Goal: Task Accomplishment & Management: Complete application form

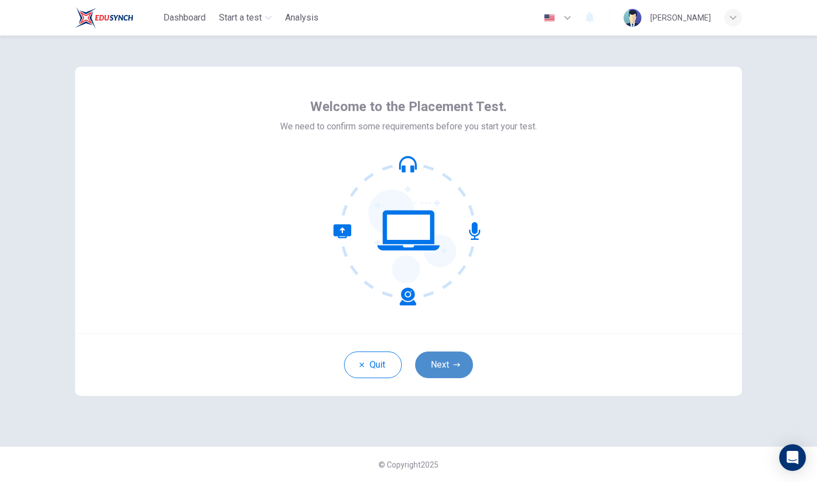
click at [458, 370] on button "Next" at bounding box center [444, 365] width 58 height 27
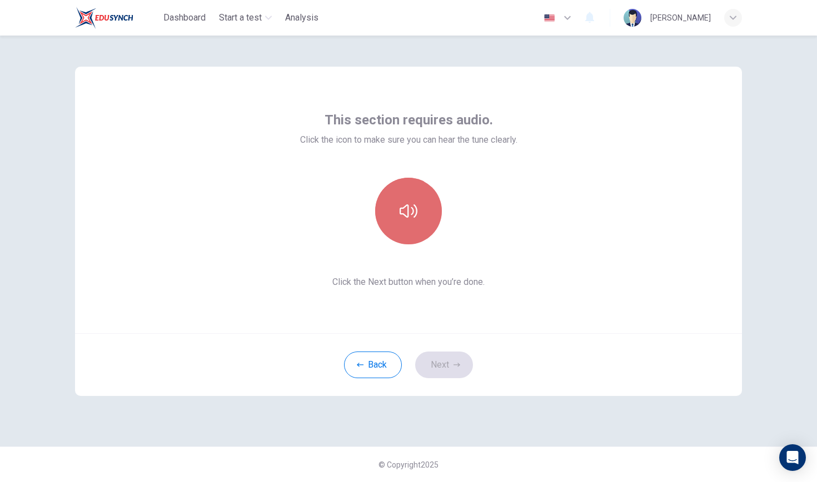
click at [435, 224] on button "button" at bounding box center [408, 211] width 67 height 67
click at [436, 225] on button "button" at bounding box center [408, 211] width 67 height 67
click at [421, 225] on button "button" at bounding box center [408, 211] width 67 height 67
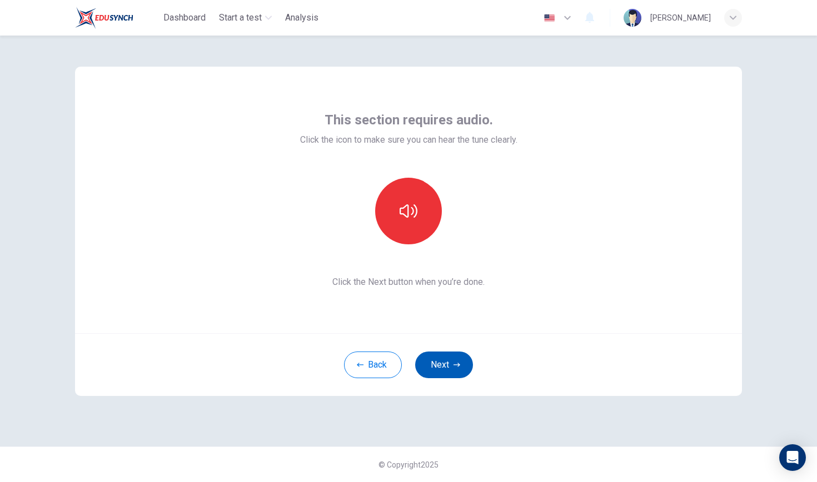
click at [440, 365] on button "Next" at bounding box center [444, 365] width 58 height 27
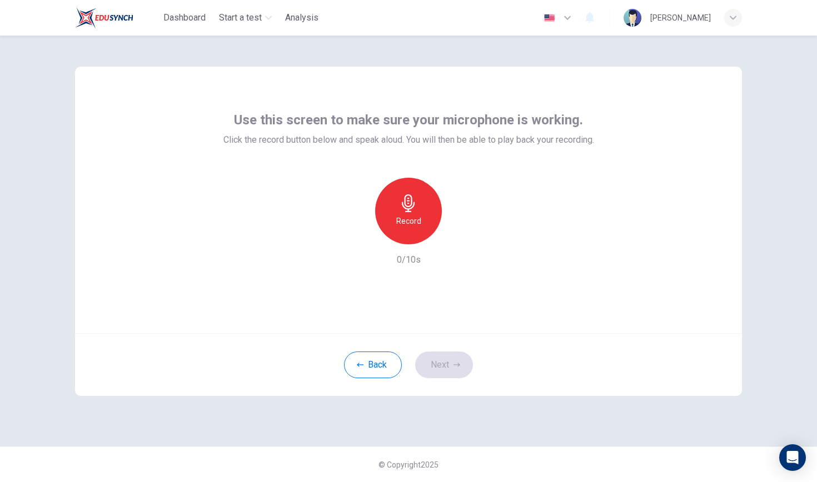
click at [418, 238] on div "Record" at bounding box center [408, 211] width 67 height 67
click at [427, 219] on div "Stop" at bounding box center [408, 211] width 67 height 67
click at [452, 241] on div "Record" at bounding box center [408, 211] width 120 height 67
click at [455, 237] on icon "button" at bounding box center [459, 235] width 11 height 11
click at [358, 237] on icon "button" at bounding box center [357, 236] width 10 height 10
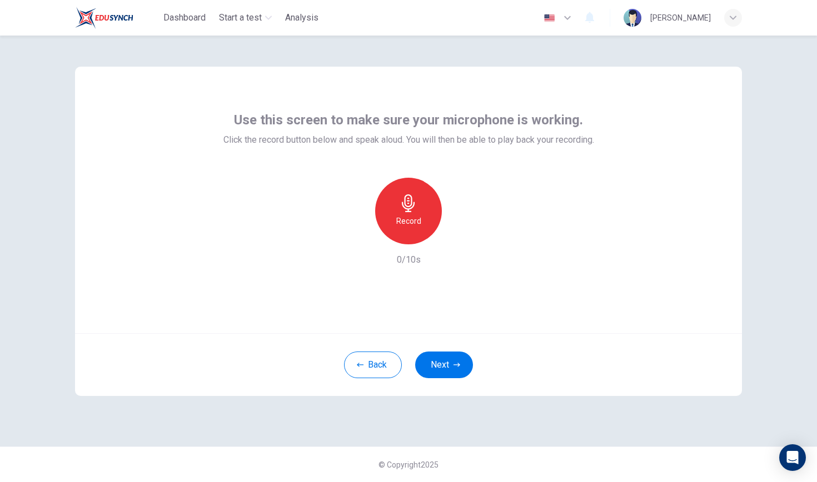
click at [421, 223] on div "Record" at bounding box center [408, 211] width 67 height 67
click at [423, 225] on div "Stop" at bounding box center [408, 211] width 67 height 67
click at [463, 238] on icon "button" at bounding box center [459, 235] width 11 height 11
click at [353, 241] on div "button" at bounding box center [357, 236] width 18 height 18
click at [388, 225] on div "Record" at bounding box center [408, 211] width 67 height 67
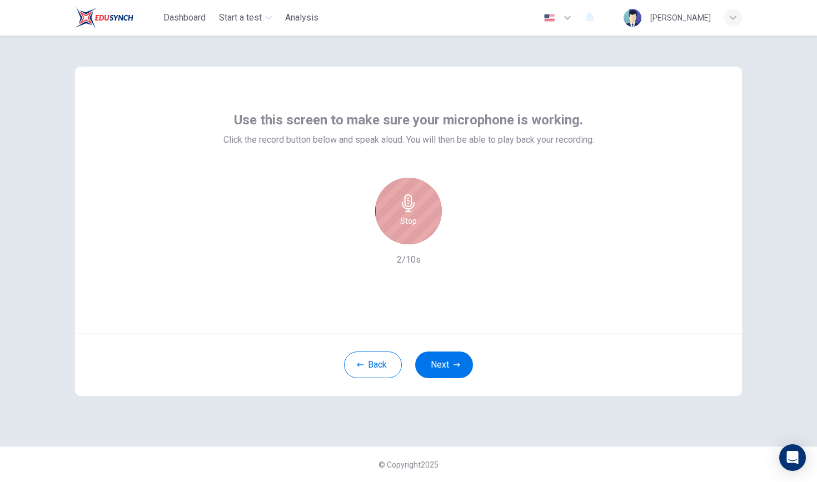
click at [414, 222] on h6 "Stop" at bounding box center [408, 220] width 17 height 13
click at [457, 237] on icon "button" at bounding box center [459, 235] width 11 height 11
click at [360, 237] on icon "button" at bounding box center [357, 236] width 10 height 10
click at [407, 216] on h6 "Record" at bounding box center [408, 220] width 25 height 13
click at [406, 216] on h6 "Stop" at bounding box center [408, 220] width 17 height 13
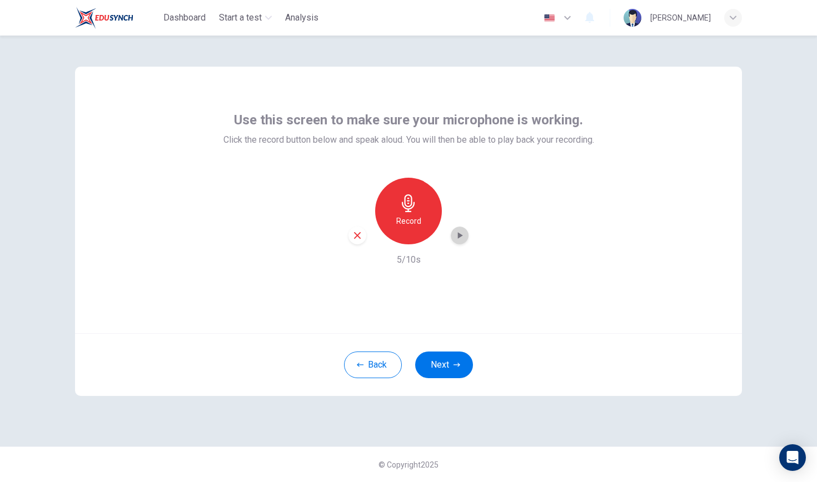
click at [464, 238] on icon "button" at bounding box center [459, 235] width 11 height 11
click at [358, 233] on icon "button" at bounding box center [357, 236] width 10 height 10
click at [410, 232] on div "Record" at bounding box center [408, 211] width 67 height 67
click at [410, 232] on div "Stop" at bounding box center [408, 211] width 67 height 67
click at [462, 239] on icon "button" at bounding box center [459, 235] width 11 height 11
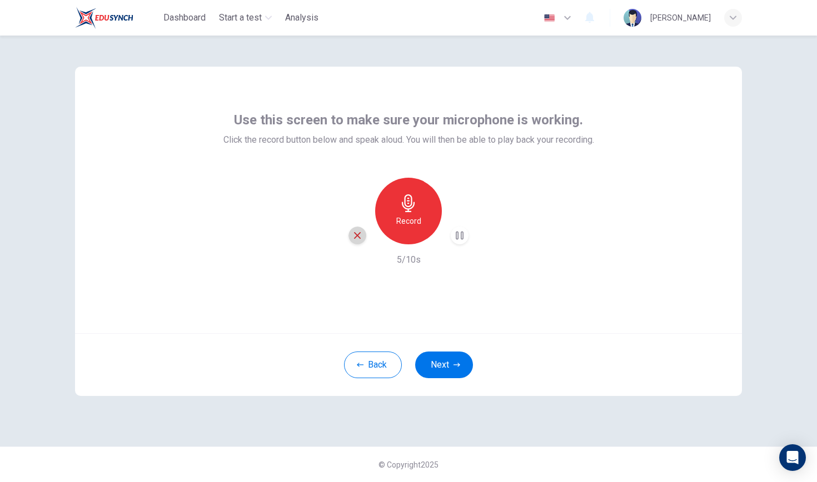
click at [360, 239] on icon "button" at bounding box center [357, 236] width 10 height 10
click at [412, 204] on icon "button" at bounding box center [409, 203] width 18 height 18
click at [417, 201] on div "Stop" at bounding box center [408, 211] width 67 height 67
click at [456, 236] on icon "button" at bounding box center [459, 235] width 11 height 11
click at [358, 238] on icon "button" at bounding box center [357, 236] width 10 height 10
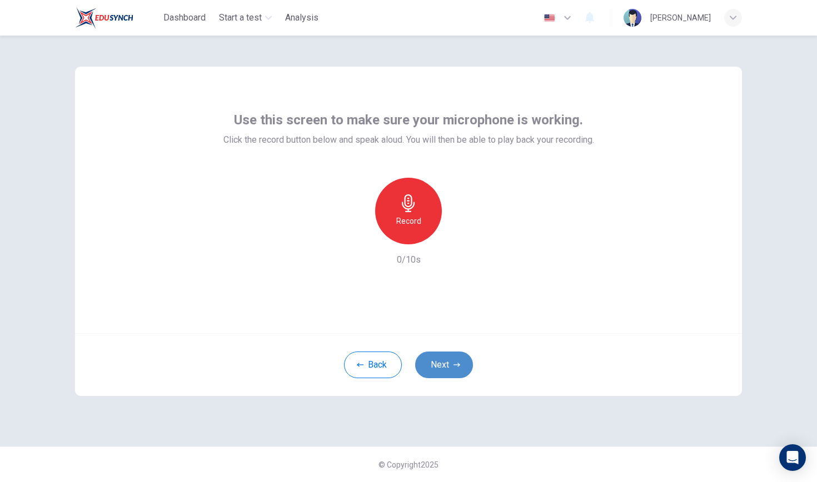
click at [432, 361] on button "Next" at bounding box center [444, 365] width 58 height 27
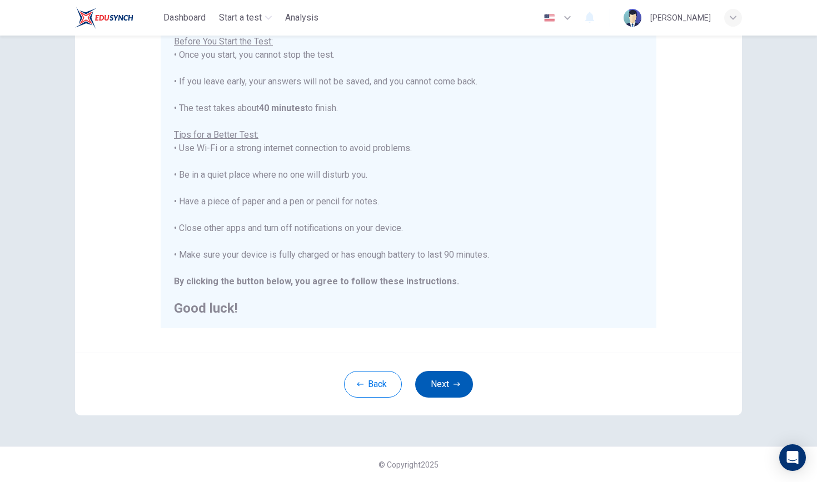
scroll to position [136, 0]
click at [432, 380] on button "Next" at bounding box center [444, 384] width 58 height 27
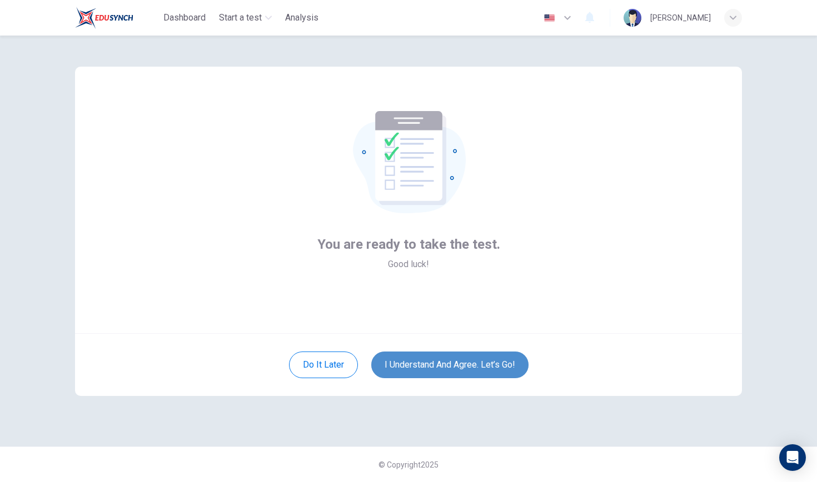
click at [423, 370] on button "I understand and agree. Let’s go!" at bounding box center [449, 365] width 157 height 27
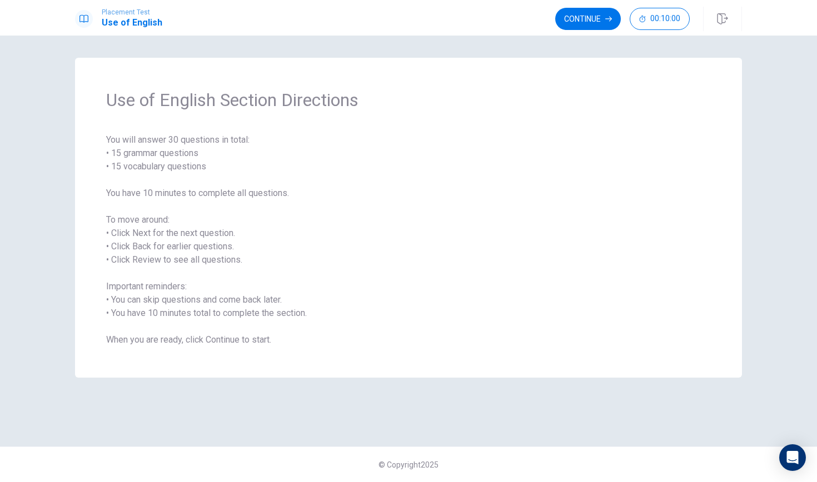
click at [458, 243] on span "You will answer 30 questions in total: • 15 grammar questions • 15 vocabulary q…" at bounding box center [408, 239] width 605 height 213
click at [602, 29] on button "Continue" at bounding box center [588, 19] width 66 height 22
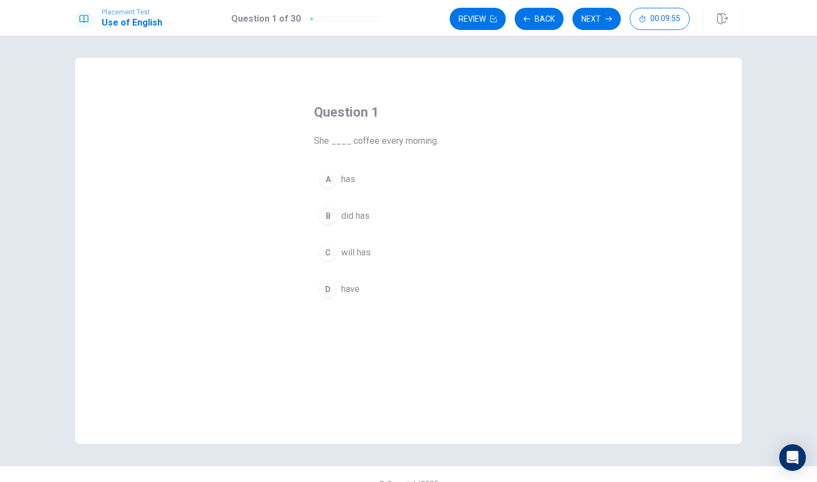
click at [602, 29] on button "Next" at bounding box center [596, 19] width 48 height 22
click at [540, 24] on button "Back" at bounding box center [539, 19] width 49 height 22
click at [332, 181] on div "A" at bounding box center [328, 180] width 18 height 18
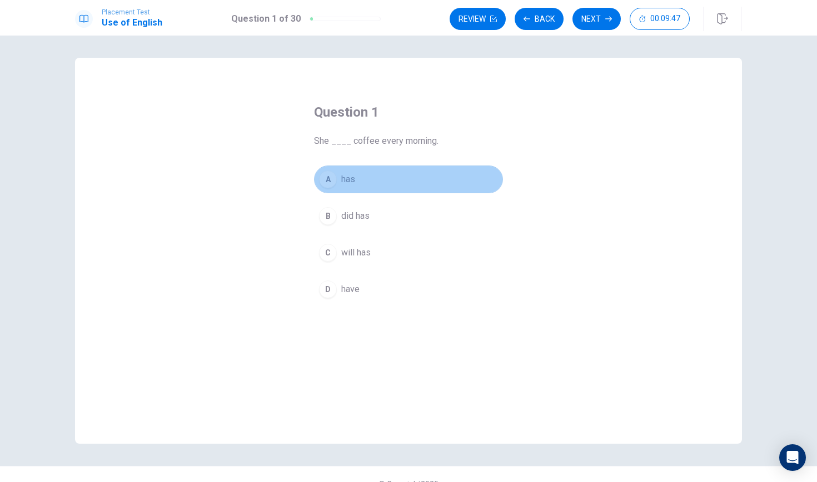
click at [410, 187] on button "A has" at bounding box center [408, 180] width 189 height 28
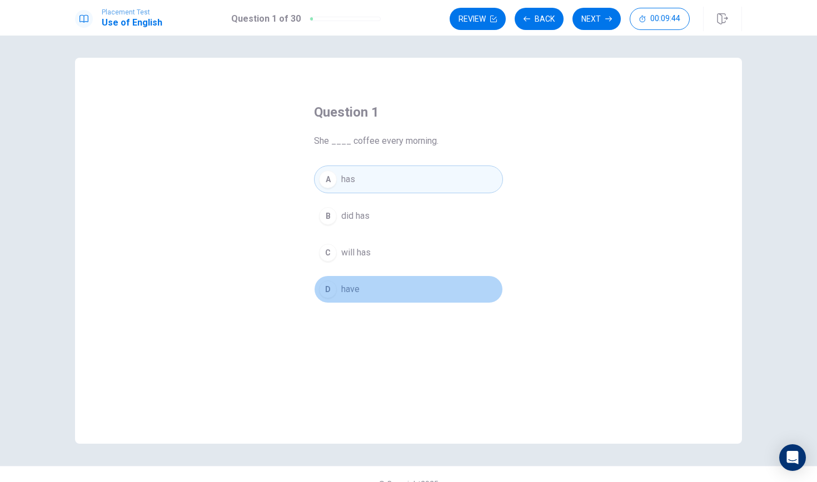
click at [362, 292] on button "D have" at bounding box center [408, 290] width 189 height 28
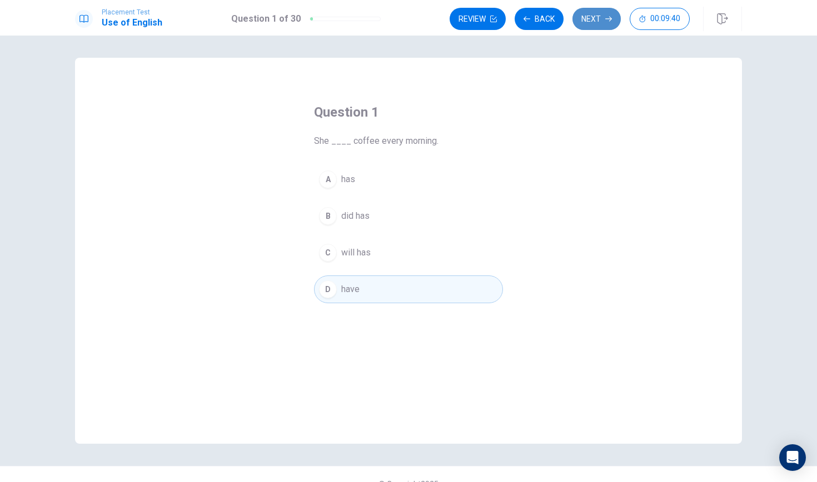
click at [576, 18] on button "Next" at bounding box center [596, 19] width 48 height 22
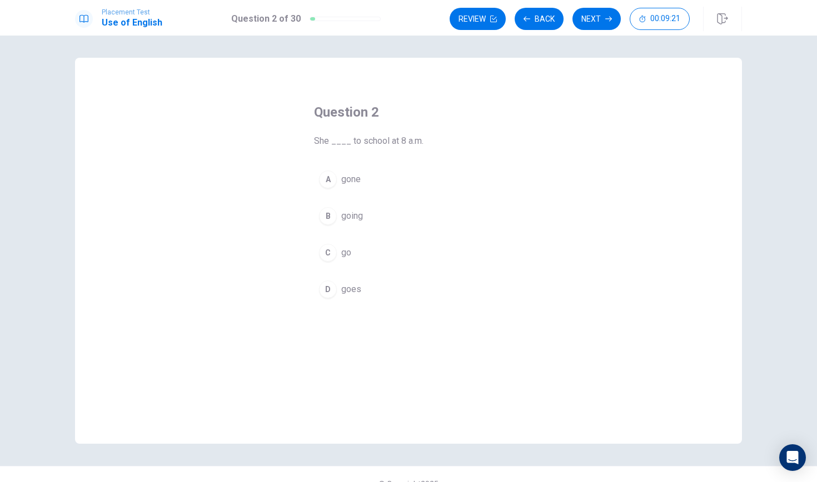
click at [330, 258] on div "C" at bounding box center [328, 253] width 18 height 18
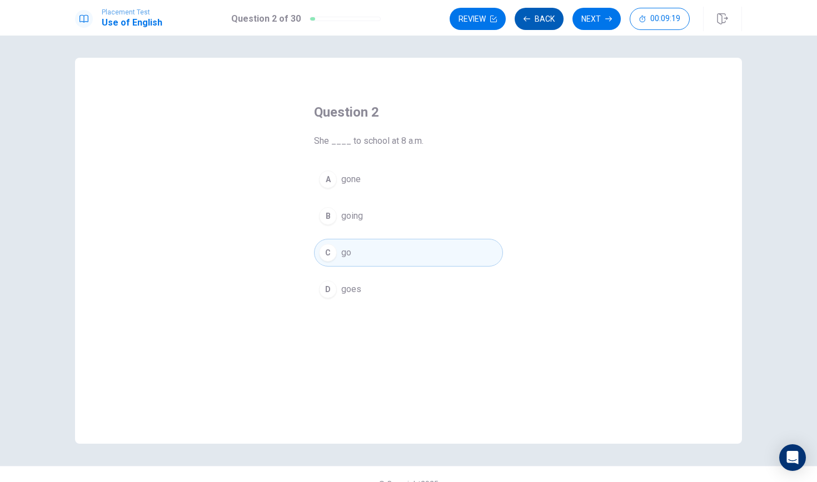
click at [526, 21] on icon "button" at bounding box center [526, 19] width 7 height 7
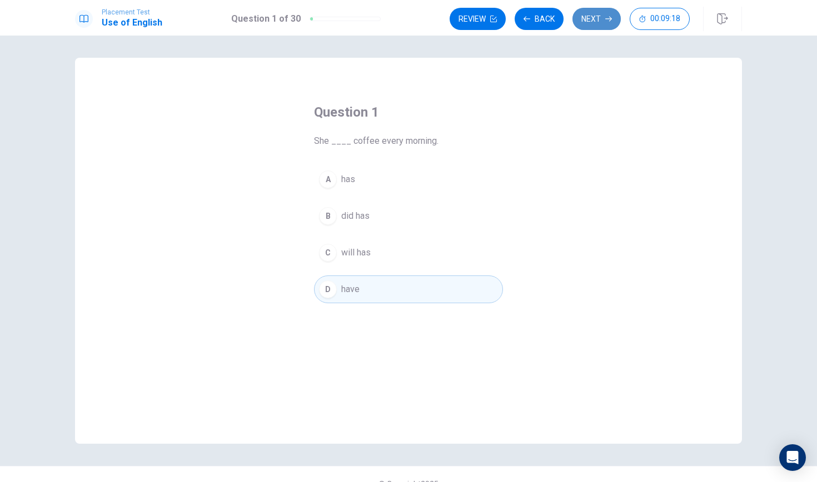
click at [587, 19] on button "Next" at bounding box center [596, 19] width 48 height 22
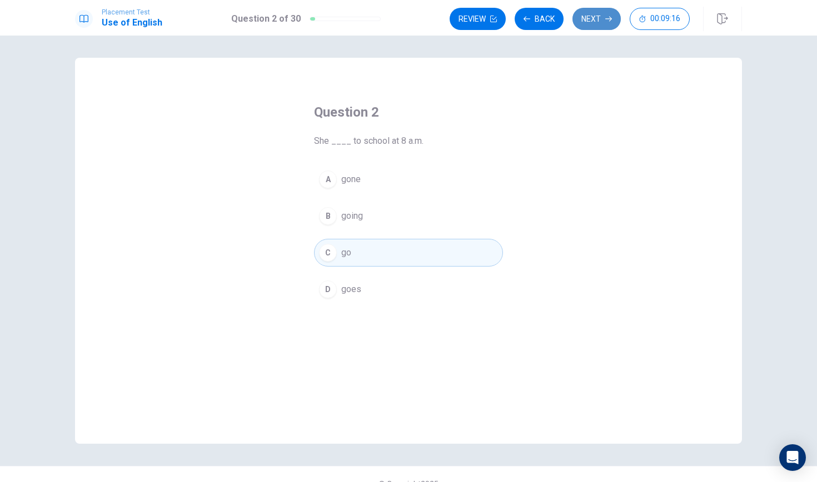
click at [587, 19] on button "Next" at bounding box center [596, 19] width 48 height 22
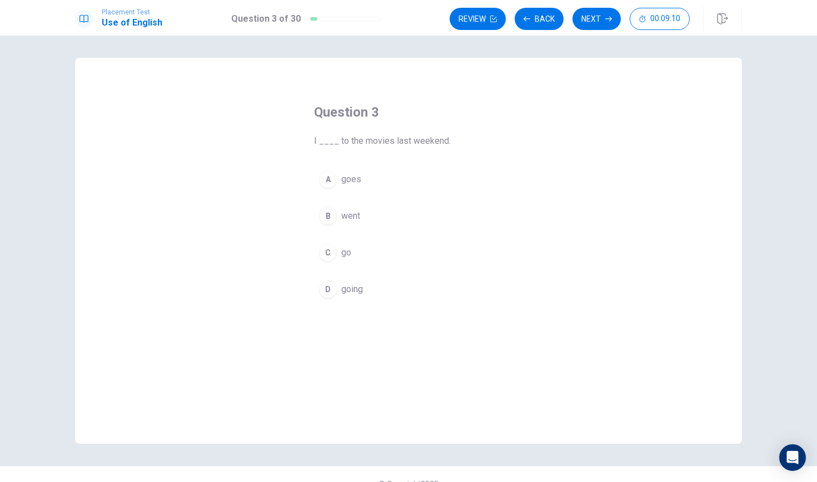
click at [356, 219] on span "went" at bounding box center [350, 215] width 19 height 13
click at [596, 20] on button "Next" at bounding box center [596, 19] width 48 height 22
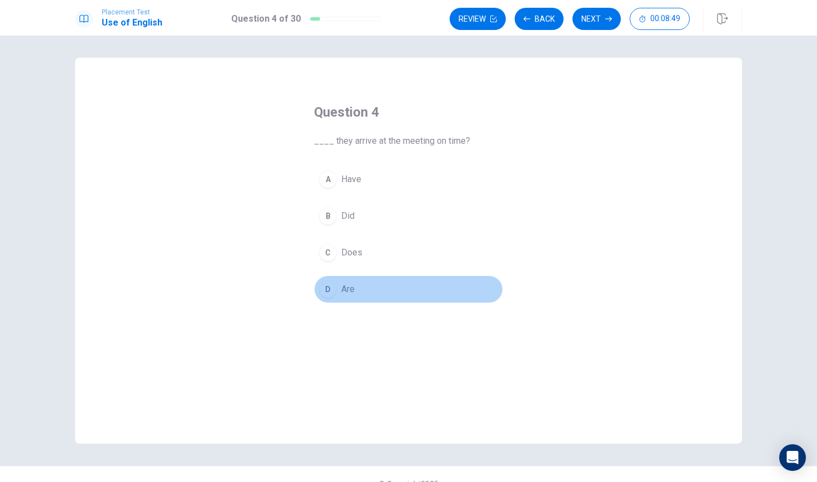
click at [376, 300] on button "D Are" at bounding box center [408, 290] width 189 height 28
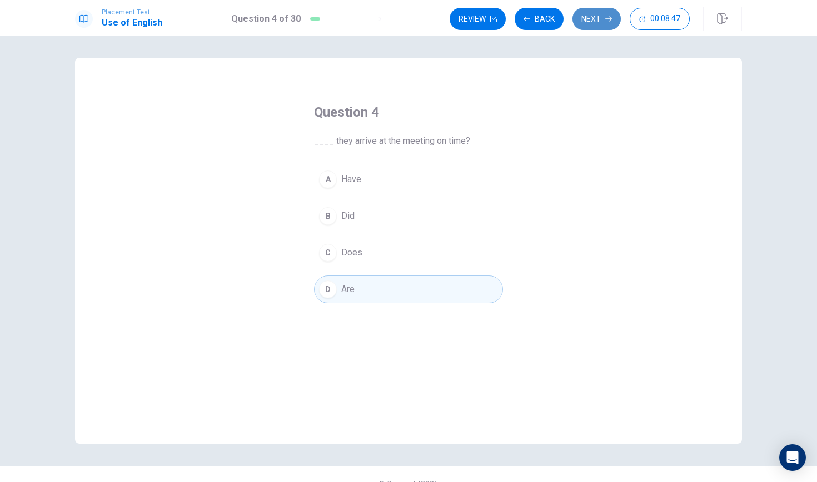
click at [580, 23] on button "Next" at bounding box center [596, 19] width 48 height 22
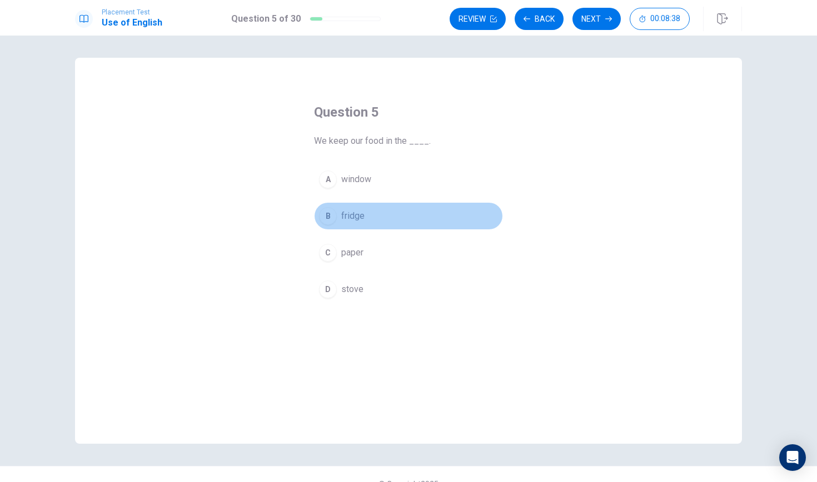
click at [380, 208] on button "B fridge" at bounding box center [408, 216] width 189 height 28
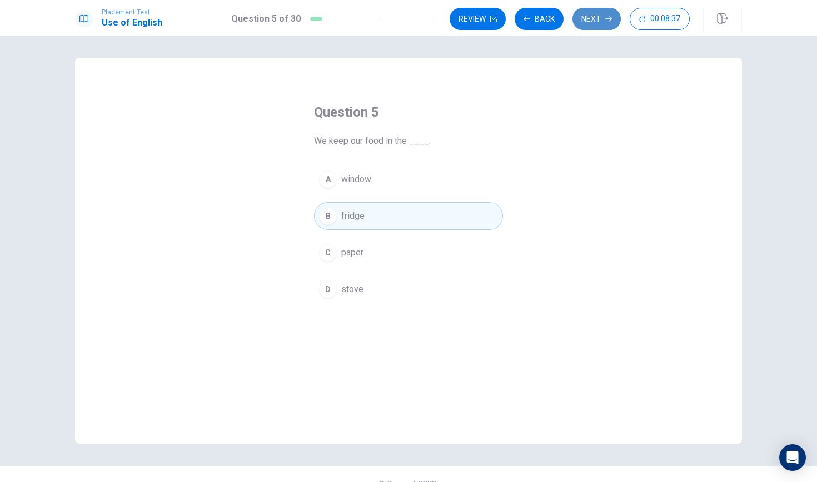
click at [604, 18] on button "Next" at bounding box center [596, 19] width 48 height 22
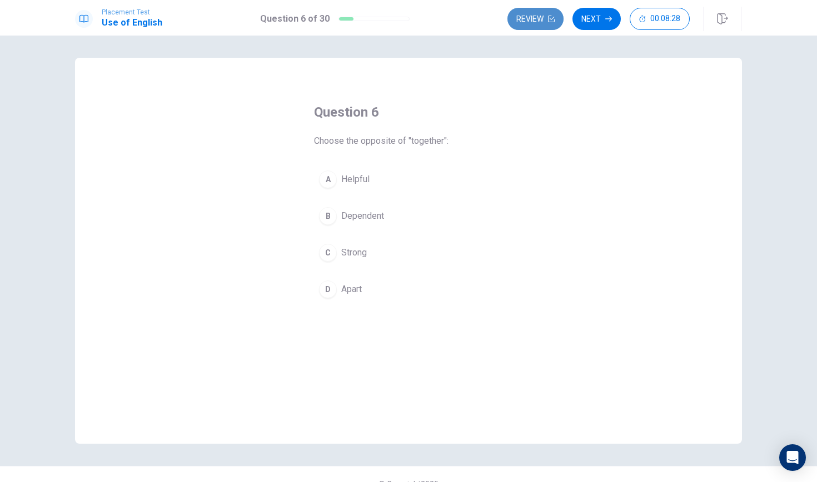
click at [528, 18] on button "Review" at bounding box center [535, 19] width 56 height 22
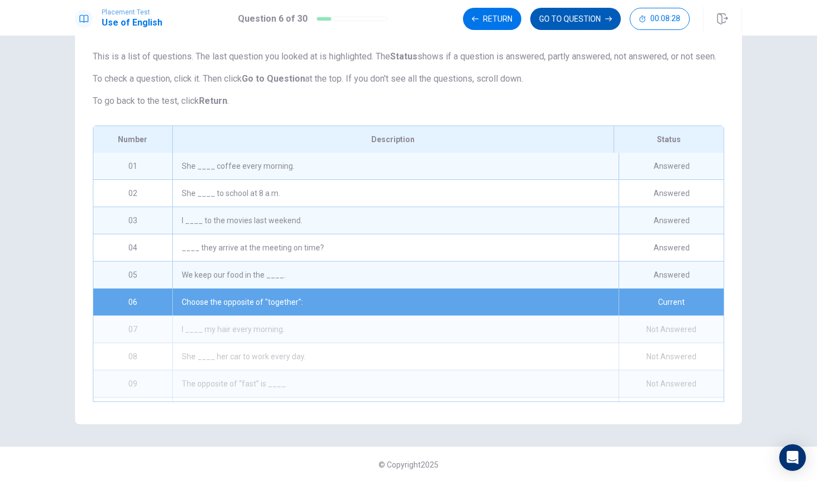
scroll to position [23, 0]
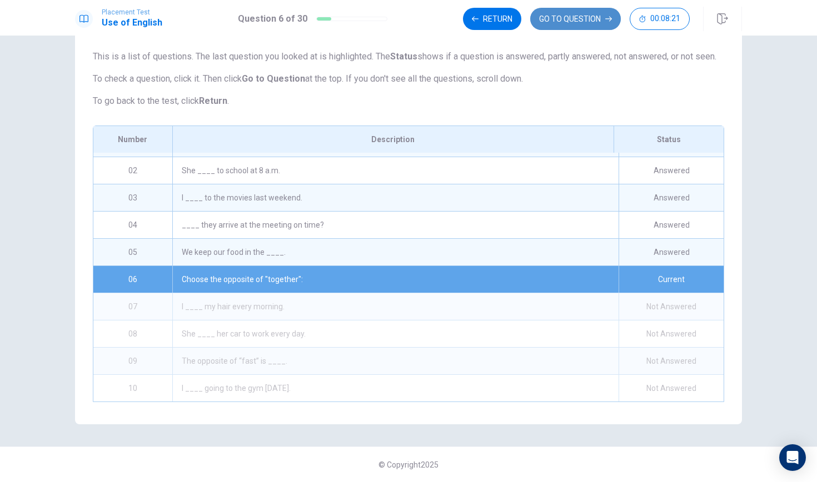
click at [561, 14] on button "GO TO QUESTION" at bounding box center [575, 19] width 91 height 22
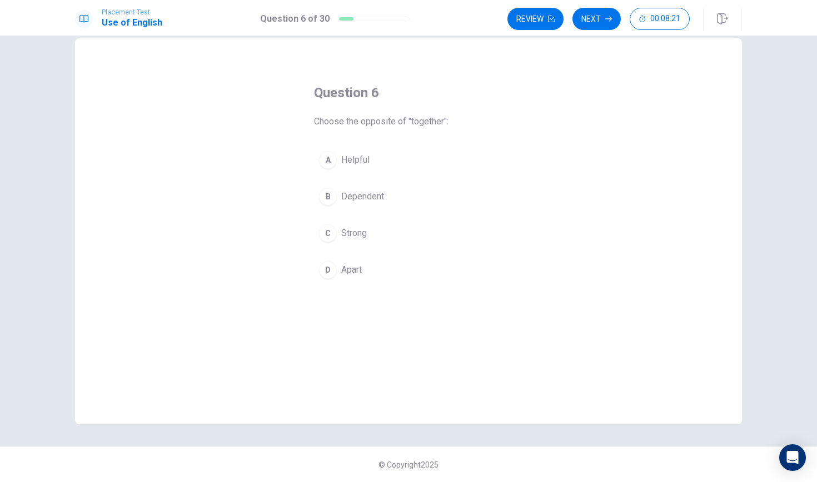
scroll to position [19, 0]
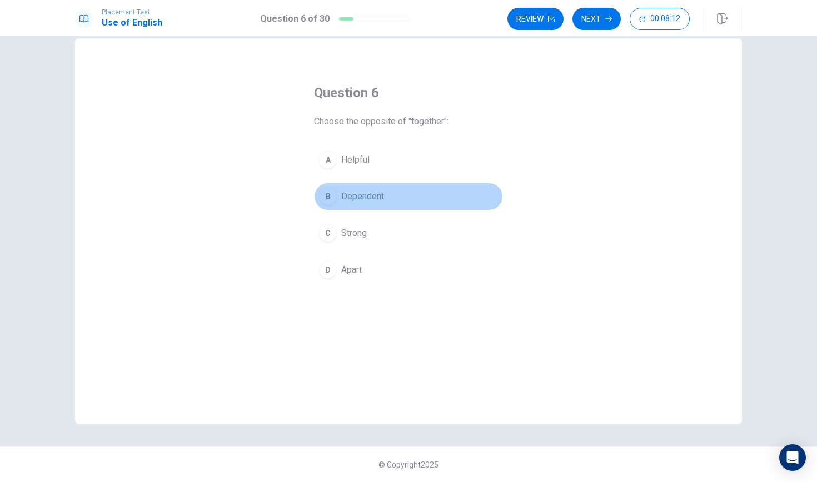
click at [362, 190] on span "Dependent" at bounding box center [362, 196] width 43 height 13
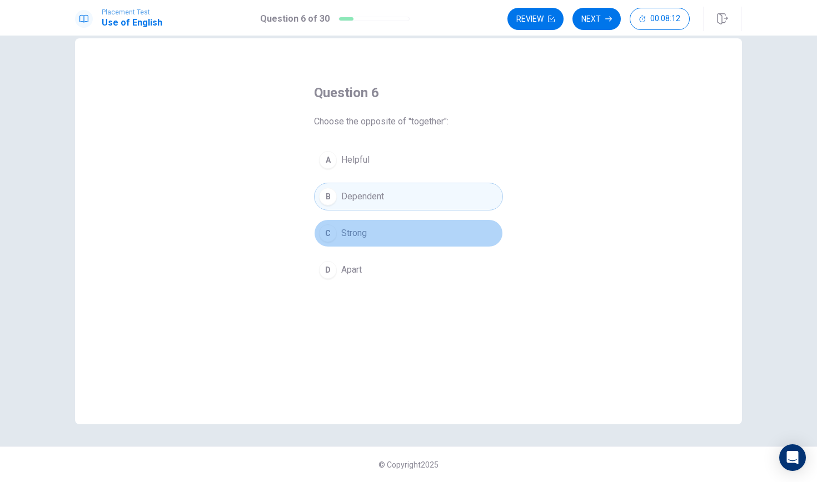
click at [366, 228] on span "Strong" at bounding box center [354, 233] width 26 height 13
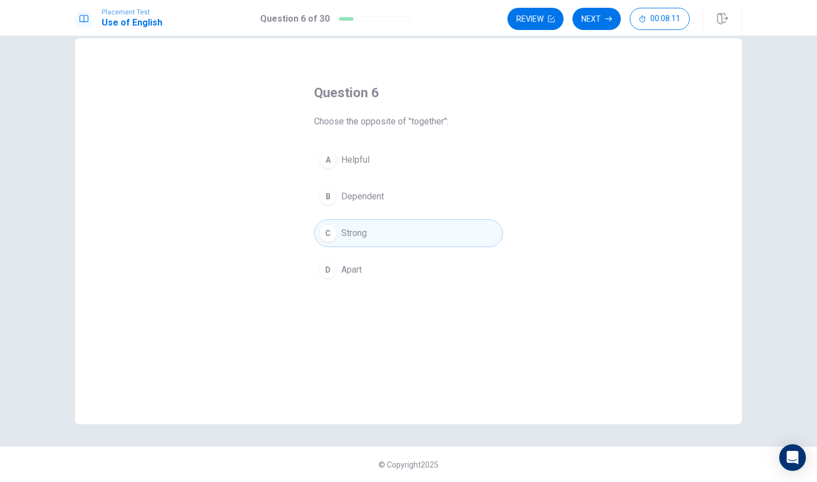
click at [365, 281] on button "D Apart" at bounding box center [408, 270] width 189 height 28
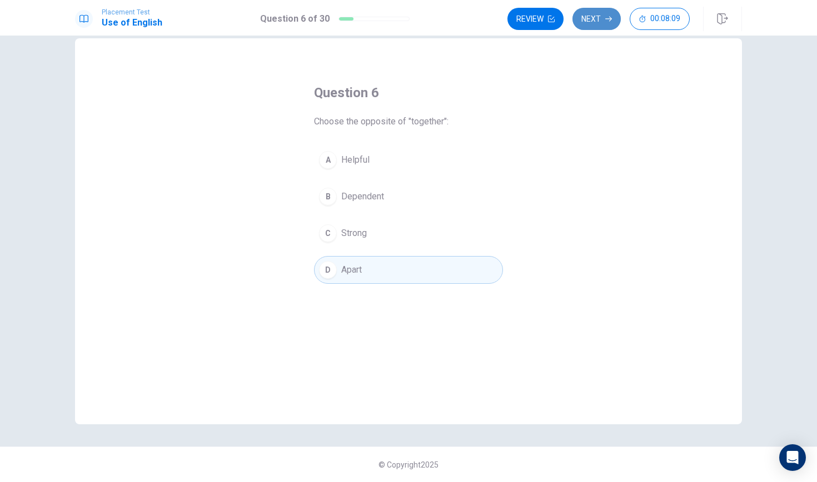
click at [591, 21] on button "Next" at bounding box center [596, 19] width 48 height 22
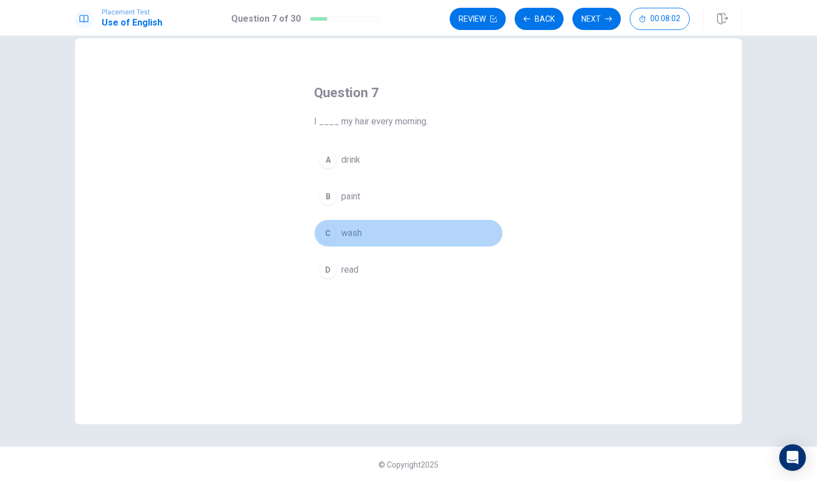
click at [378, 230] on button "C wash" at bounding box center [408, 233] width 189 height 28
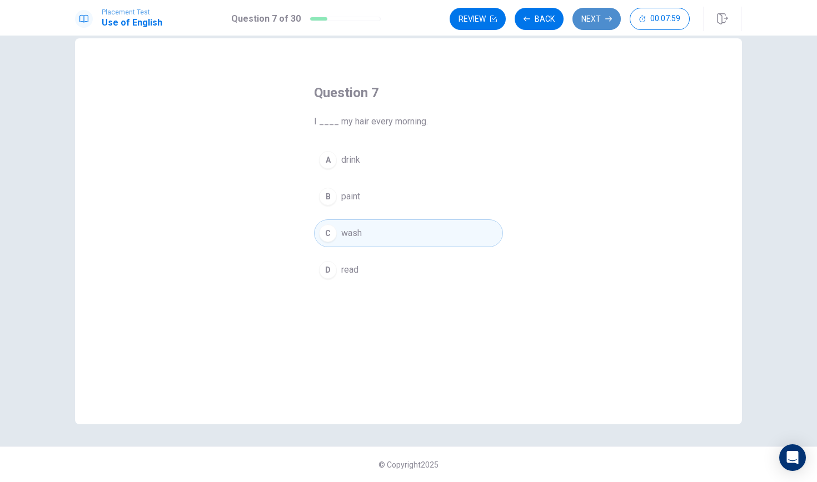
click at [598, 20] on button "Next" at bounding box center [596, 19] width 48 height 22
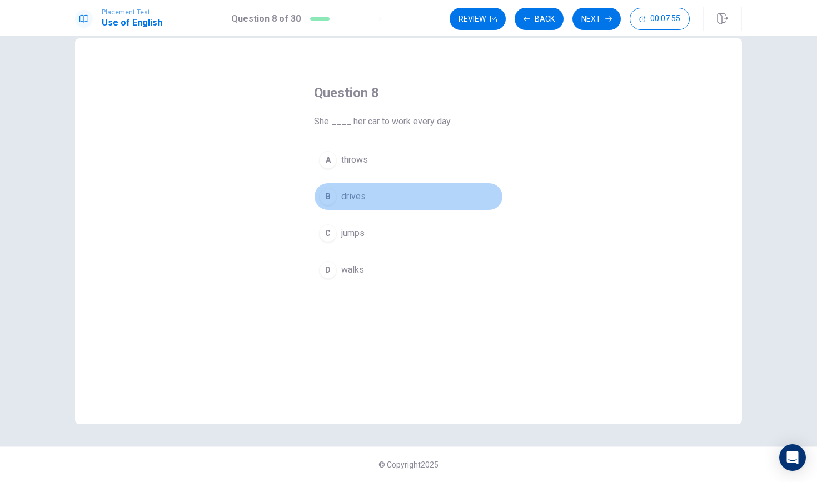
click at [352, 196] on span "drives" at bounding box center [353, 196] width 24 height 13
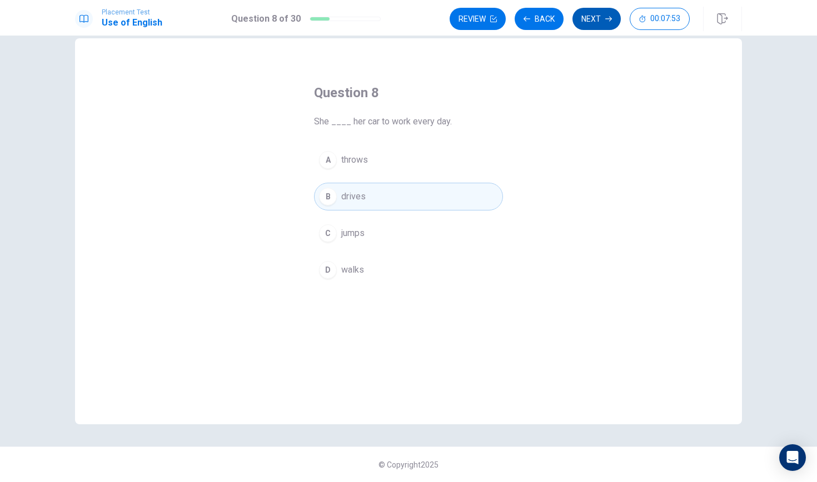
click at [597, 16] on button "Next" at bounding box center [596, 19] width 48 height 22
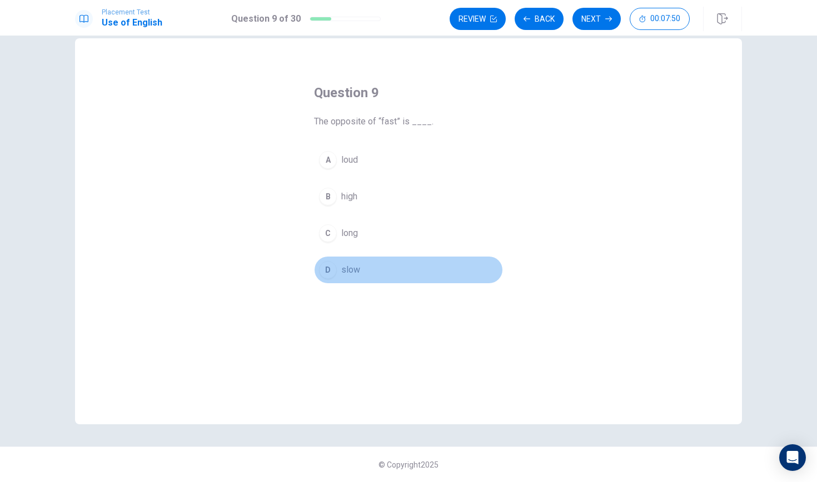
click at [356, 266] on span "slow" at bounding box center [350, 269] width 19 height 13
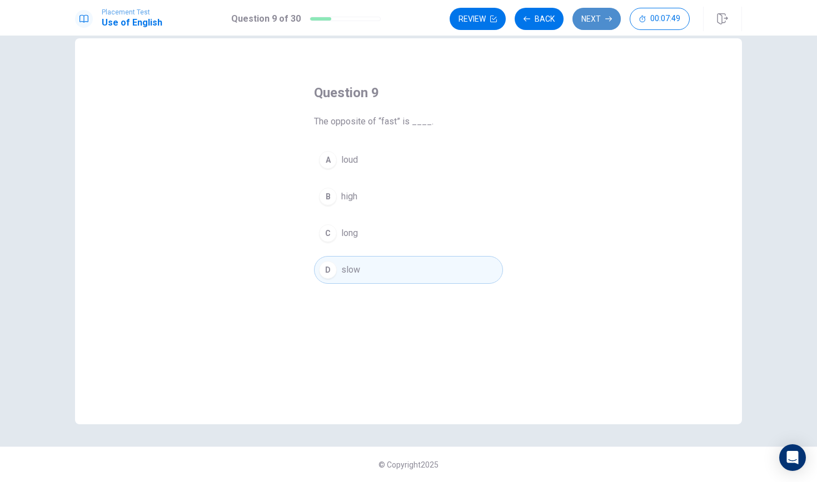
click at [596, 21] on button "Next" at bounding box center [596, 19] width 48 height 22
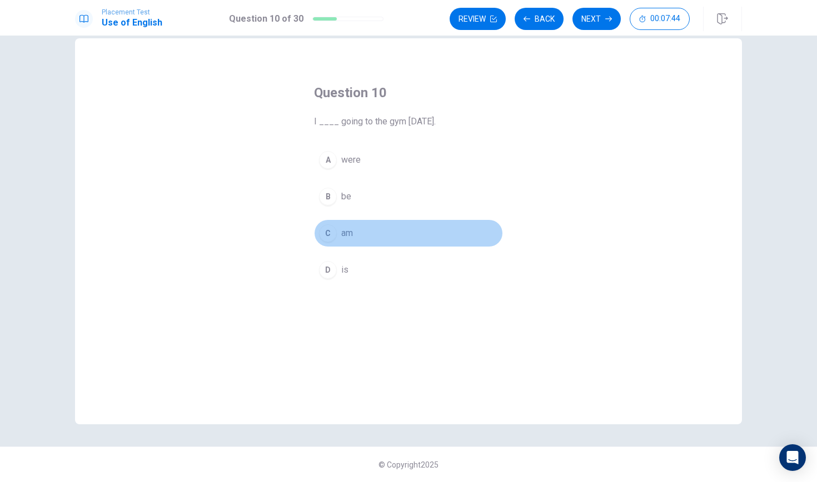
click at [350, 232] on span "am" at bounding box center [347, 233] width 12 height 13
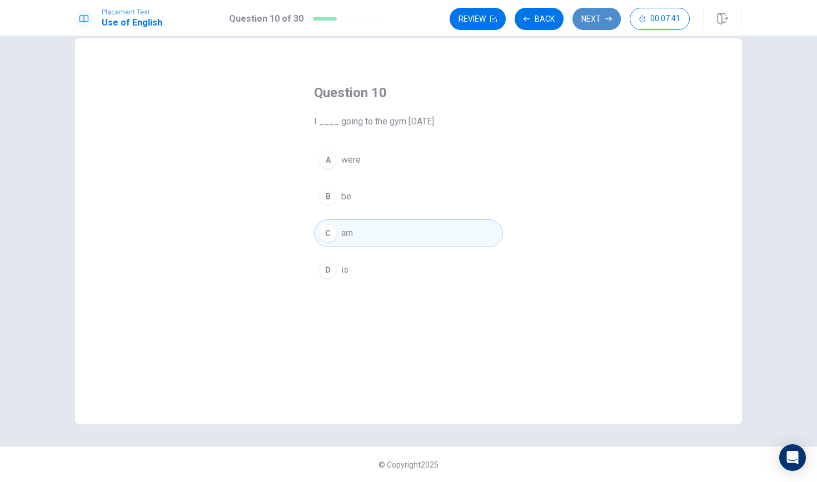
click at [600, 22] on button "Next" at bounding box center [596, 19] width 48 height 22
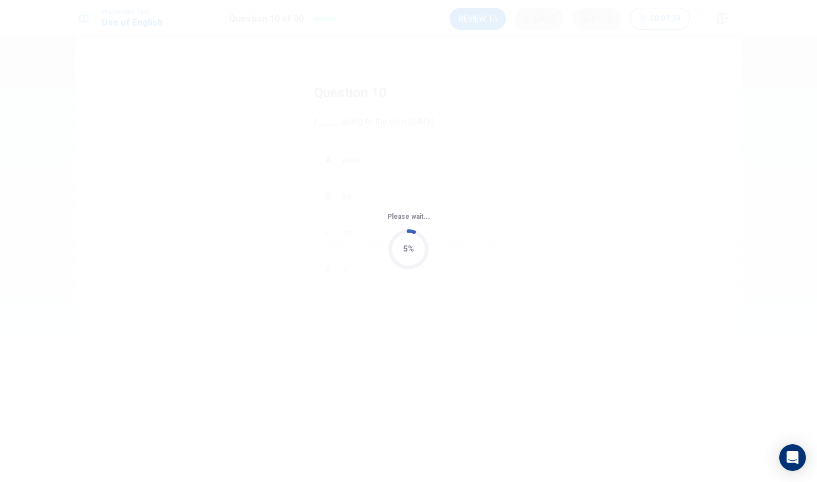
scroll to position [0, 0]
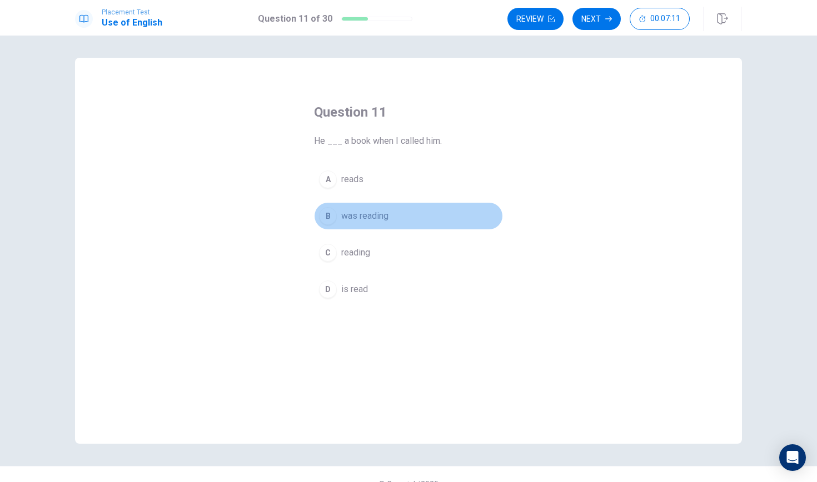
click at [392, 209] on button "B was reading" at bounding box center [408, 216] width 189 height 28
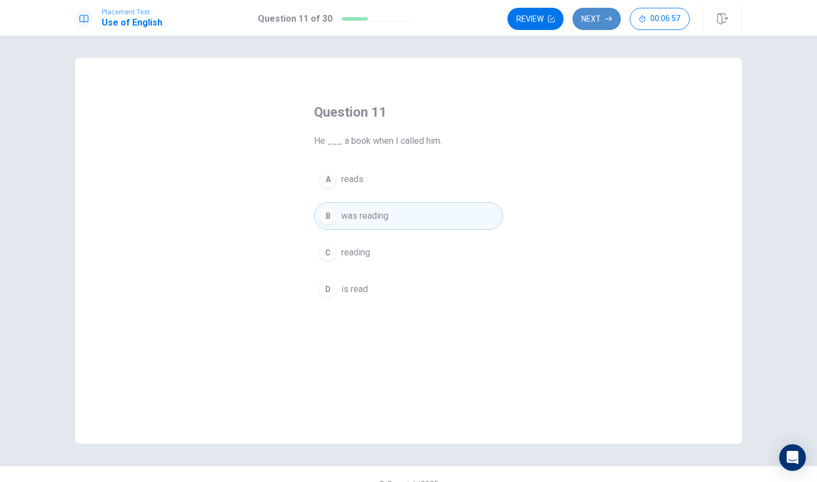
click at [592, 10] on button "Next" at bounding box center [596, 19] width 48 height 22
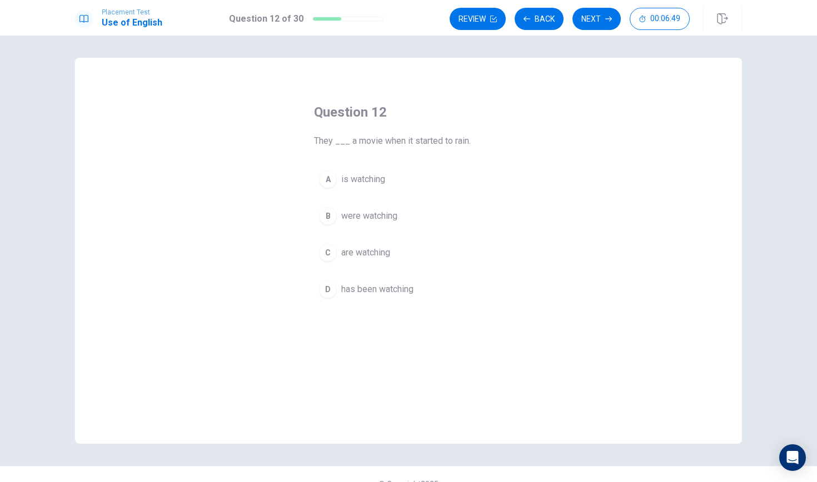
click at [453, 237] on div "A is watching B were watching C are watching D has been watching" at bounding box center [408, 235] width 189 height 138
click at [372, 254] on span "are watching" at bounding box center [365, 252] width 49 height 13
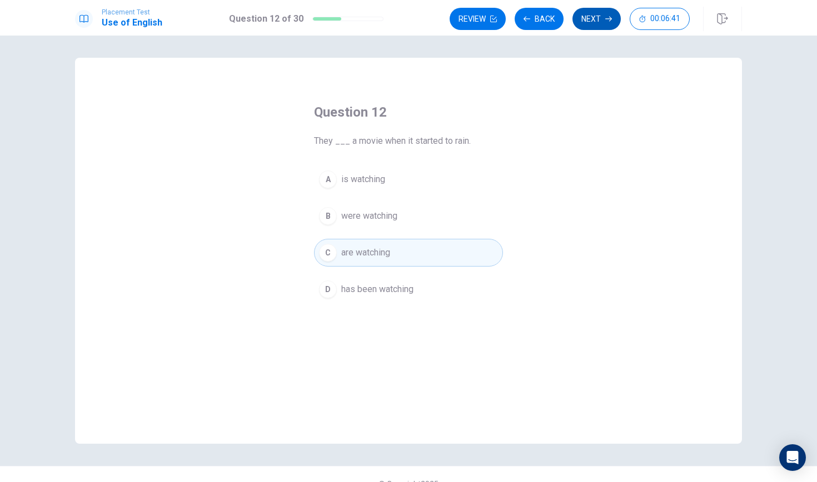
click at [590, 14] on button "Next" at bounding box center [596, 19] width 48 height 22
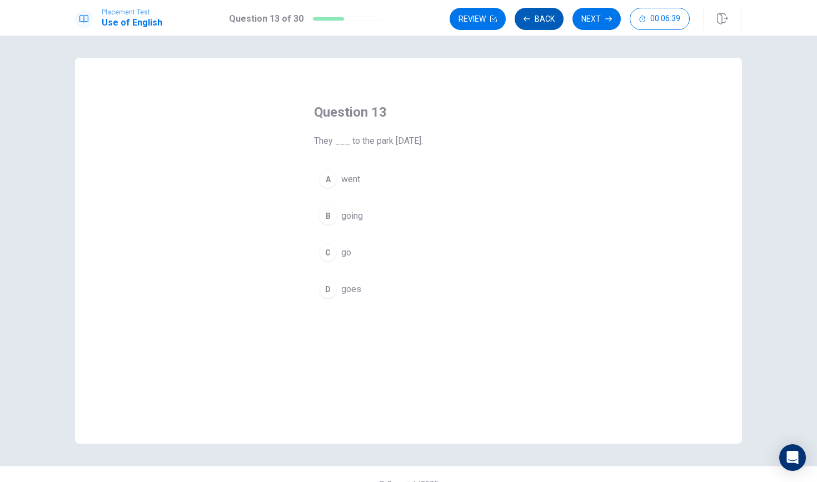
click at [536, 21] on button "Back" at bounding box center [539, 19] width 49 height 22
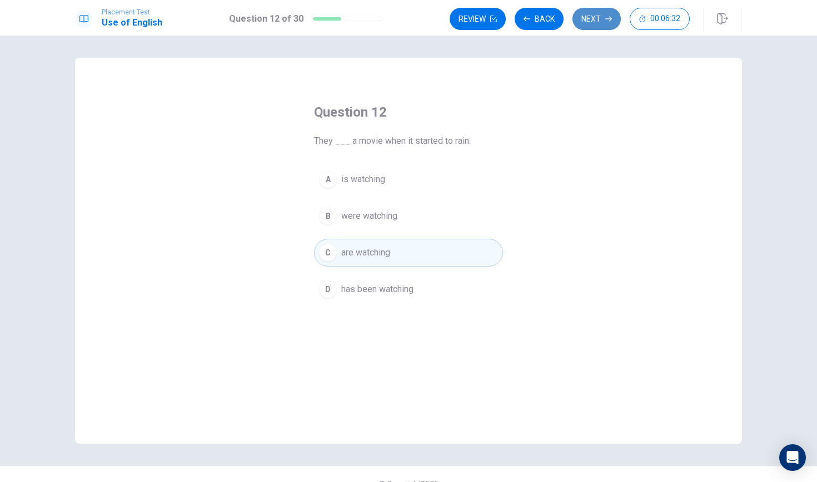
click at [597, 14] on button "Next" at bounding box center [596, 19] width 48 height 22
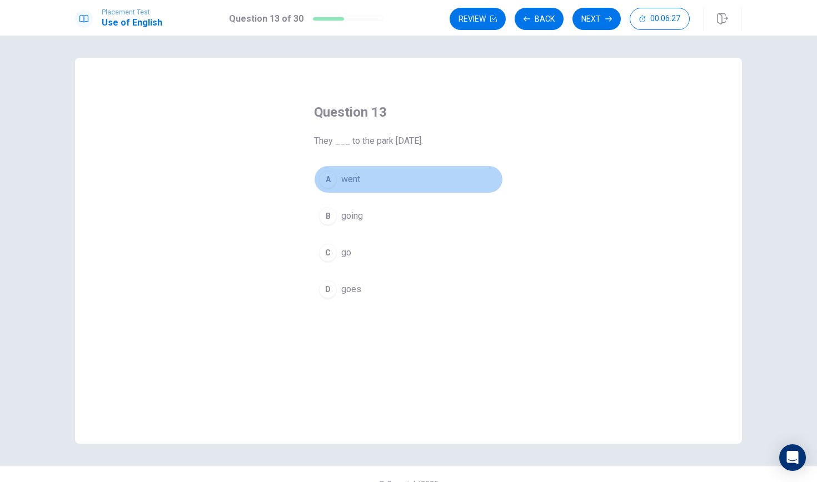
click at [397, 181] on button "A went" at bounding box center [408, 180] width 189 height 28
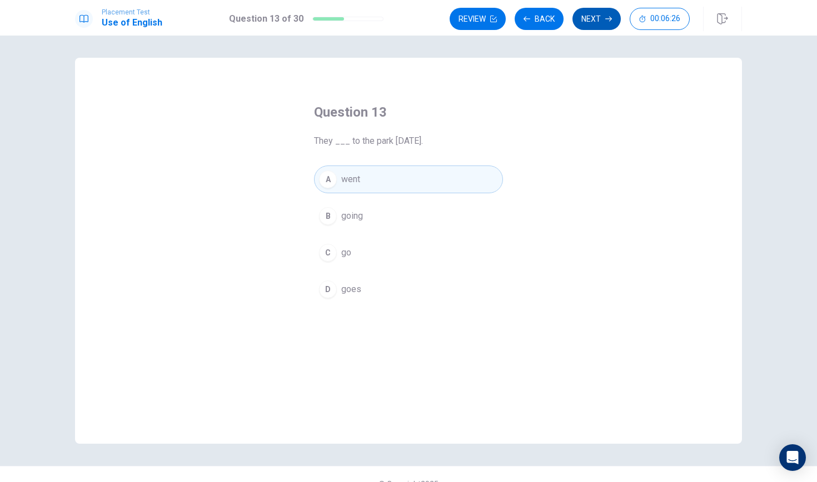
click at [590, 19] on button "Next" at bounding box center [596, 19] width 48 height 22
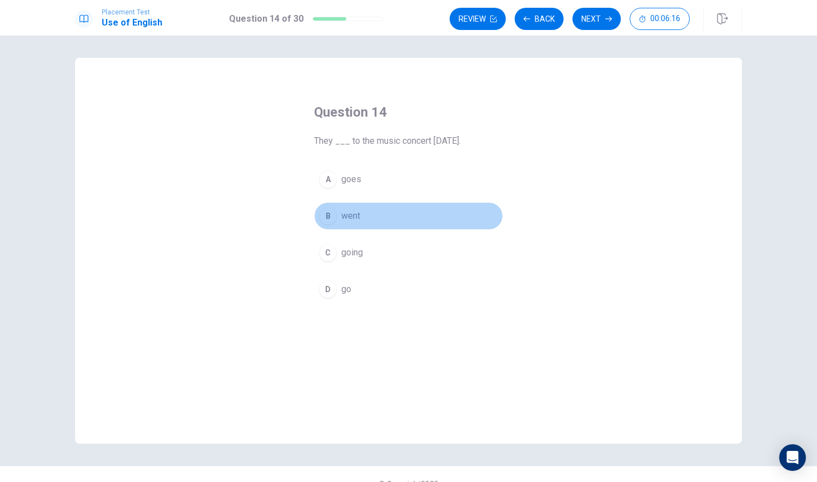
click at [437, 209] on button "B went" at bounding box center [408, 216] width 189 height 28
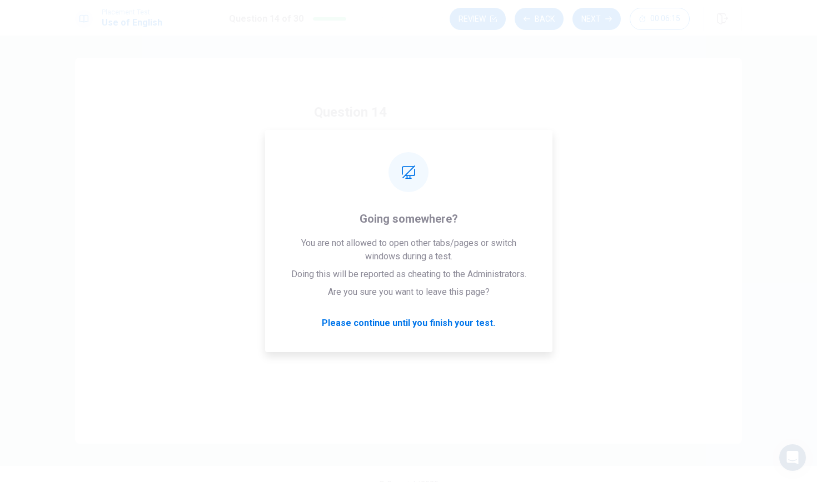
click at [535, 7] on div "Review Back Next 00:06:15" at bounding box center [596, 19] width 292 height 24
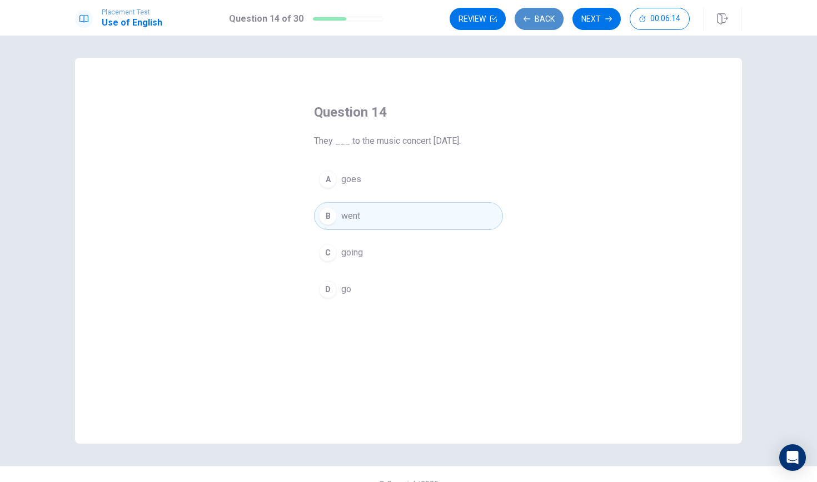
click at [533, 13] on button "Back" at bounding box center [539, 19] width 49 height 22
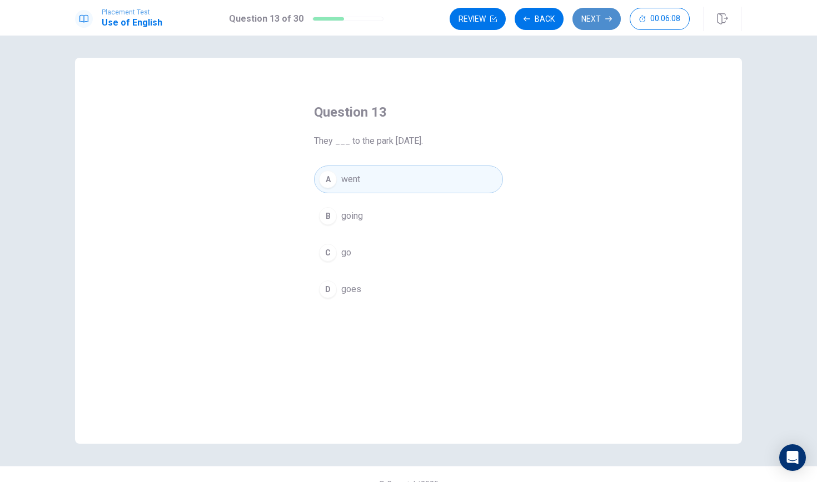
click at [582, 18] on button "Next" at bounding box center [596, 19] width 48 height 22
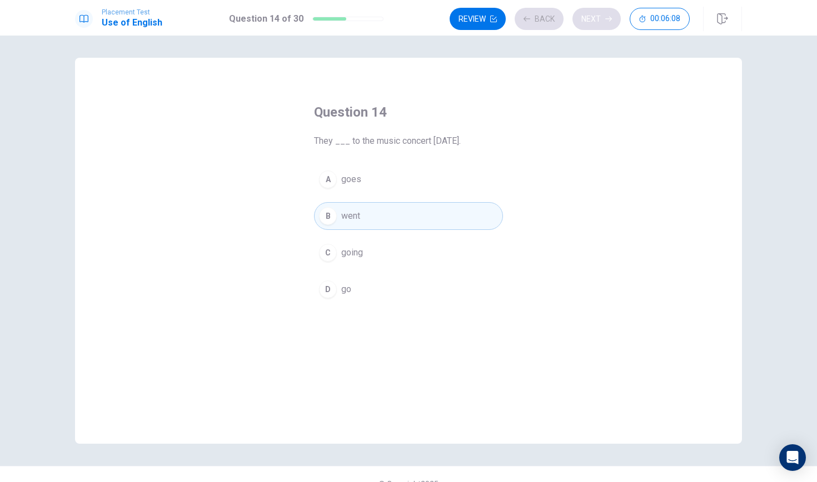
click at [582, 18] on div "Review Back Next 00:06:08" at bounding box center [570, 19] width 240 height 22
click at [586, 10] on button "Next" at bounding box center [596, 19] width 48 height 22
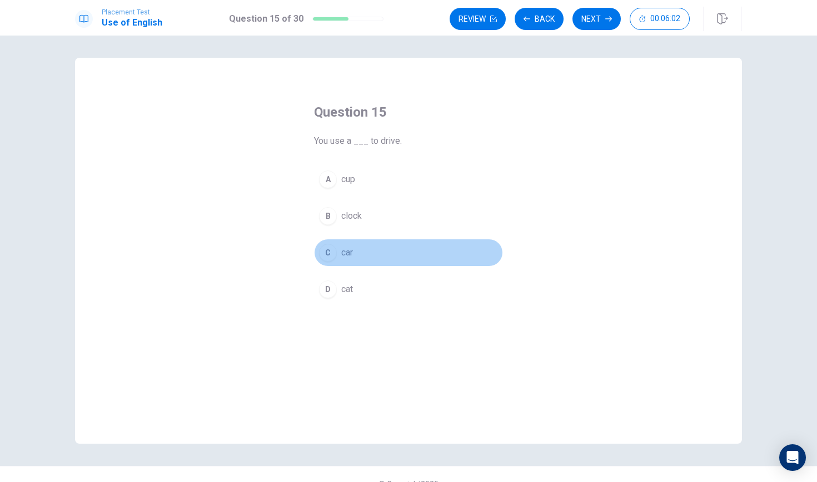
click at [372, 246] on button "C car" at bounding box center [408, 253] width 189 height 28
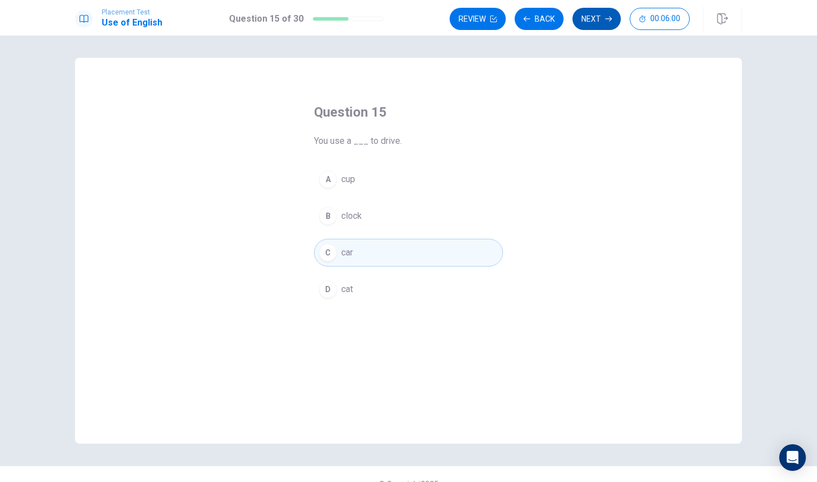
click at [595, 27] on button "Next" at bounding box center [596, 19] width 48 height 22
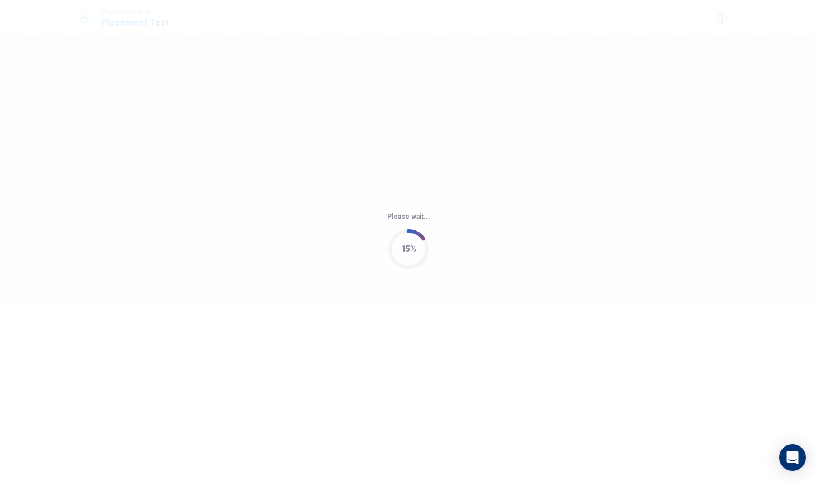
click at [518, 137] on div "Please wait... 15%" at bounding box center [408, 241] width 817 height 482
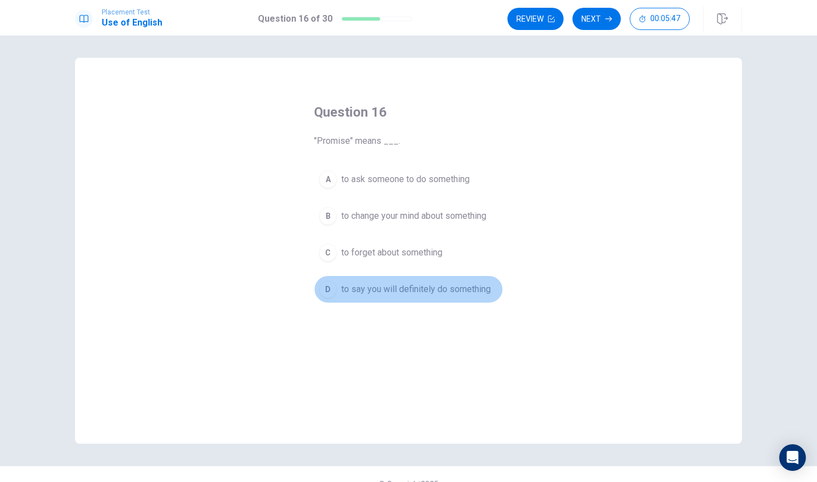
click at [455, 294] on span "to say you will definitely do something" at bounding box center [415, 289] width 149 height 13
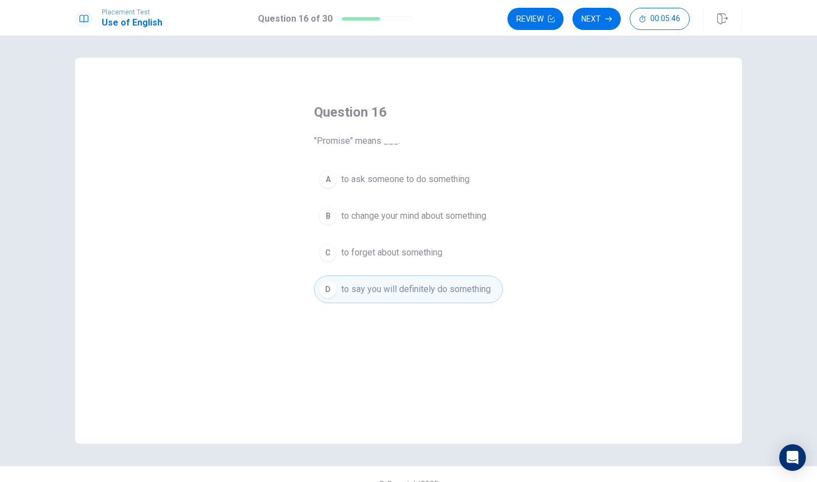
click at [591, 32] on div "Placement Test Use of English Question 16 of 30 Review Next 00:05:46" at bounding box center [408, 18] width 817 height 36
click at [593, 24] on button "Next" at bounding box center [596, 19] width 48 height 22
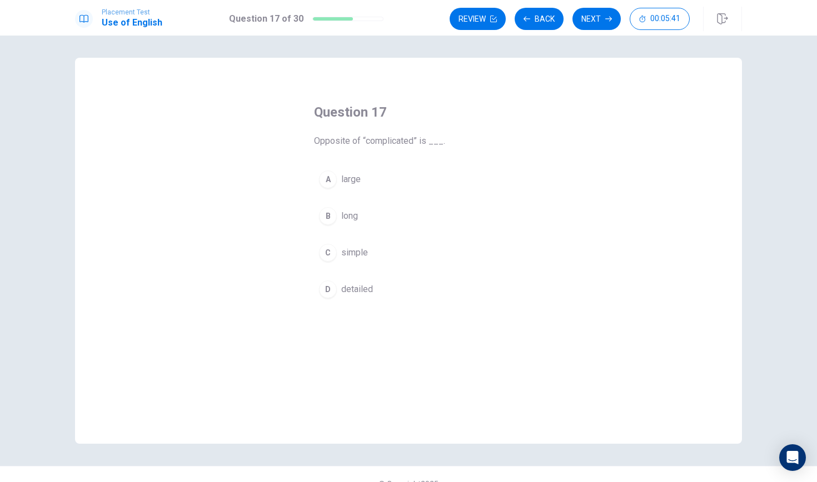
click at [410, 293] on button "D detailed" at bounding box center [408, 290] width 189 height 28
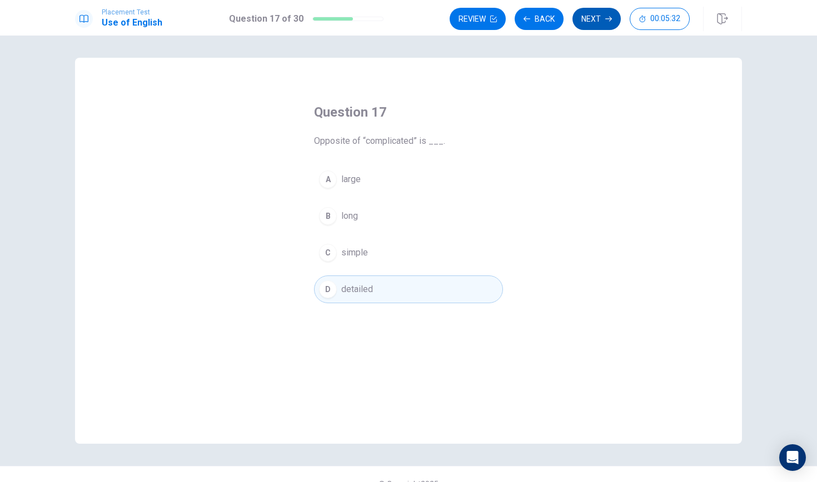
click at [589, 16] on button "Next" at bounding box center [596, 19] width 48 height 22
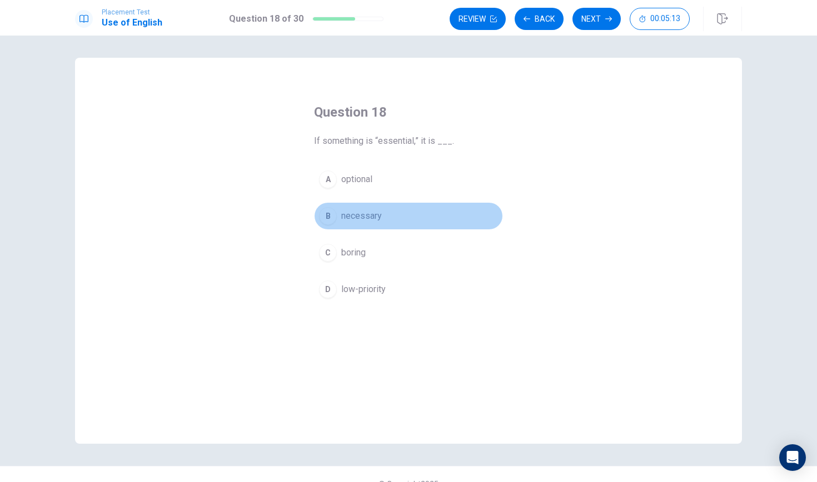
click at [477, 211] on button "B necessary" at bounding box center [408, 216] width 189 height 28
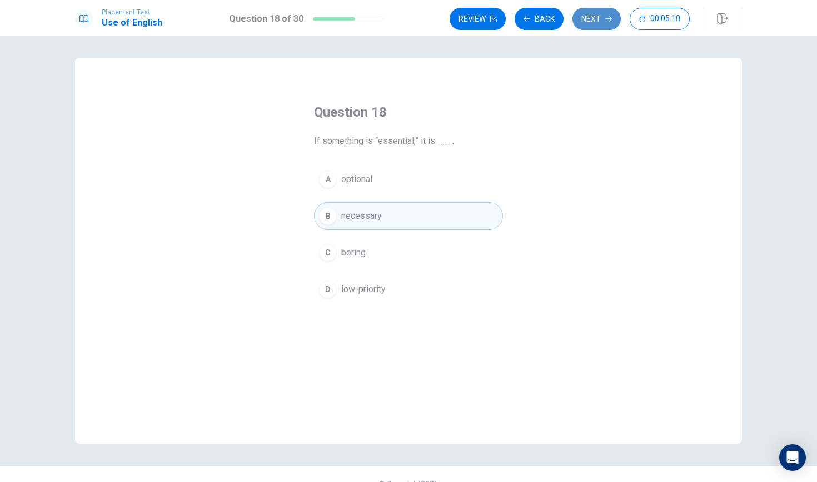
click at [588, 18] on button "Next" at bounding box center [596, 19] width 48 height 22
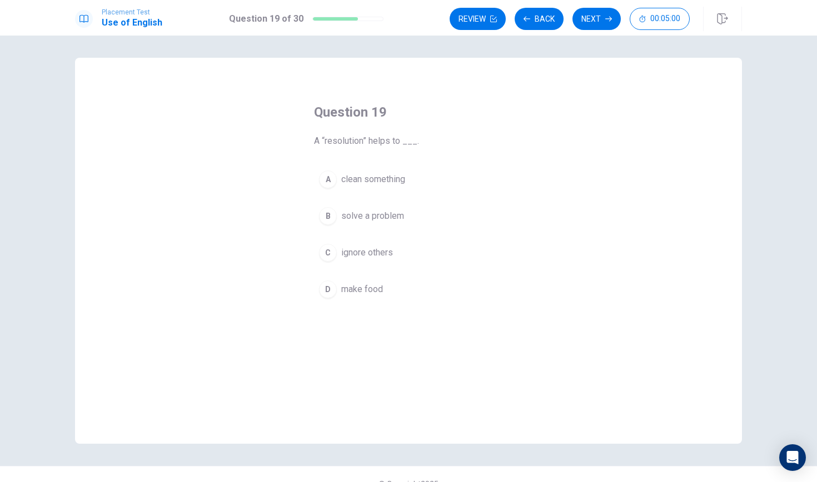
click at [417, 220] on button "B solve a problem" at bounding box center [408, 216] width 189 height 28
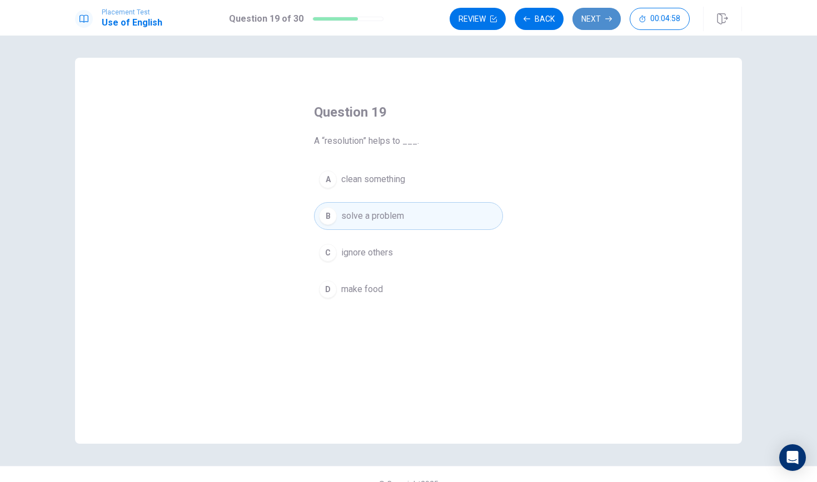
click at [596, 16] on button "Next" at bounding box center [596, 19] width 48 height 22
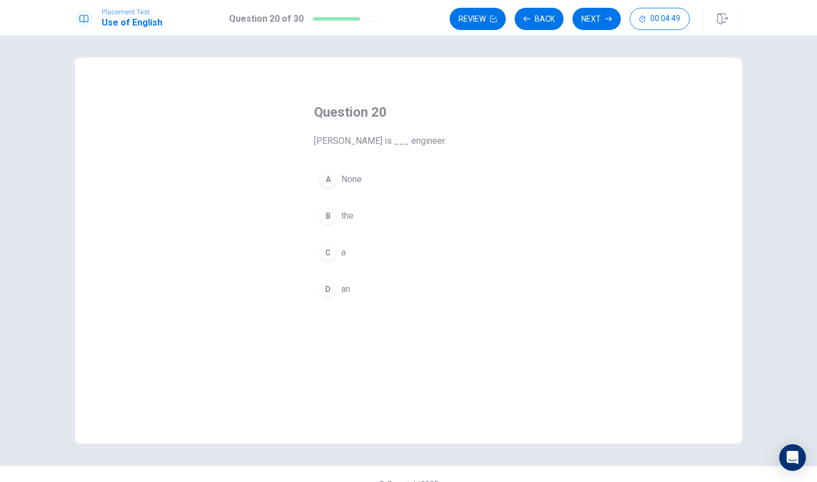
click at [390, 293] on button "D an" at bounding box center [408, 290] width 189 height 28
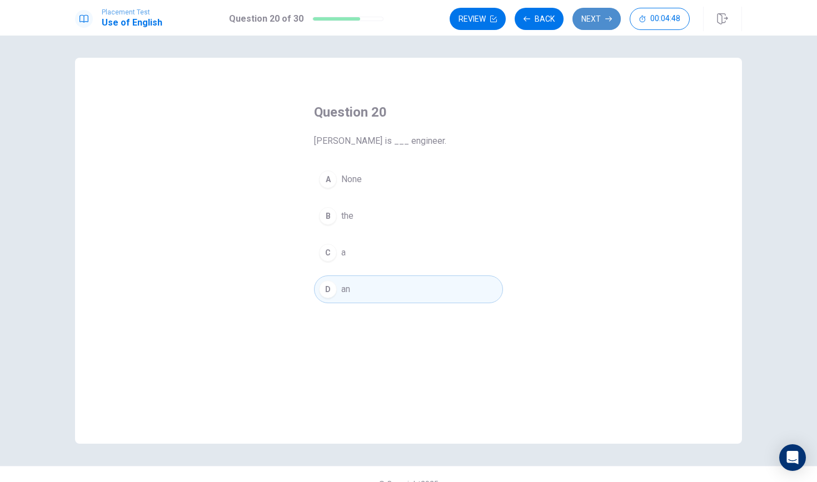
click at [586, 14] on button "Next" at bounding box center [596, 19] width 48 height 22
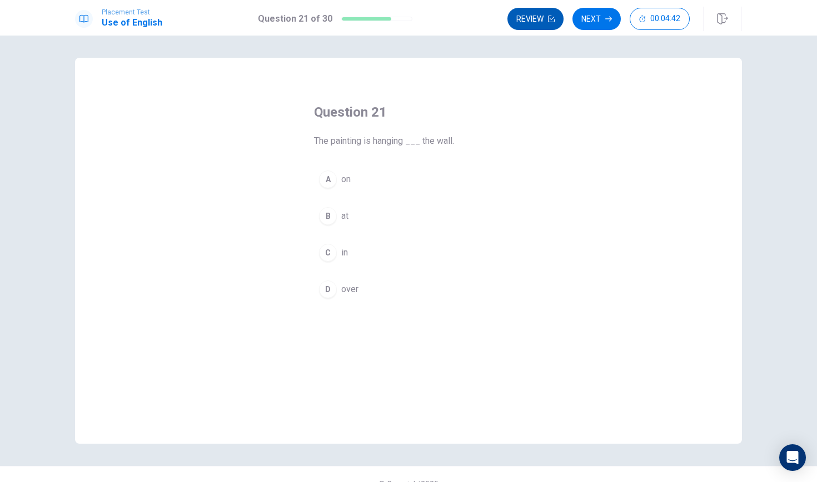
click at [521, 22] on button "Review" at bounding box center [535, 19] width 56 height 22
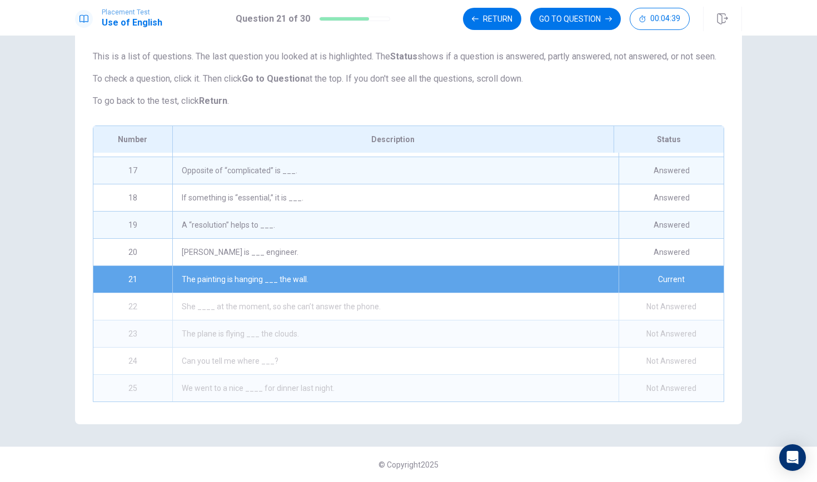
scroll to position [431, 0]
click at [608, 23] on button "GO TO QUESTION" at bounding box center [575, 19] width 91 height 22
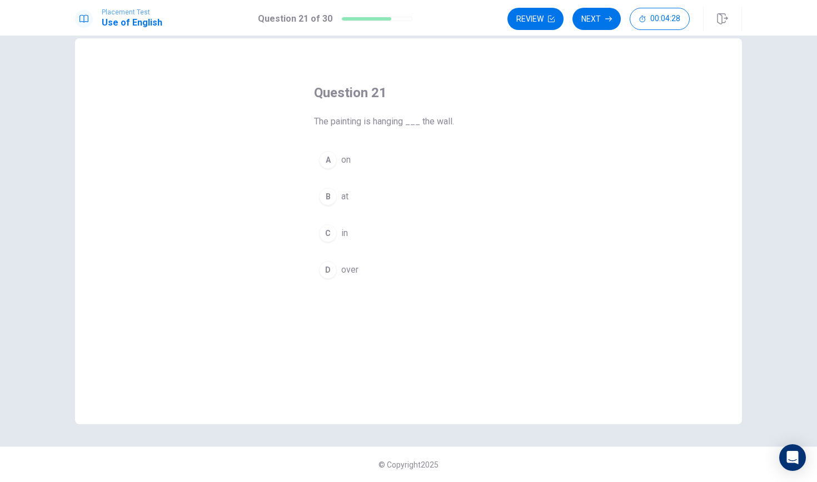
click at [344, 151] on button "A on" at bounding box center [408, 160] width 189 height 28
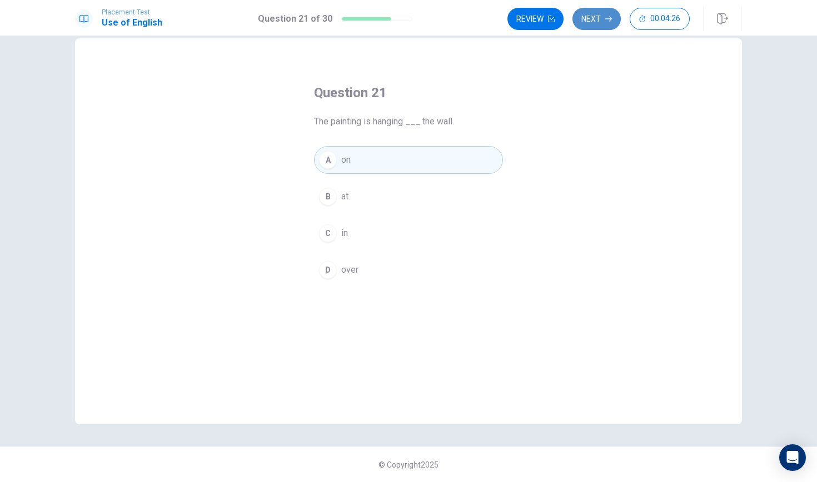
click at [591, 22] on button "Next" at bounding box center [596, 19] width 48 height 22
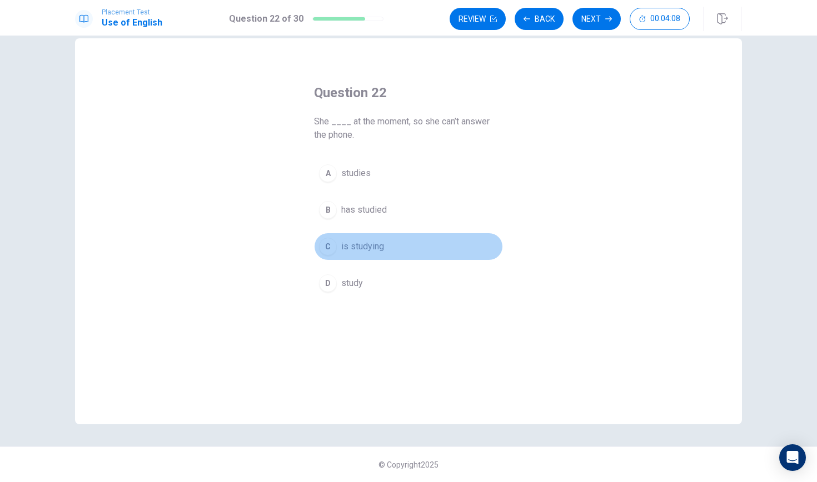
click at [363, 252] on span "is studying" at bounding box center [362, 246] width 43 height 13
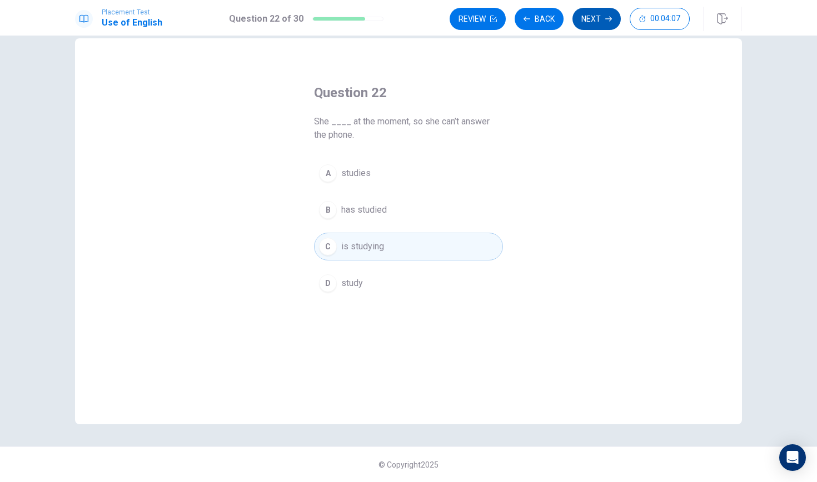
click at [587, 25] on button "Next" at bounding box center [596, 19] width 48 height 22
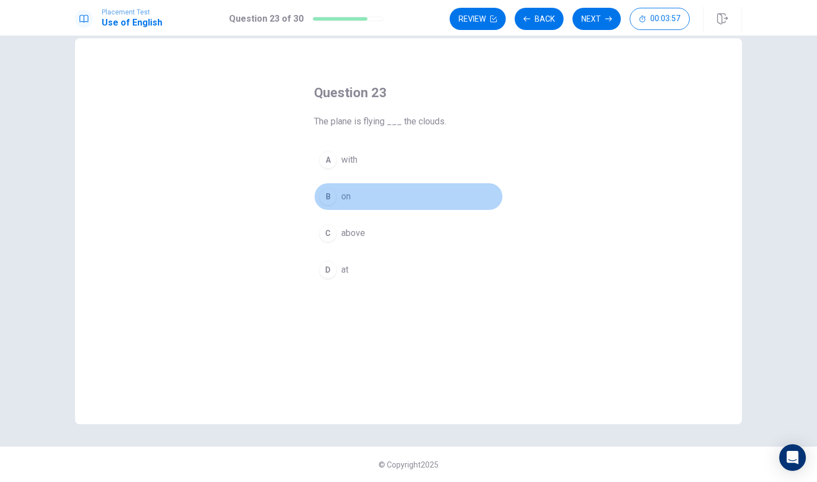
click at [356, 200] on button "B on" at bounding box center [408, 197] width 189 height 28
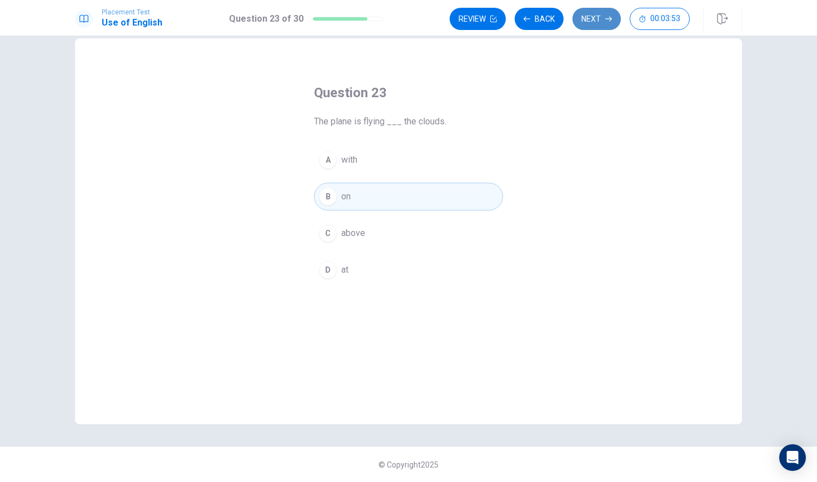
click at [586, 14] on button "Next" at bounding box center [596, 19] width 48 height 22
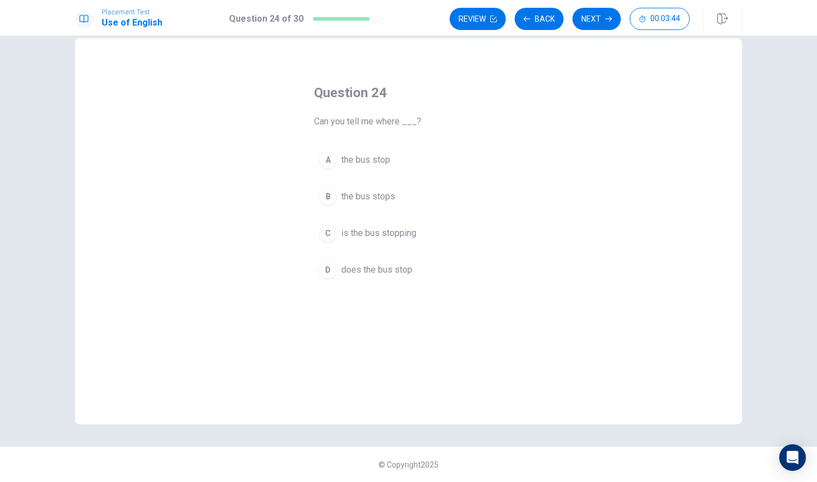
click at [430, 161] on button "A the bus stop" at bounding box center [408, 160] width 189 height 28
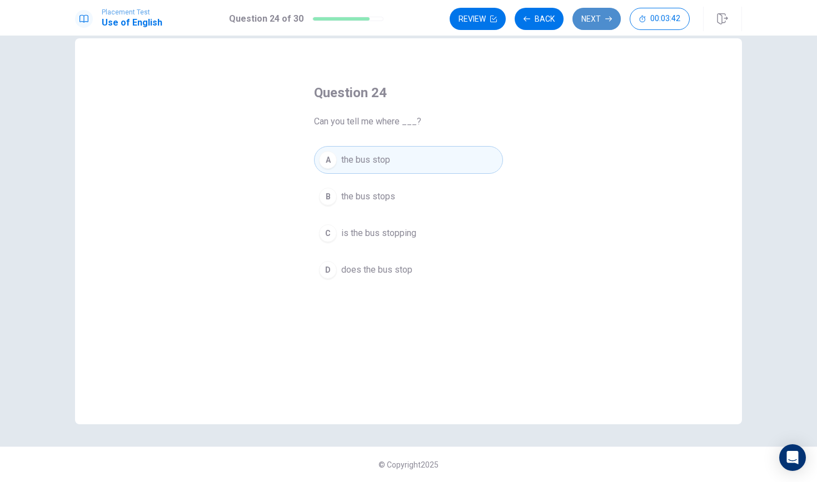
click at [595, 22] on button "Next" at bounding box center [596, 19] width 48 height 22
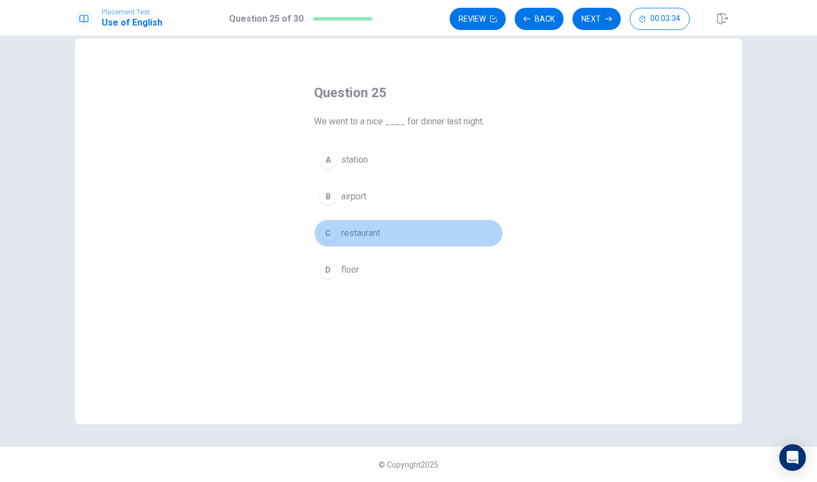
click at [406, 233] on button "C restaurant" at bounding box center [408, 233] width 189 height 28
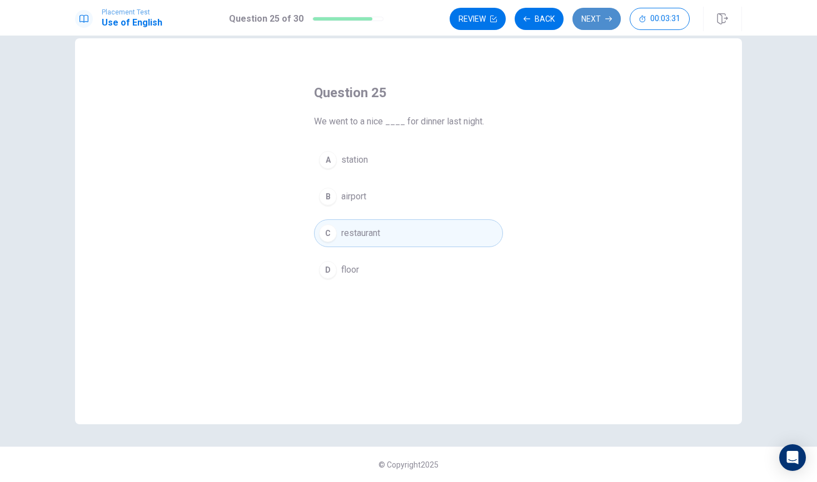
click at [597, 18] on button "Next" at bounding box center [596, 19] width 48 height 22
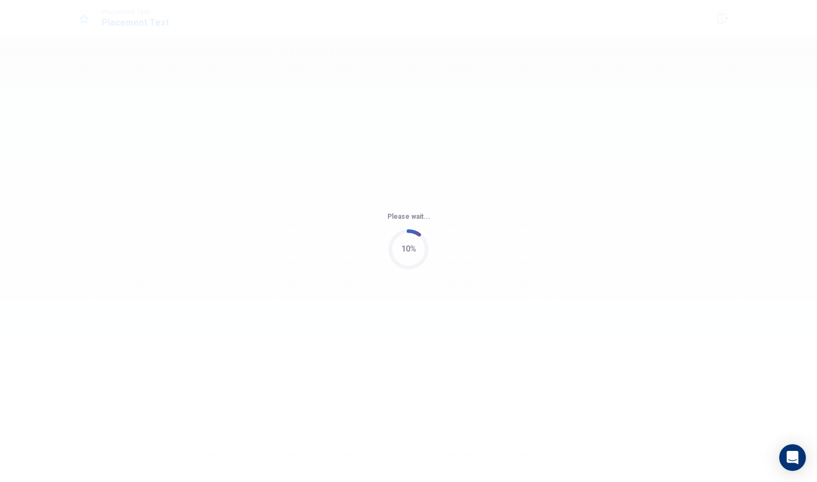
scroll to position [0, 0]
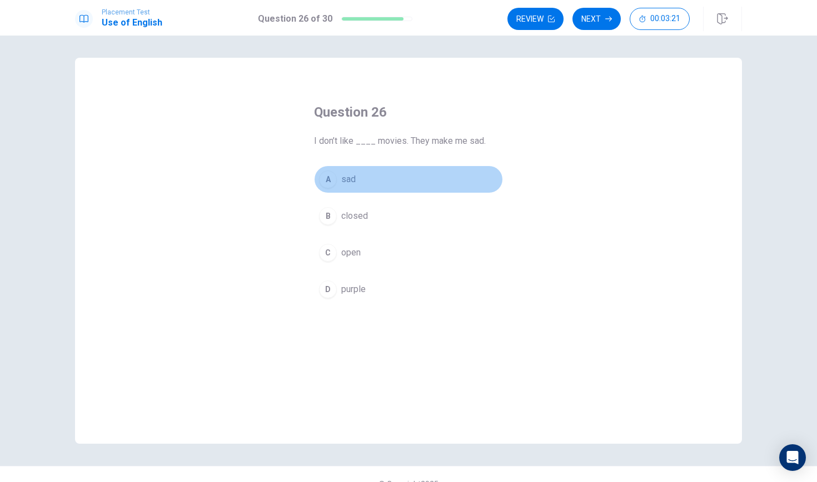
click at [432, 177] on button "A sad" at bounding box center [408, 180] width 189 height 28
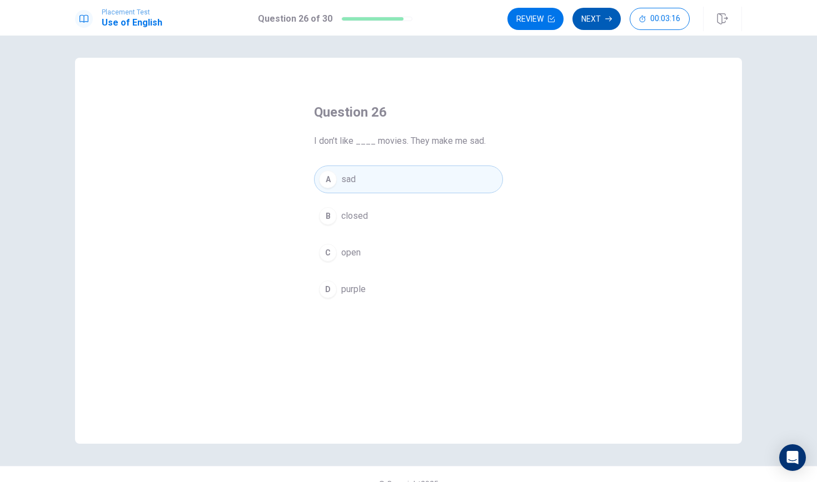
click at [613, 26] on button "Next" at bounding box center [596, 19] width 48 height 22
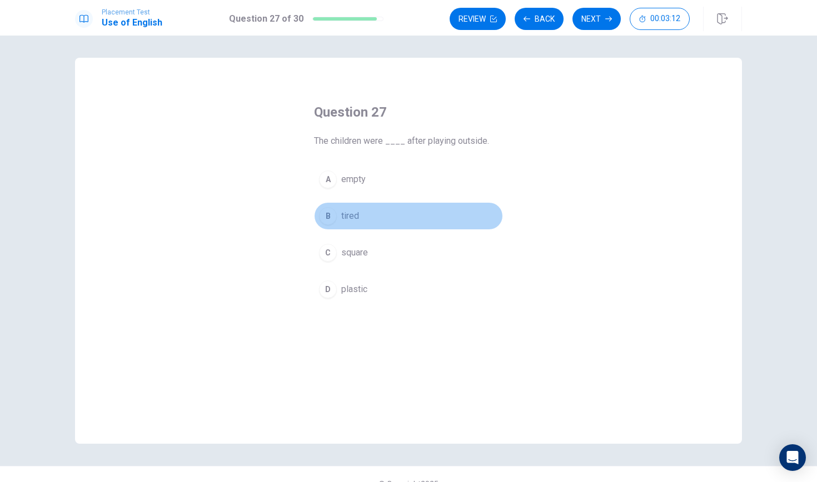
click at [440, 216] on button "B tired" at bounding box center [408, 216] width 189 height 28
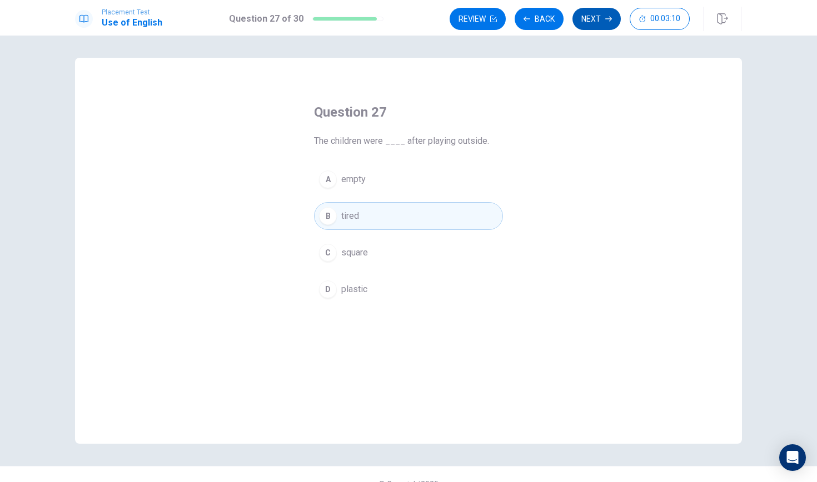
click at [592, 21] on button "Next" at bounding box center [596, 19] width 48 height 22
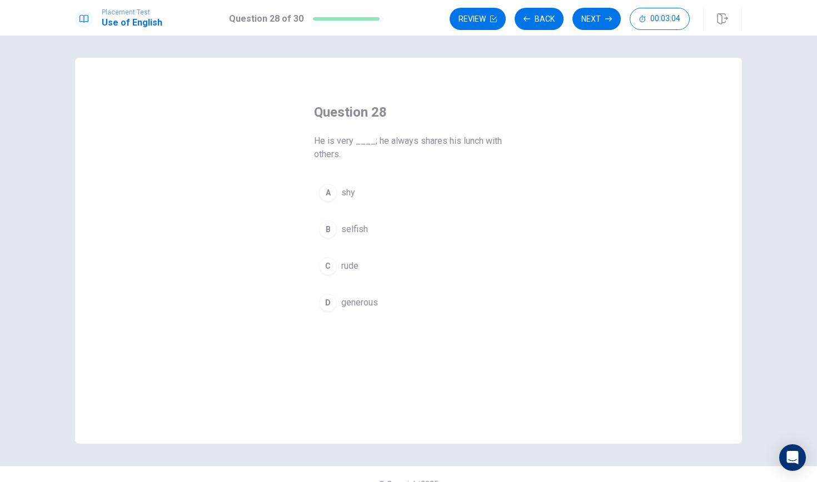
click at [374, 304] on span "generous" at bounding box center [359, 302] width 37 height 13
click at [587, 33] on div "Placement Test Use of English Question 28 of 30 Review Back Next 00:03:02" at bounding box center [408, 18] width 817 height 36
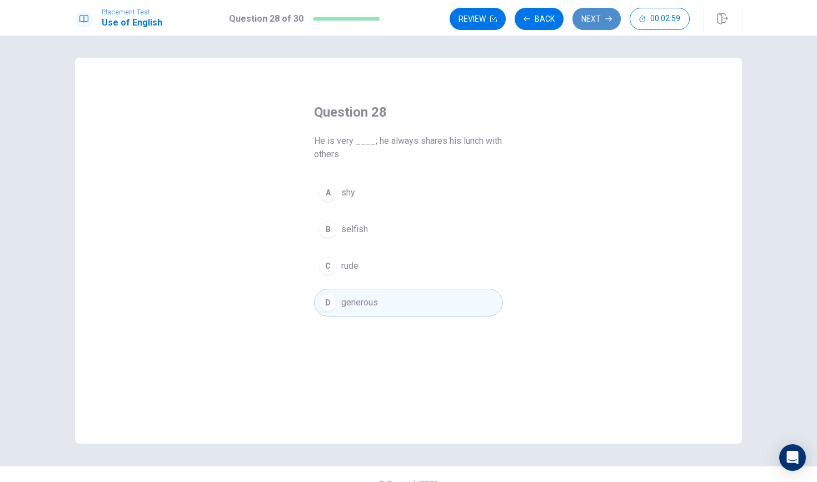
click at [591, 25] on button "Next" at bounding box center [596, 19] width 48 height 22
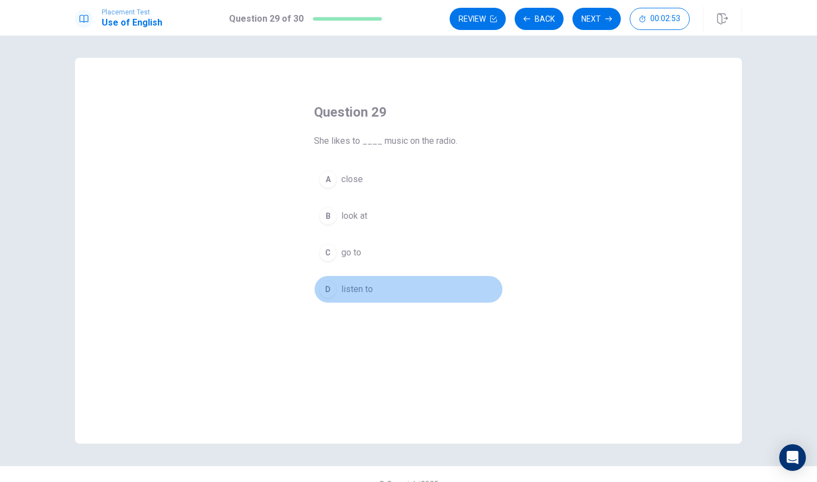
click at [381, 287] on button "D listen to" at bounding box center [408, 290] width 189 height 28
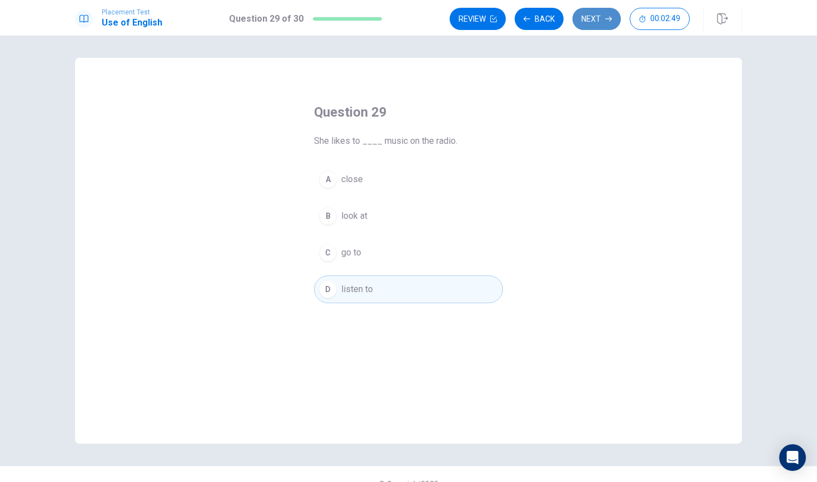
click at [592, 15] on button "Next" at bounding box center [596, 19] width 48 height 22
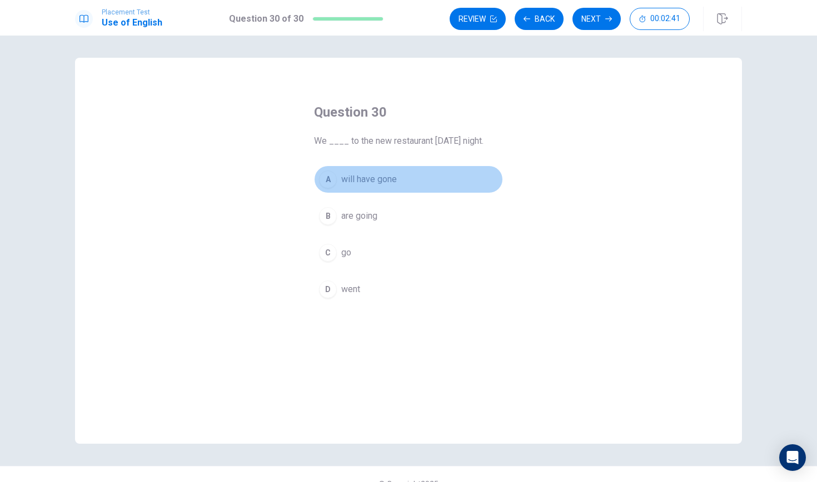
click at [402, 174] on button "A will have gone" at bounding box center [408, 180] width 189 height 28
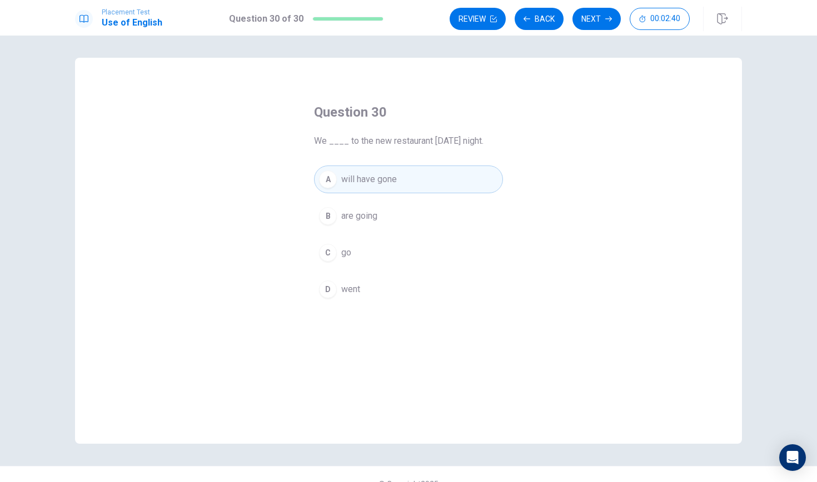
click at [427, 267] on div "A will have gone B are going C go D went" at bounding box center [408, 235] width 189 height 138
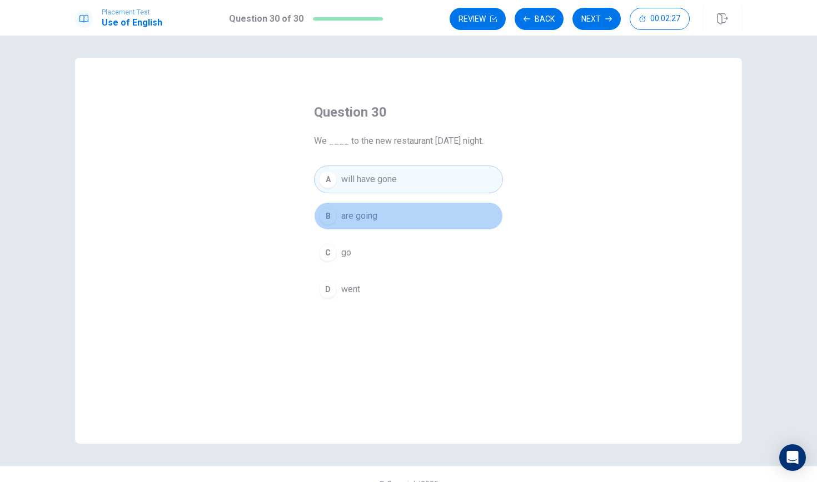
click at [464, 207] on button "B are going" at bounding box center [408, 216] width 189 height 28
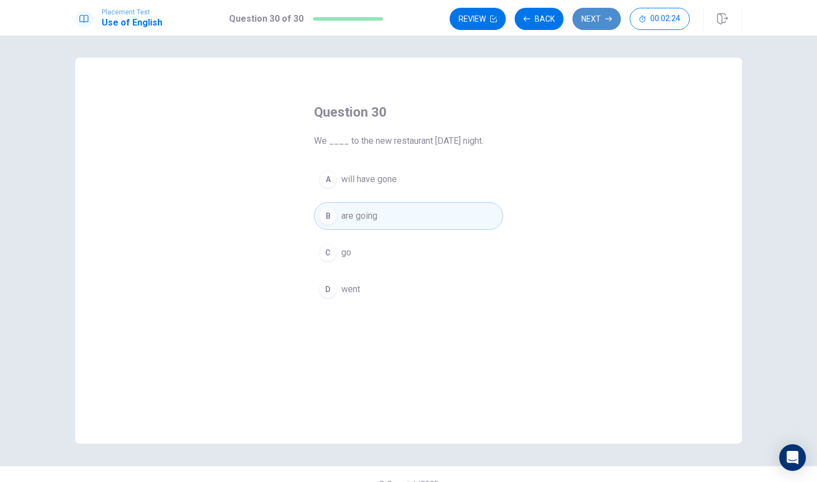
click at [595, 12] on button "Next" at bounding box center [596, 19] width 48 height 22
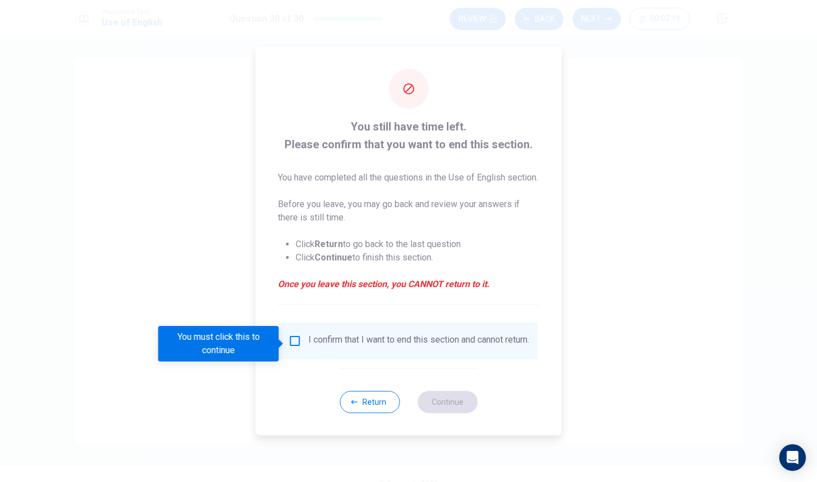
click at [292, 348] on input "You must click this to continue" at bounding box center [294, 341] width 13 height 13
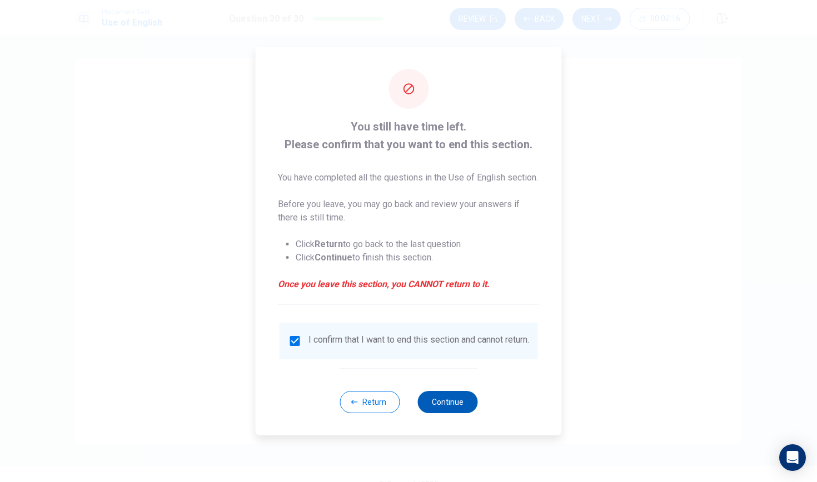
click at [452, 408] on button "Continue" at bounding box center [447, 402] width 60 height 22
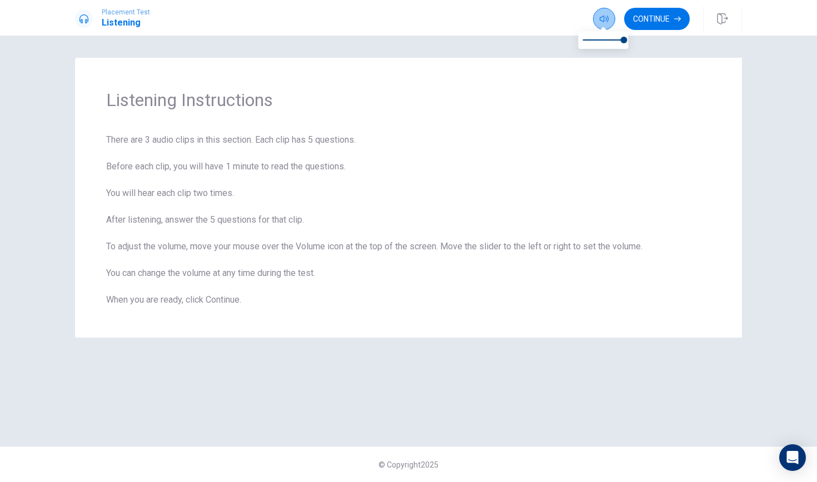
click at [598, 28] on button "button" at bounding box center [604, 19] width 22 height 22
click at [637, 14] on button "Continue" at bounding box center [657, 19] width 66 height 22
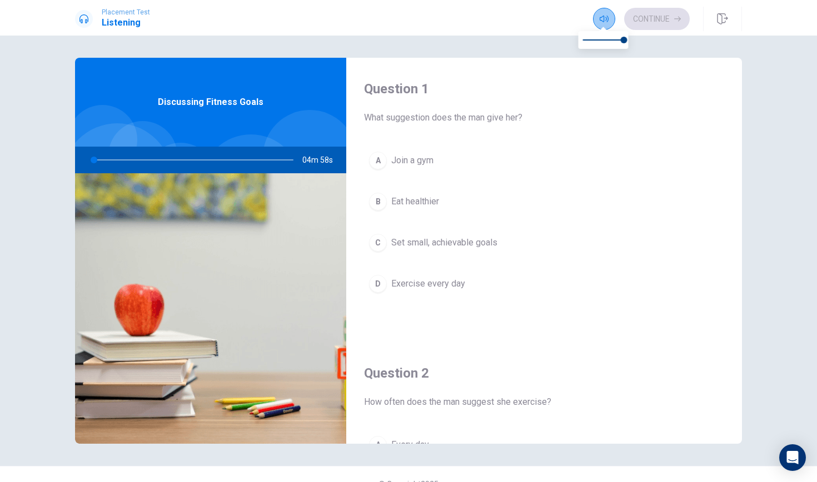
click at [595, 21] on button "button" at bounding box center [604, 19] width 22 height 22
type input "1"
type input "0.8"
click at [615, 37] on span at bounding box center [615, 40] width 7 height 7
type input "1"
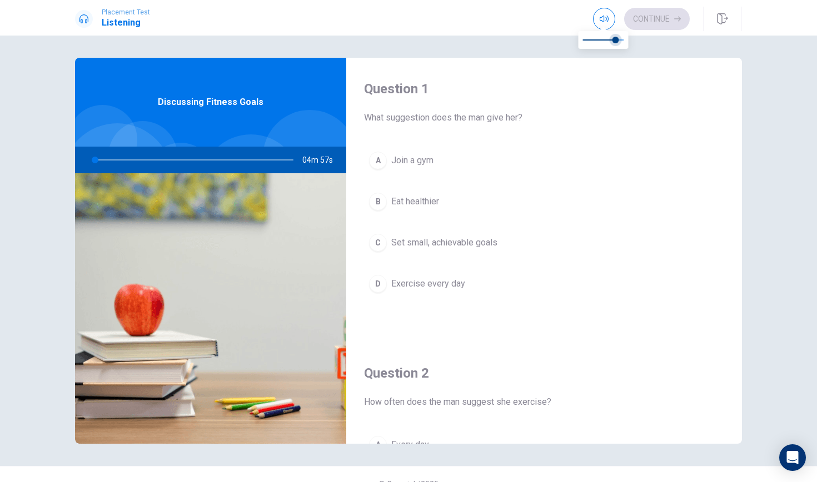
type input "0.6"
click at [606, 40] on span at bounding box center [607, 40] width 7 height 7
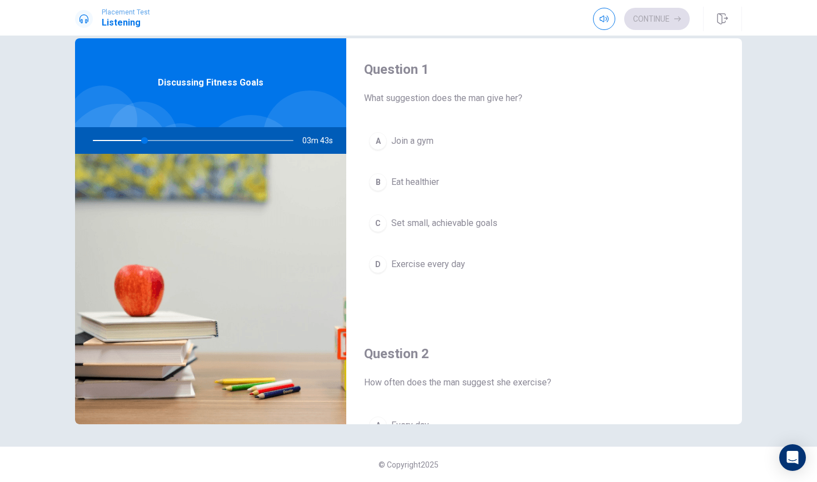
click at [435, 259] on span "Exercise every day" at bounding box center [428, 264] width 74 height 13
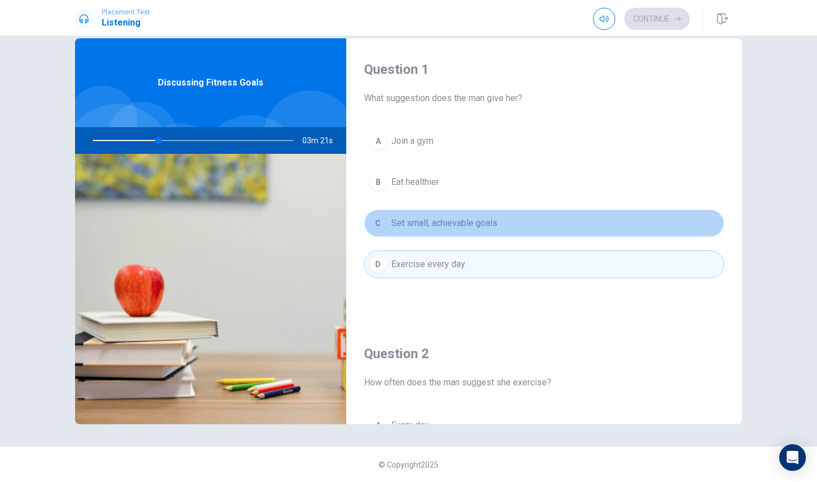
click at [456, 216] on button "C Set small, achievable goals" at bounding box center [544, 223] width 360 height 28
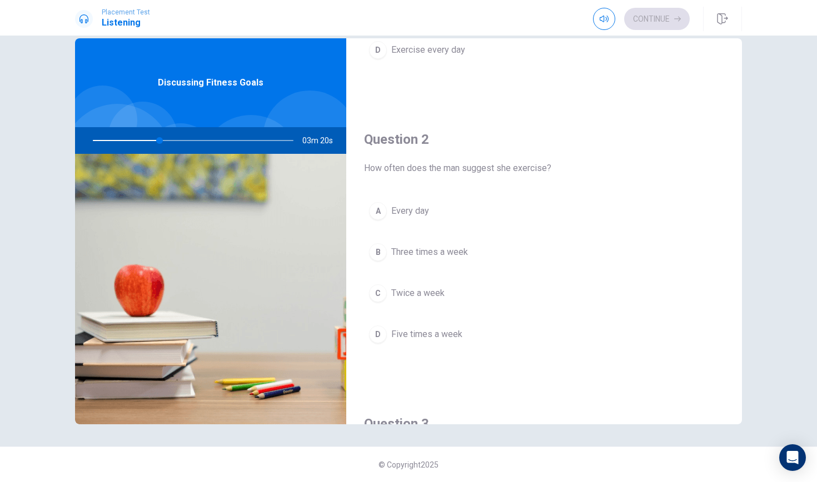
scroll to position [216, 0]
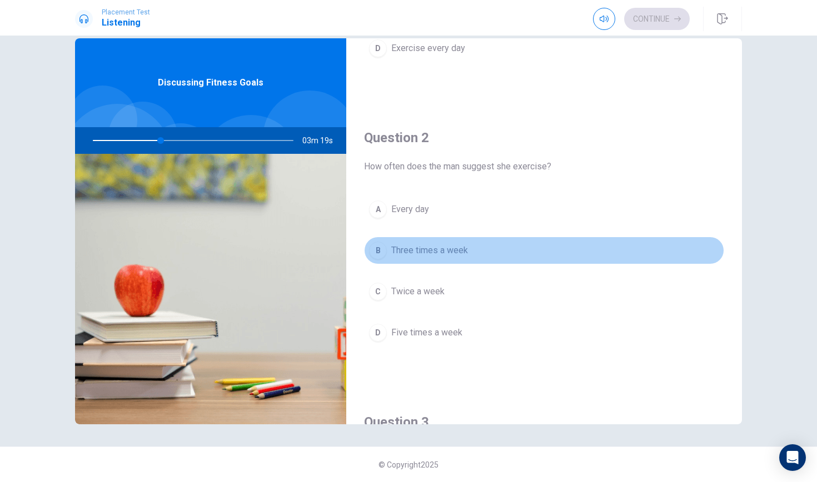
click at [451, 246] on span "Three times a week" at bounding box center [429, 250] width 77 height 13
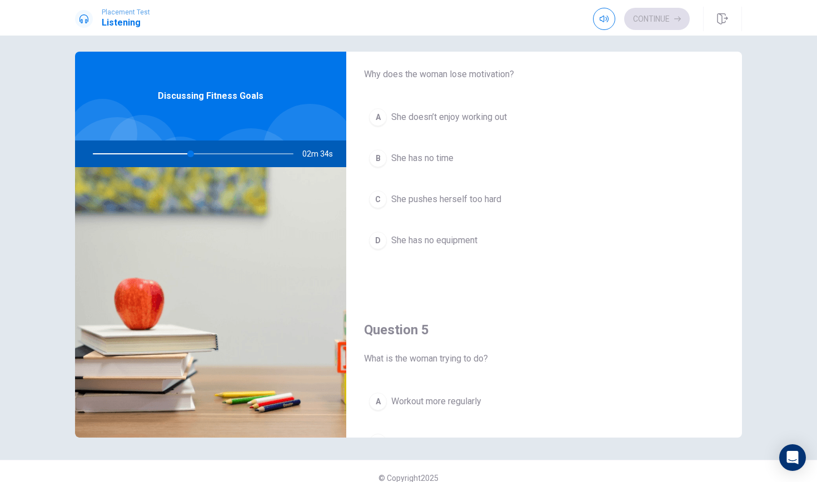
scroll to position [891, 0]
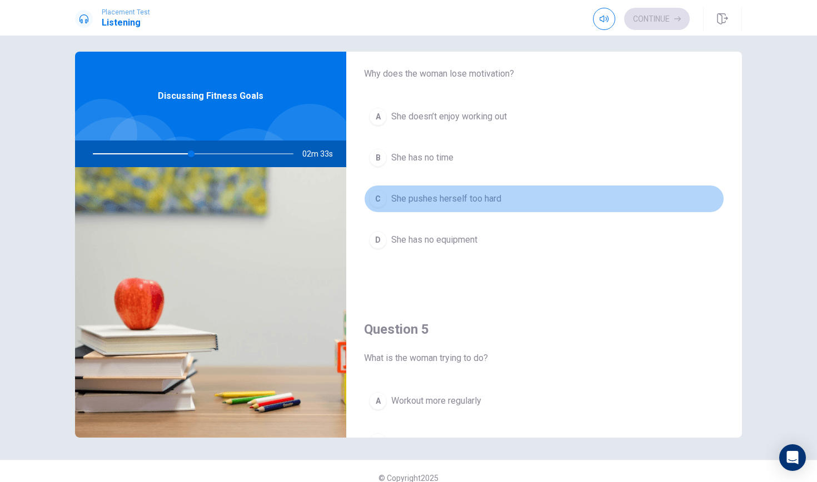
click at [445, 204] on span "She pushes herself too hard" at bounding box center [446, 198] width 110 height 13
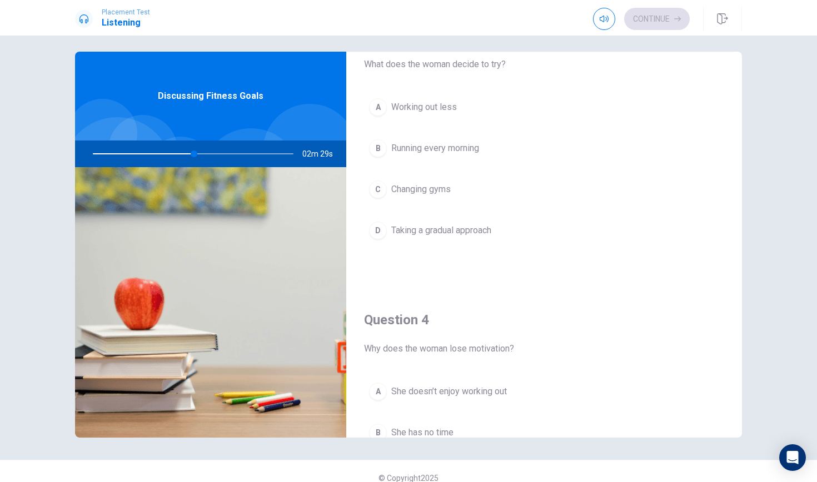
scroll to position [612, 0]
click at [181, 154] on div at bounding box center [190, 154] width 223 height 27
drag, startPoint x: 196, startPoint y: 150, endPoint x: 182, endPoint y: 154, distance: 14.1
click at [182, 154] on div at bounding box center [190, 154] width 223 height 27
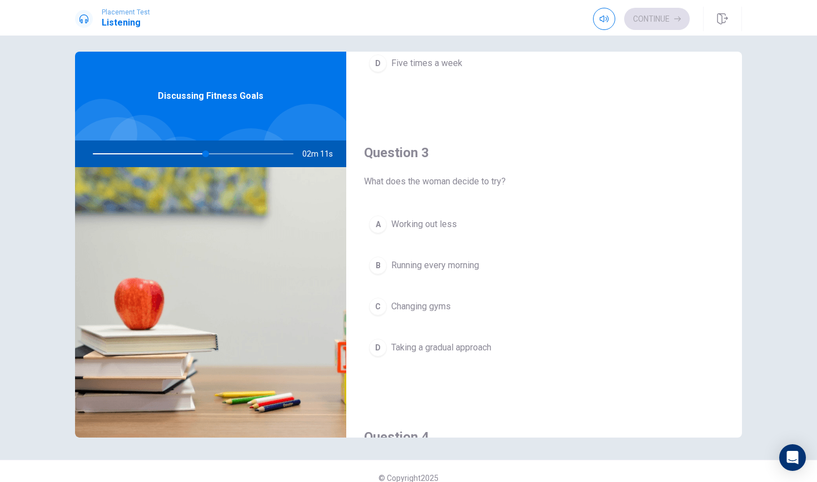
scroll to position [492, 0]
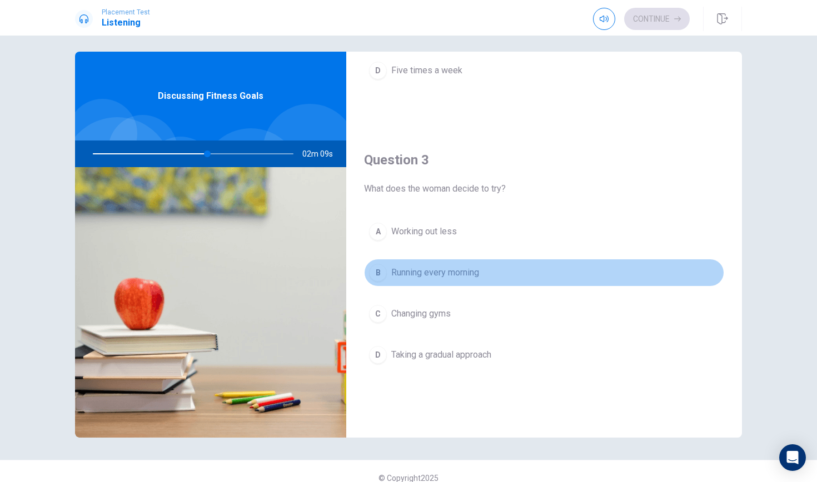
click at [448, 277] on span "Running every morning" at bounding box center [435, 272] width 88 height 13
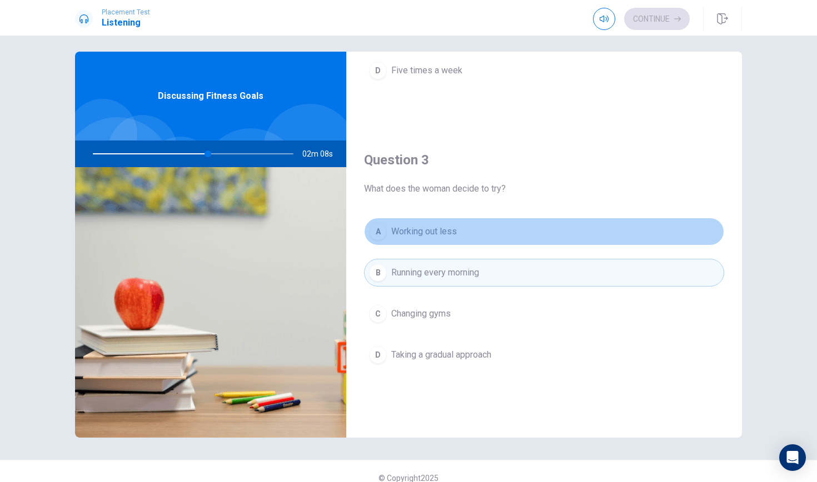
click at [468, 233] on button "A Working out less" at bounding box center [544, 232] width 360 height 28
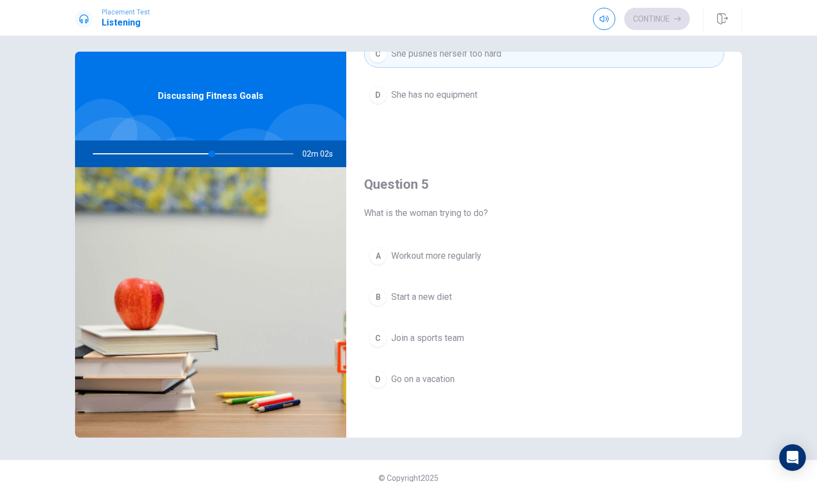
scroll to position [1036, 0]
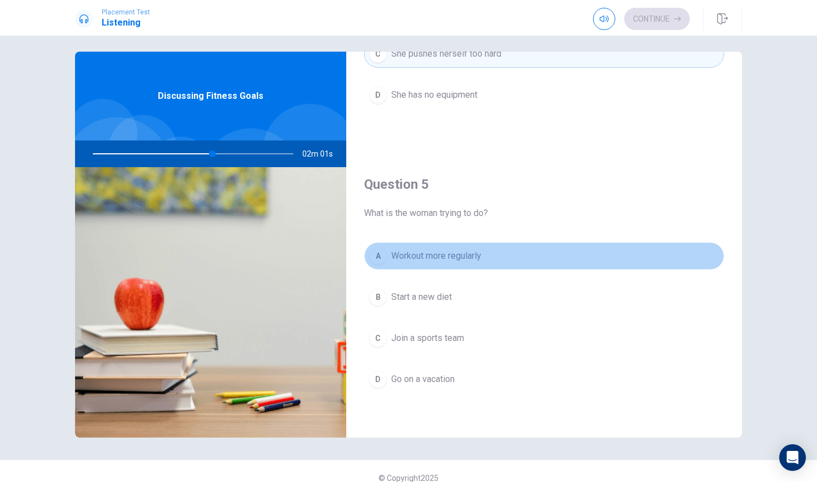
click at [471, 261] on span "Workout more regularly" at bounding box center [436, 256] width 90 height 13
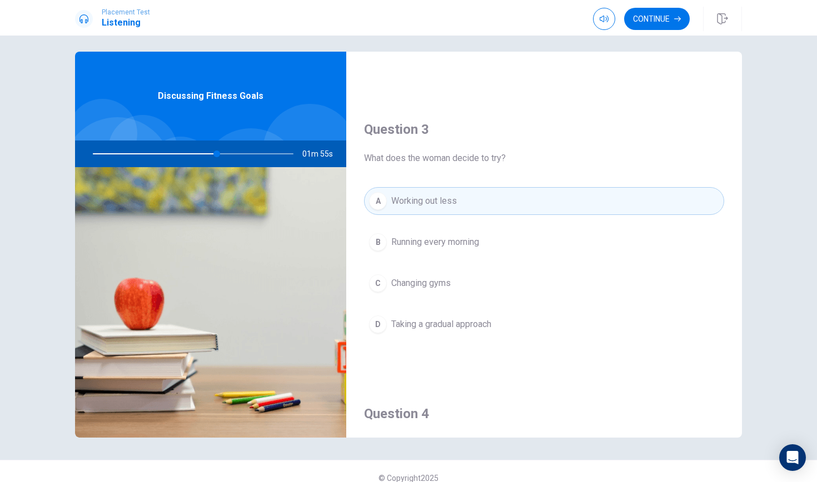
scroll to position [511, 0]
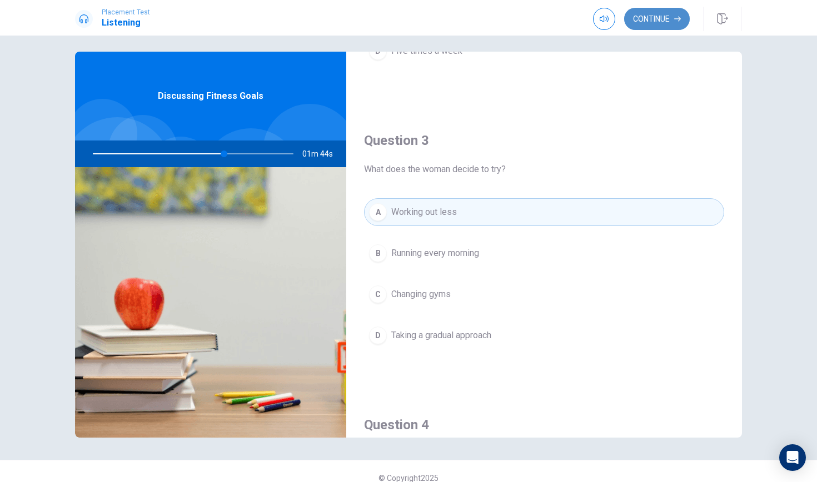
click at [649, 25] on button "Continue" at bounding box center [657, 19] width 66 height 22
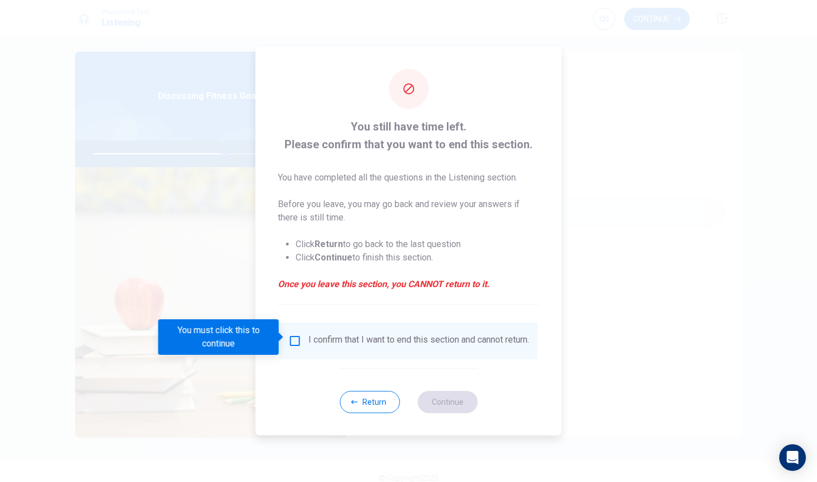
click at [301, 336] on div "I confirm that I want to end this section and cannot return." at bounding box center [408, 341] width 241 height 13
click at [298, 338] on input "You must click this to continue" at bounding box center [294, 341] width 13 height 13
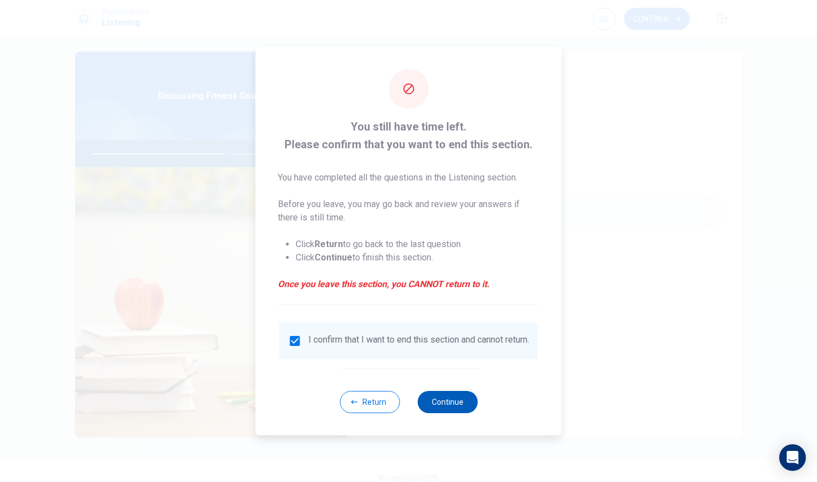
click at [431, 411] on button "Continue" at bounding box center [447, 402] width 60 height 22
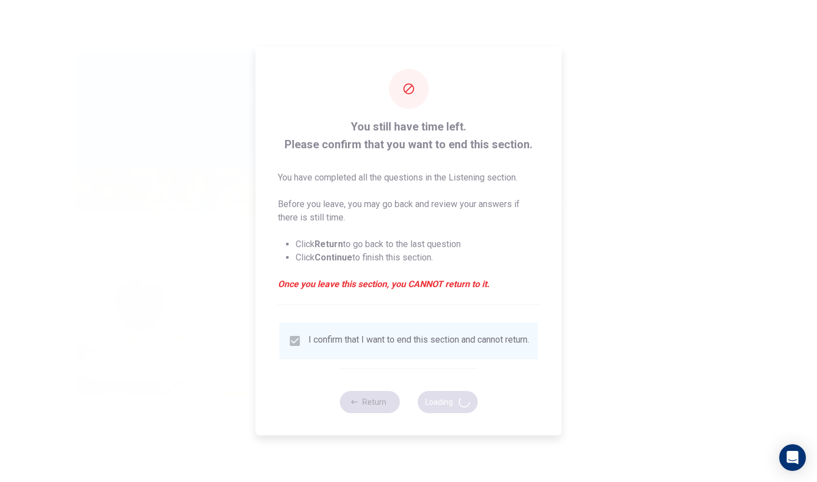
type input "68"
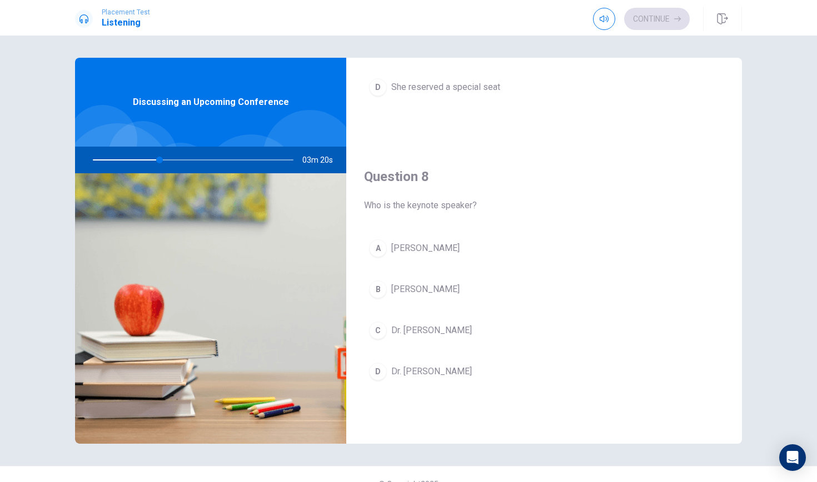
scroll to position [492, 0]
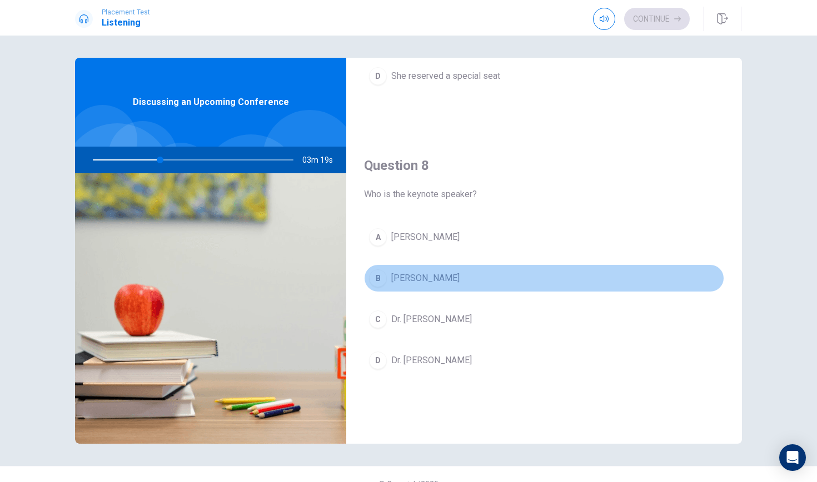
click at [470, 286] on button "B [PERSON_NAME]" at bounding box center [544, 279] width 360 height 28
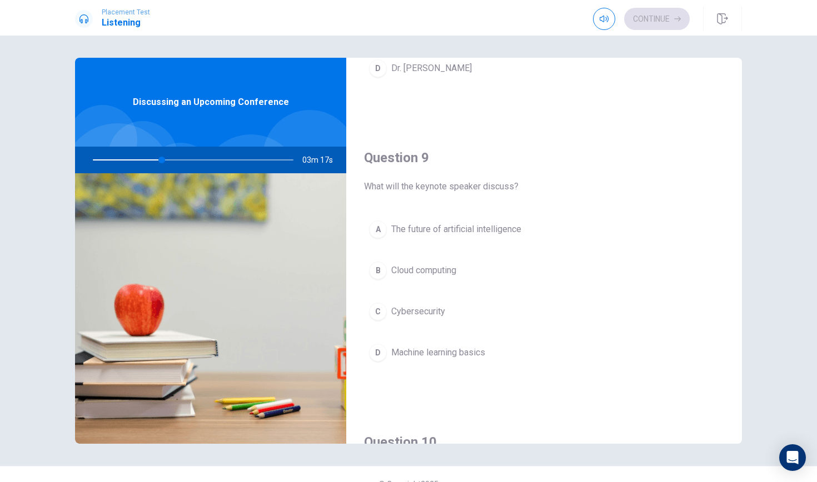
scroll to position [794, 0]
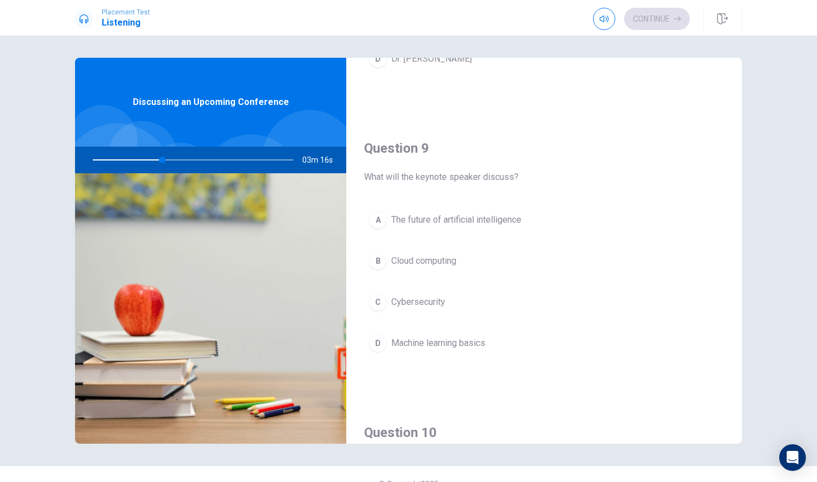
click at [481, 215] on span "The future of artificial intelligence" at bounding box center [456, 219] width 130 height 13
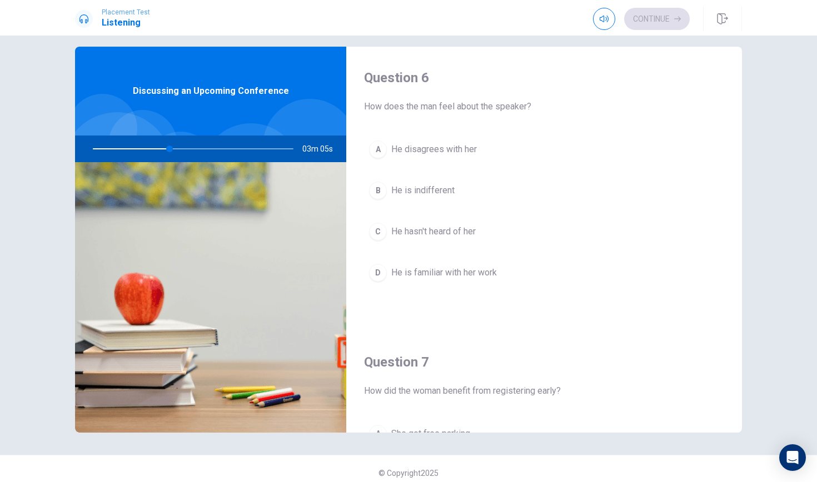
scroll to position [0, 0]
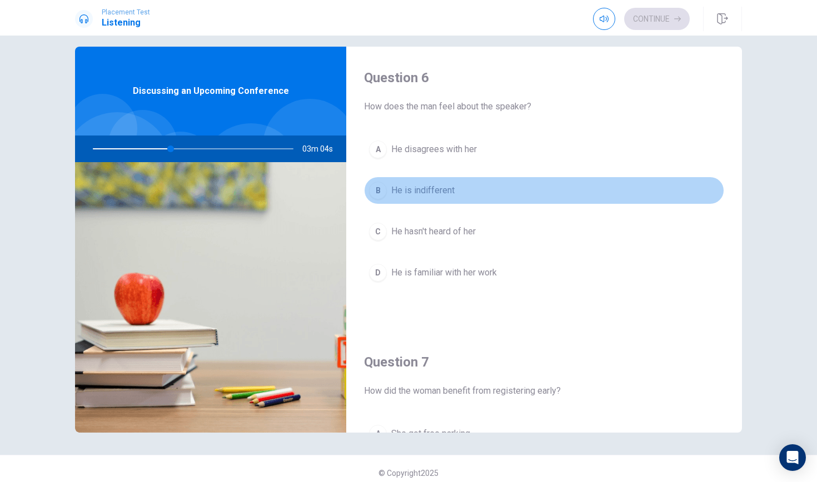
click at [475, 192] on button "B He is indifferent" at bounding box center [544, 191] width 360 height 28
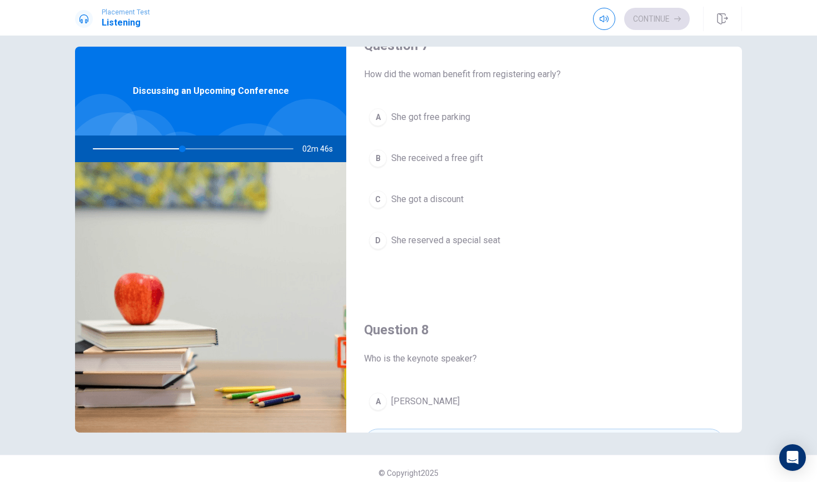
scroll to position [319, 0]
click at [475, 212] on div "A She got free parking B She received a free gift C She got a discount D She re…" at bounding box center [544, 187] width 360 height 173
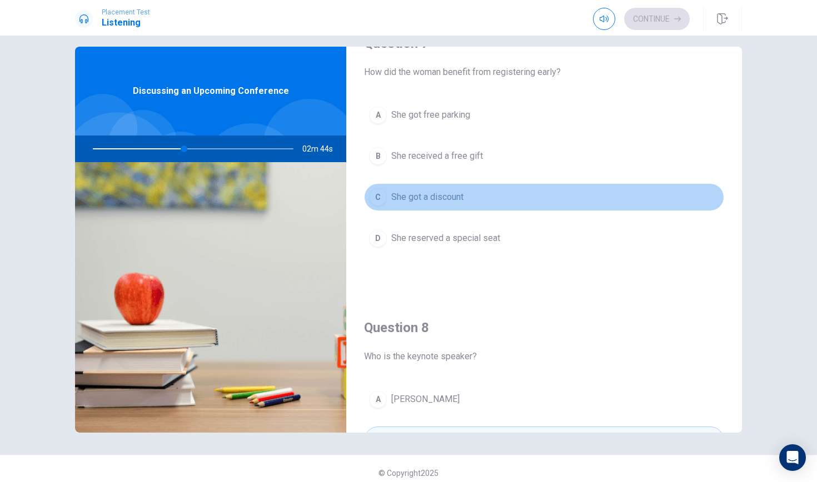
click at [476, 198] on button "C She got a discount" at bounding box center [544, 197] width 360 height 28
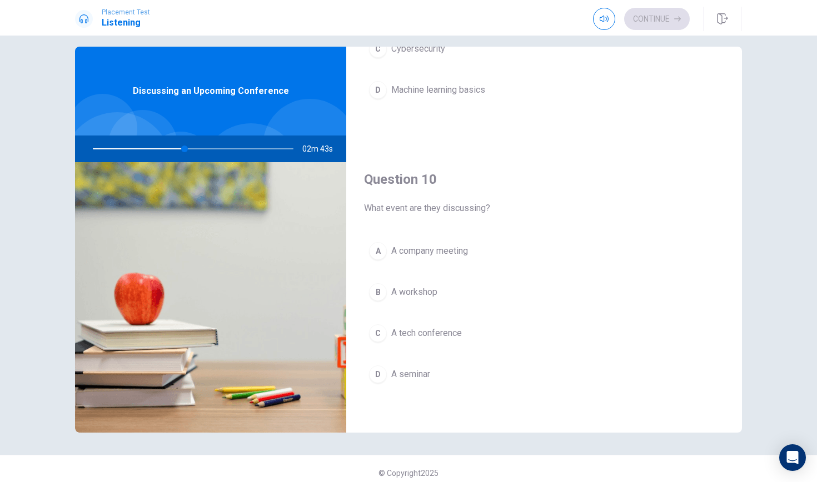
scroll to position [1036, 0]
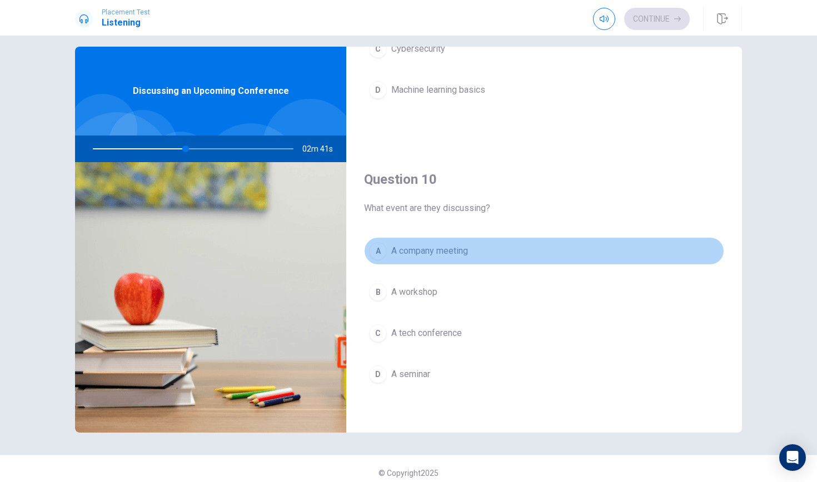
click at [464, 254] on span "A company meeting" at bounding box center [429, 251] width 77 height 13
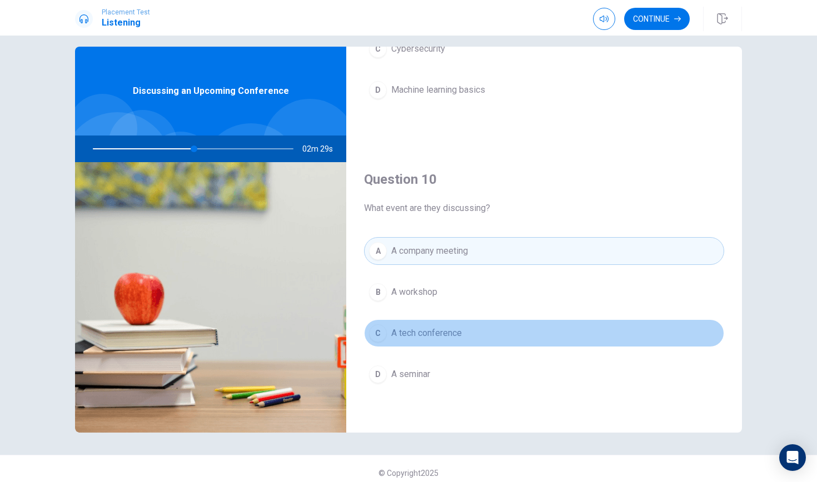
click at [467, 335] on button "C A tech conference" at bounding box center [544, 334] width 360 height 28
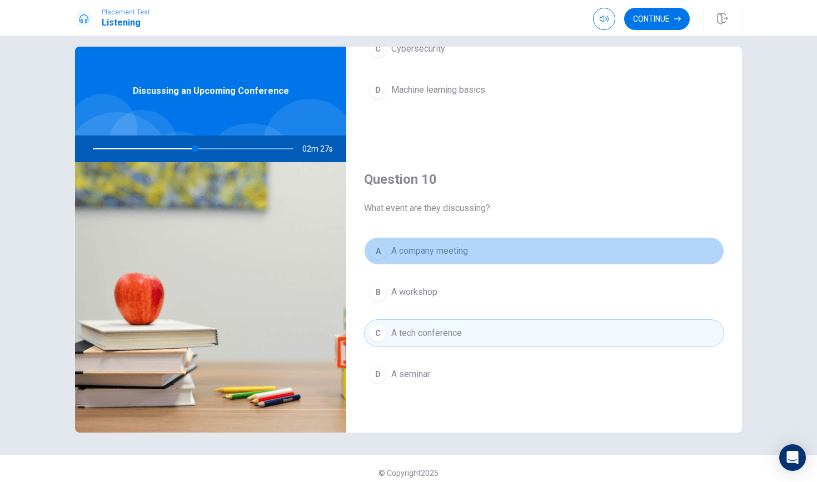
click at [477, 257] on button "A A company meeting" at bounding box center [544, 251] width 360 height 28
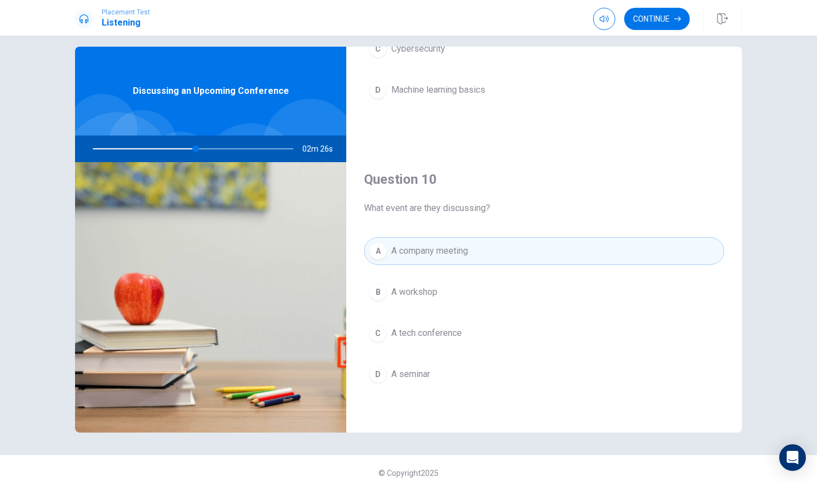
click at [464, 332] on button "C A tech conference" at bounding box center [544, 334] width 360 height 28
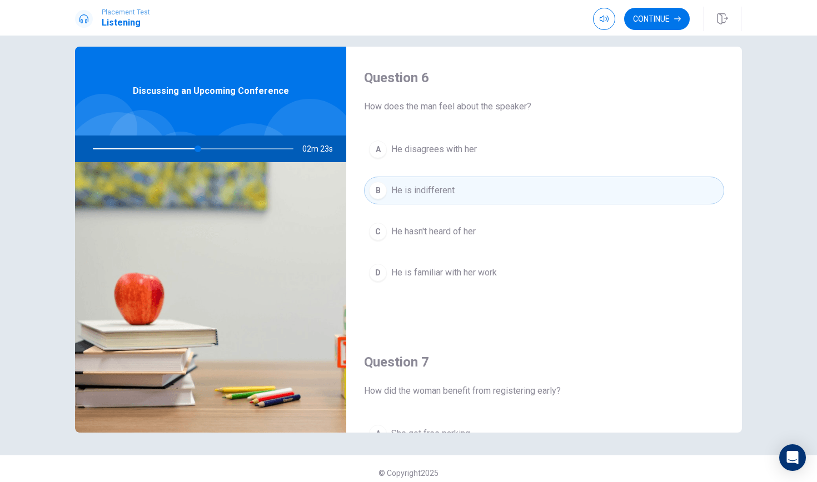
scroll to position [0, 0]
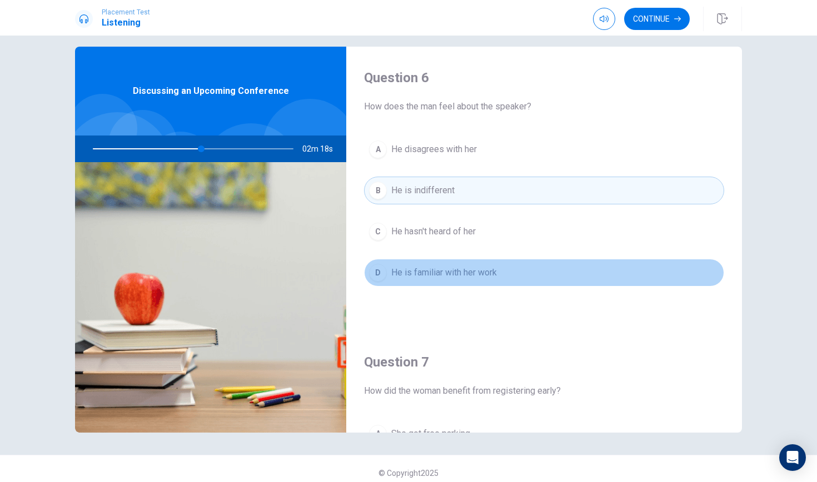
click at [496, 275] on span "He is familiar with her work" at bounding box center [444, 272] width 106 height 13
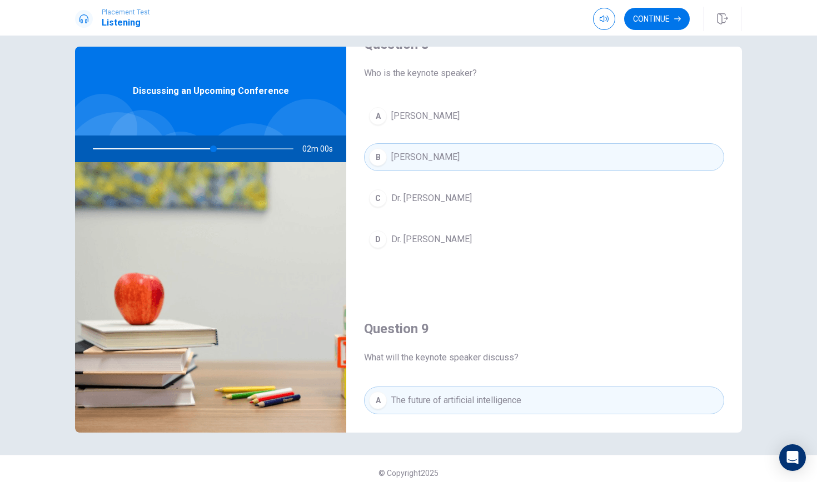
scroll to position [624, 0]
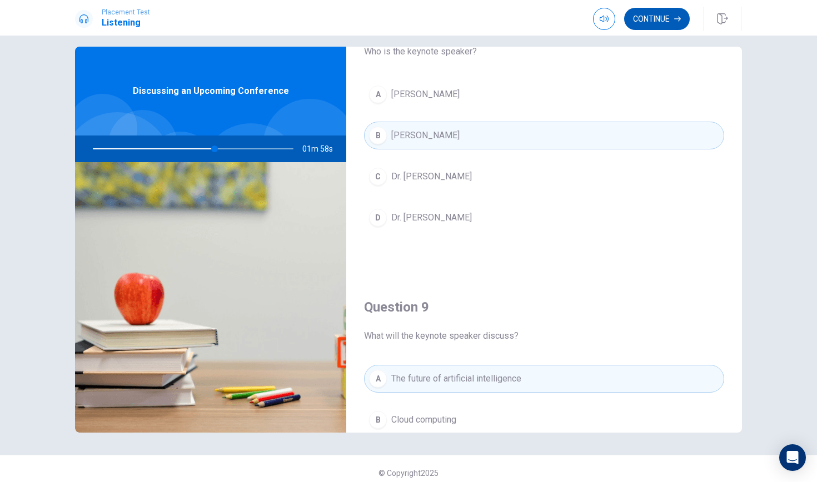
click at [643, 26] on button "Continue" at bounding box center [657, 19] width 66 height 22
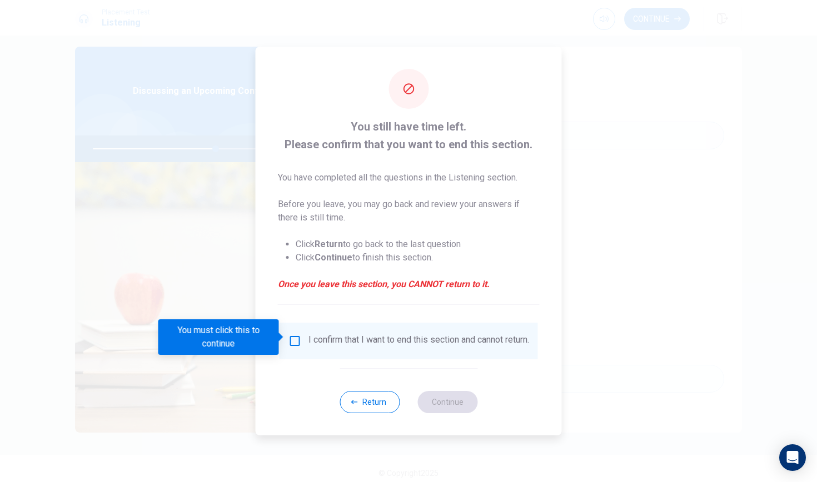
click at [288, 344] on div "I confirm that I want to end this section and cannot return." at bounding box center [408, 341] width 241 height 13
click at [295, 338] on input "You must click this to continue" at bounding box center [294, 341] width 13 height 13
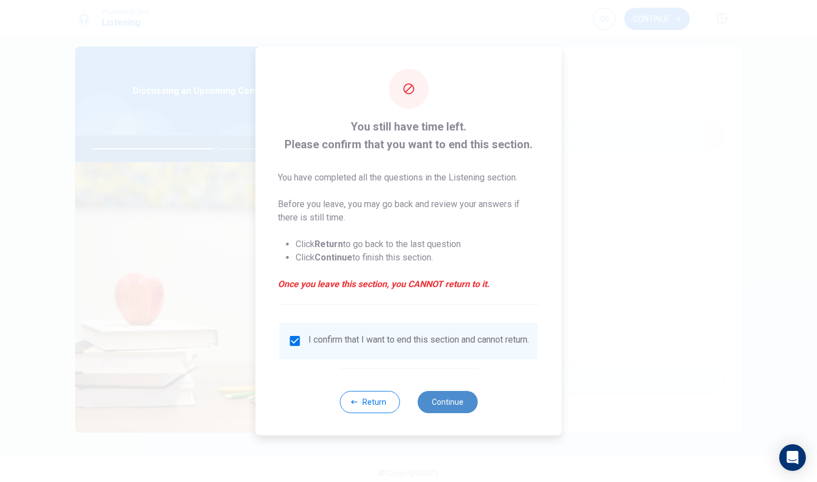
click at [445, 396] on button "Continue" at bounding box center [447, 402] width 60 height 22
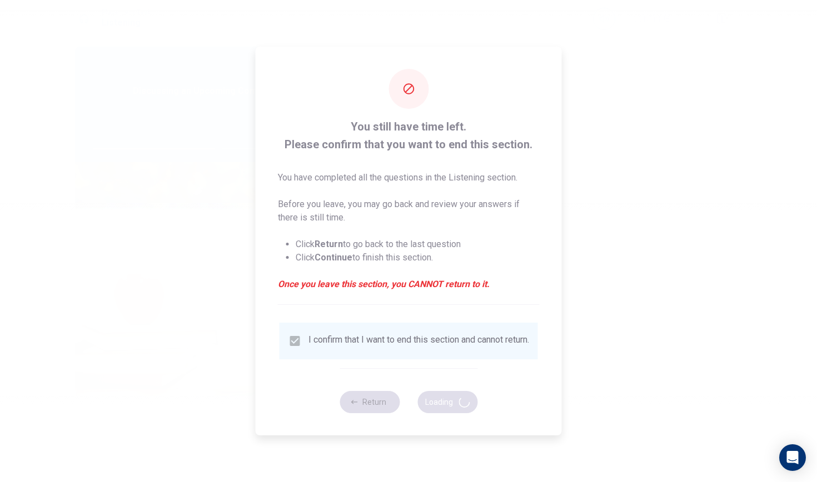
type input "63"
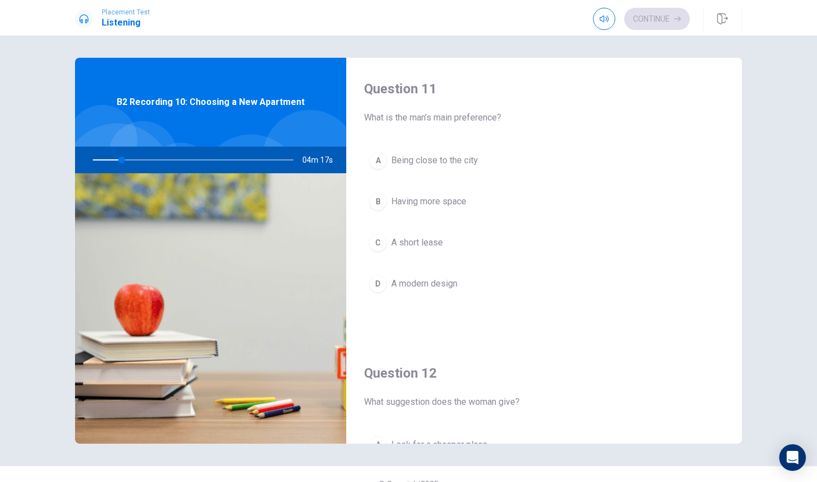
scroll to position [0, 0]
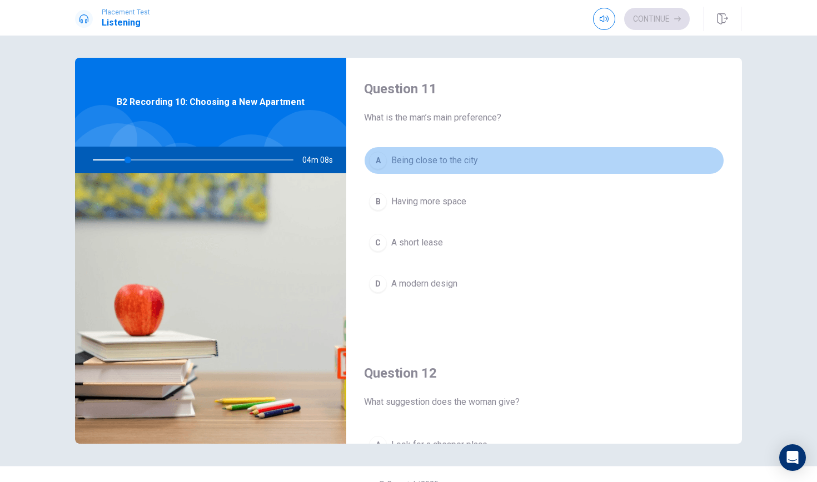
click at [533, 153] on button "A Being close to the city" at bounding box center [544, 161] width 360 height 28
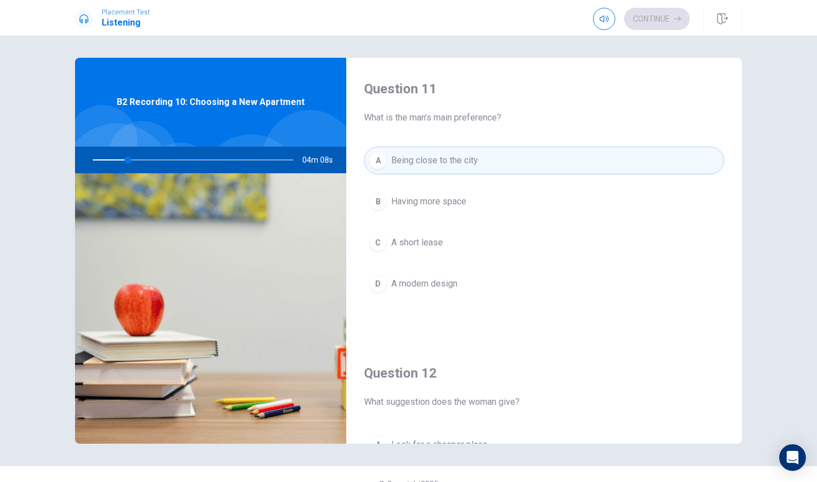
click at [533, 183] on div "A Being close to the city B Having more space C A short lease D A modern design" at bounding box center [544, 233] width 360 height 173
click at [532, 203] on button "B Having more space" at bounding box center [544, 202] width 360 height 28
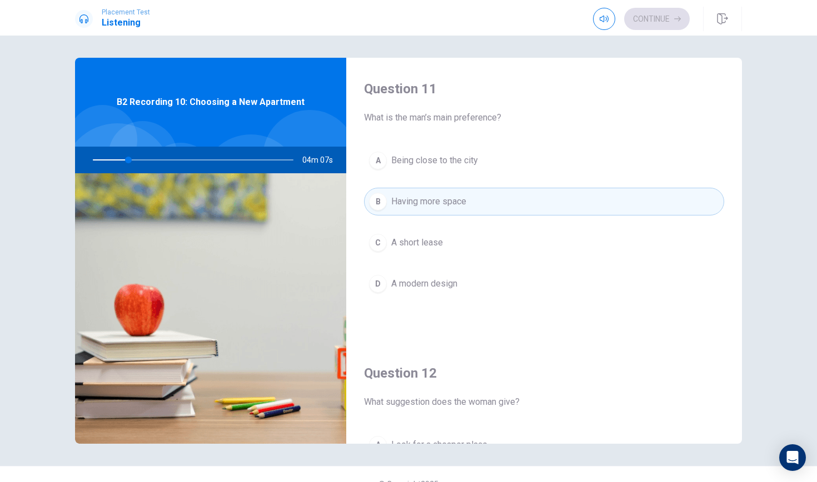
click at [513, 267] on div "A Being close to the city B Having more space C A short lease D A modern design" at bounding box center [544, 233] width 360 height 173
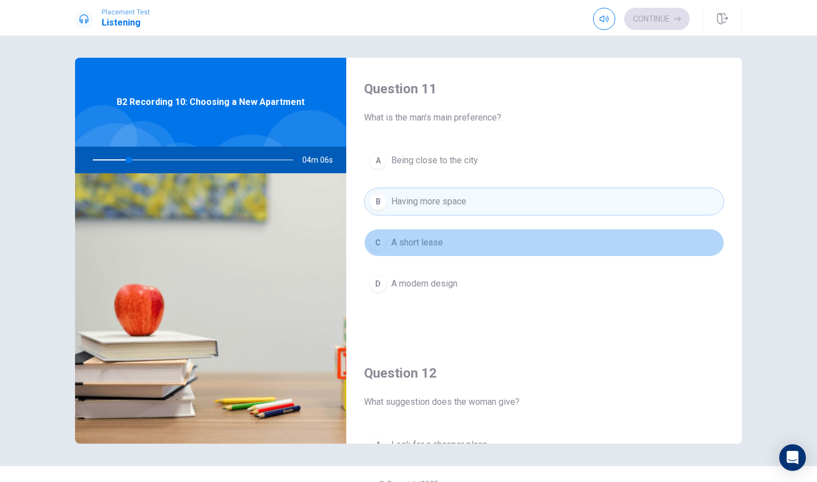
click at [515, 235] on button "C A short lease" at bounding box center [544, 243] width 360 height 28
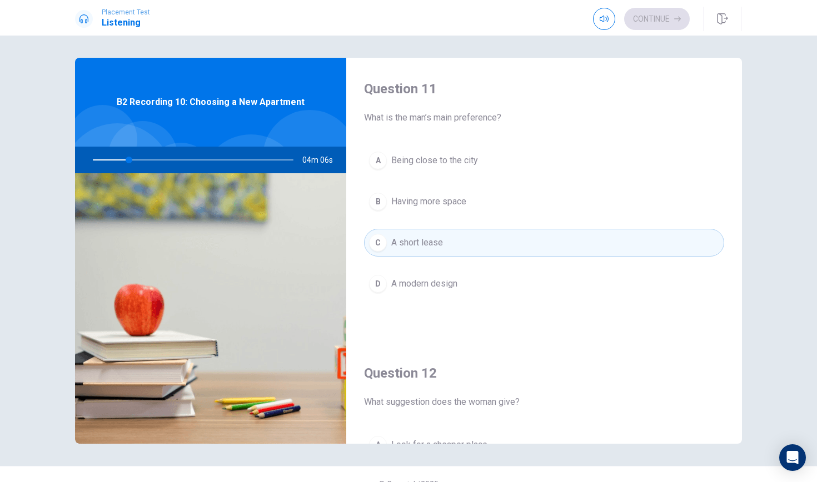
click at [515, 266] on div "A Being close to the city B Having more space C A short lease D A modern design" at bounding box center [544, 233] width 360 height 173
click at [495, 262] on div "A Being close to the city B Having more space C A short lease D A modern design" at bounding box center [544, 233] width 360 height 173
click at [483, 293] on button "D A modern design" at bounding box center [544, 284] width 360 height 28
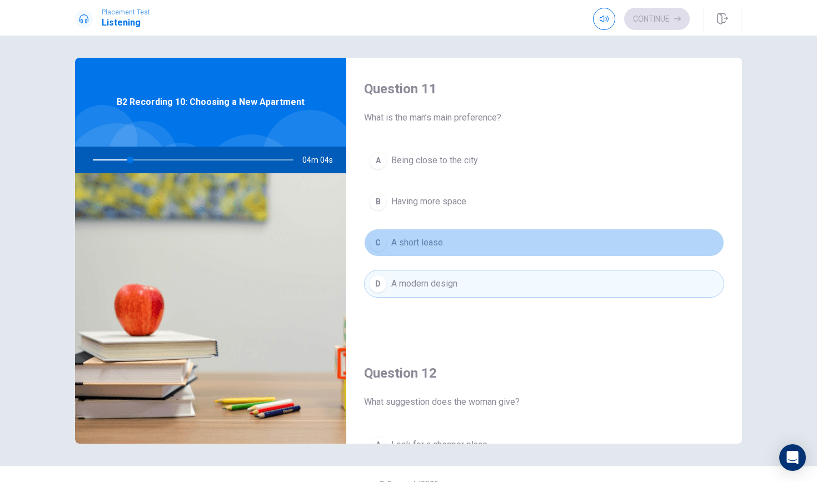
click at [487, 233] on button "C A short lease" at bounding box center [544, 243] width 360 height 28
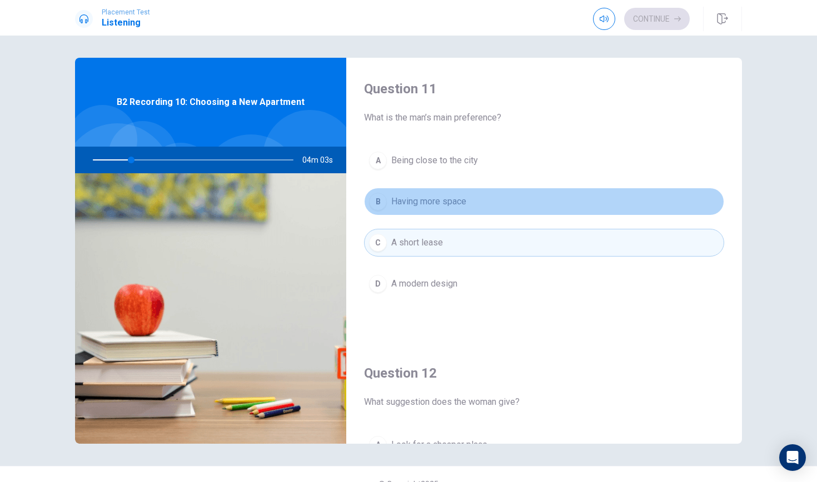
click at [495, 198] on button "B Having more space" at bounding box center [544, 202] width 360 height 28
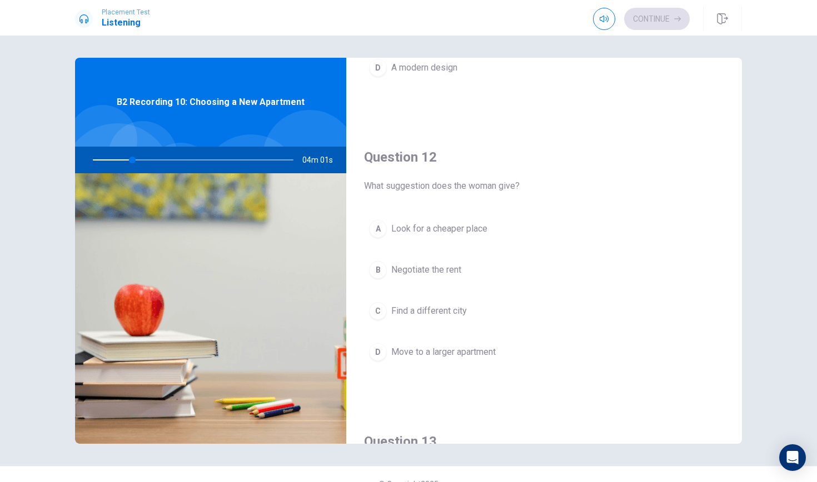
scroll to position [217, 0]
click at [494, 233] on button "A Look for a cheaper place" at bounding box center [544, 228] width 360 height 28
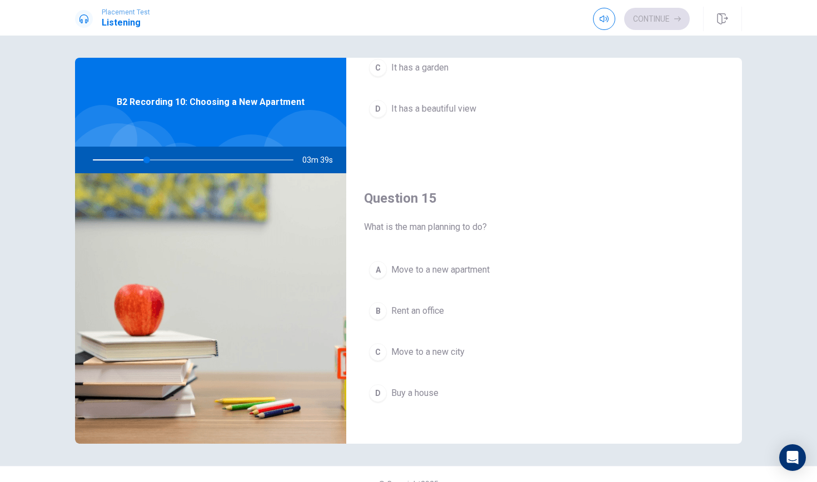
scroll to position [1027, 0]
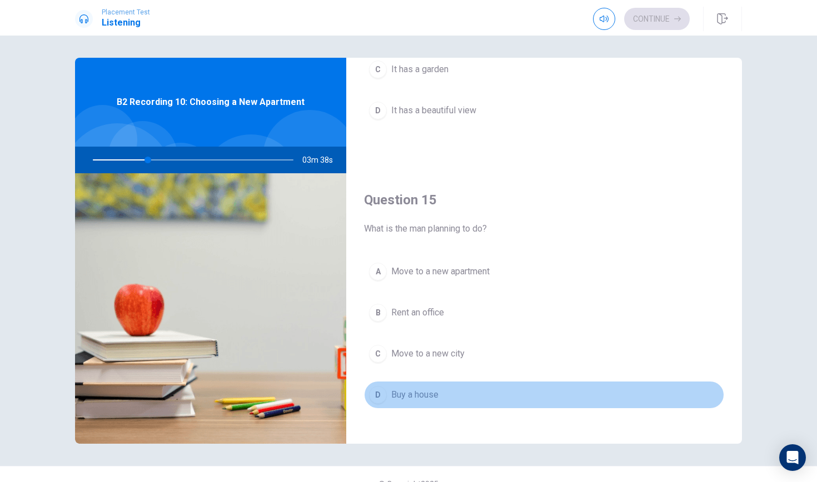
click at [443, 389] on button "D Buy a house" at bounding box center [544, 395] width 360 height 28
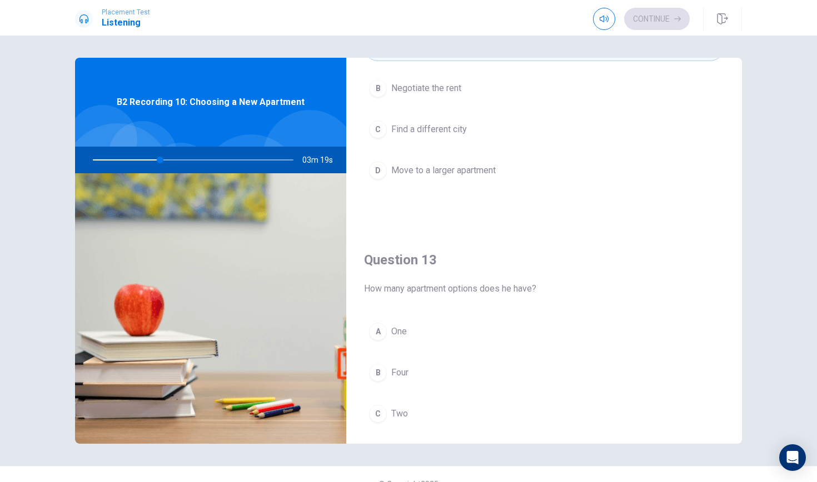
scroll to position [404, 0]
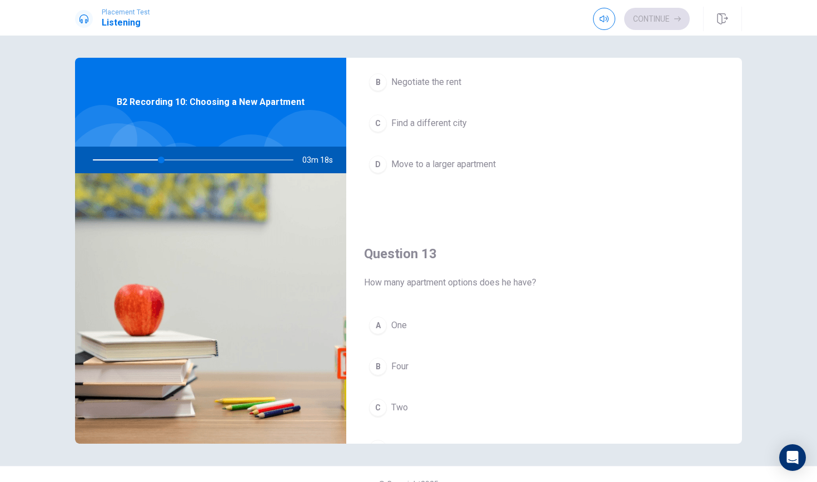
click at [417, 414] on button "C Two" at bounding box center [544, 408] width 360 height 28
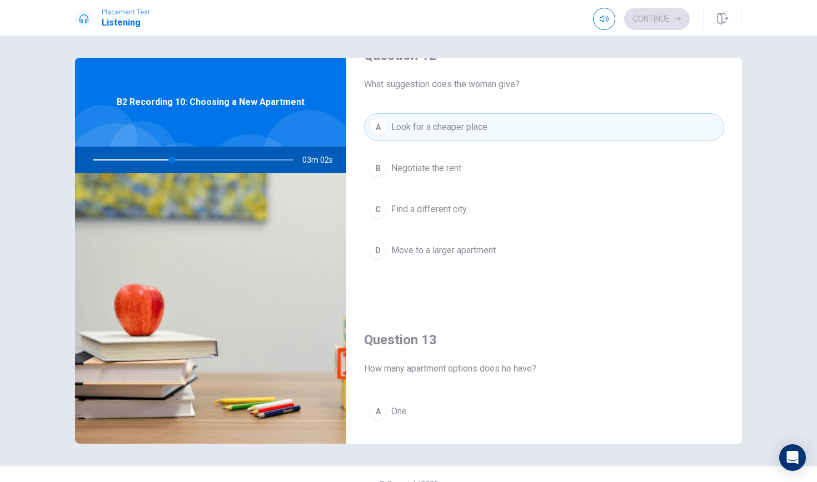
scroll to position [314, 0]
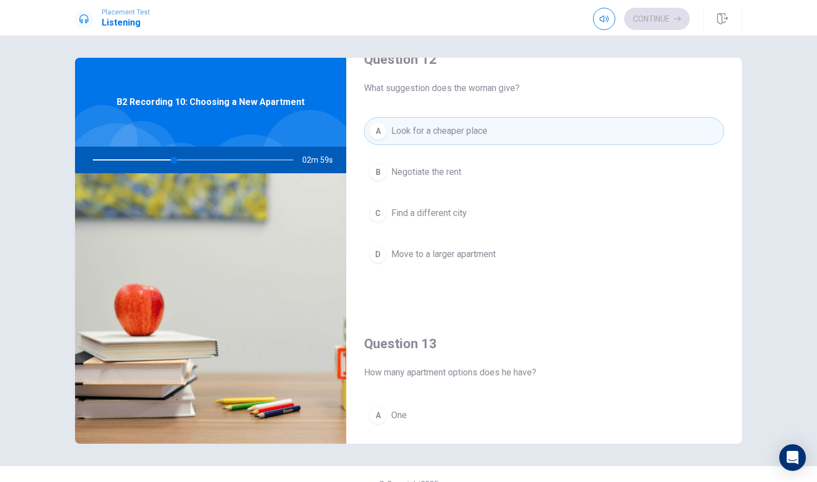
click at [466, 210] on span "Find a different city" at bounding box center [429, 213] width 76 height 13
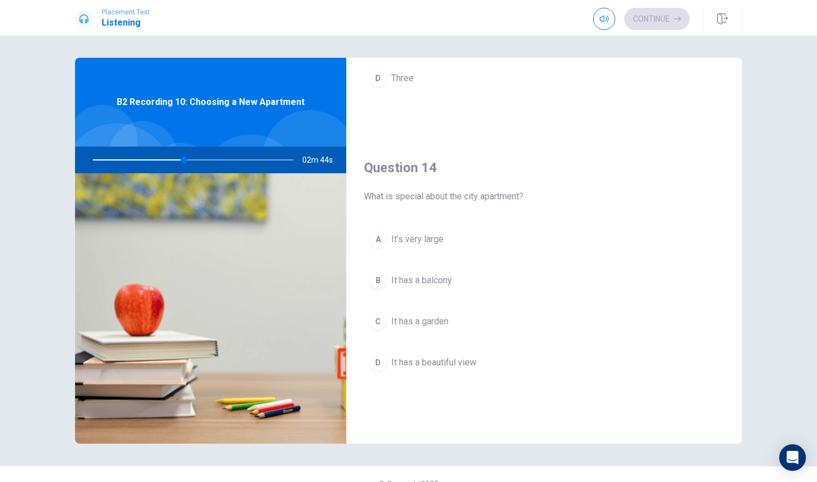
scroll to position [776, 0]
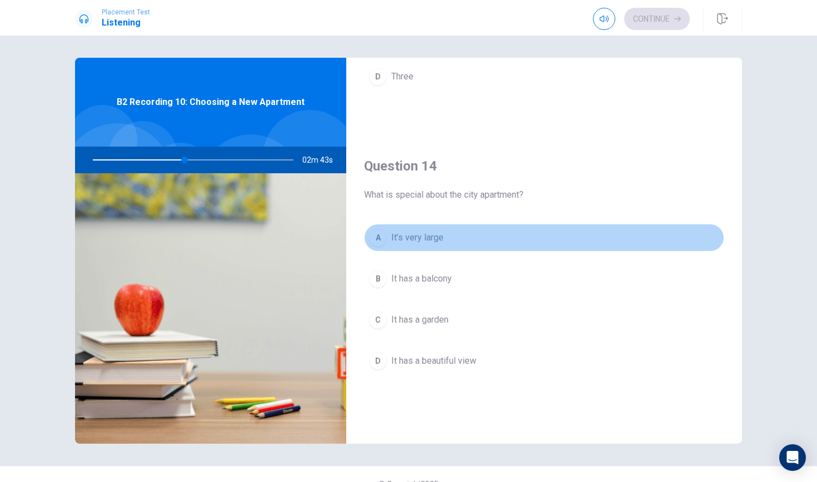
click at [474, 234] on button "A It’s very large" at bounding box center [544, 238] width 360 height 28
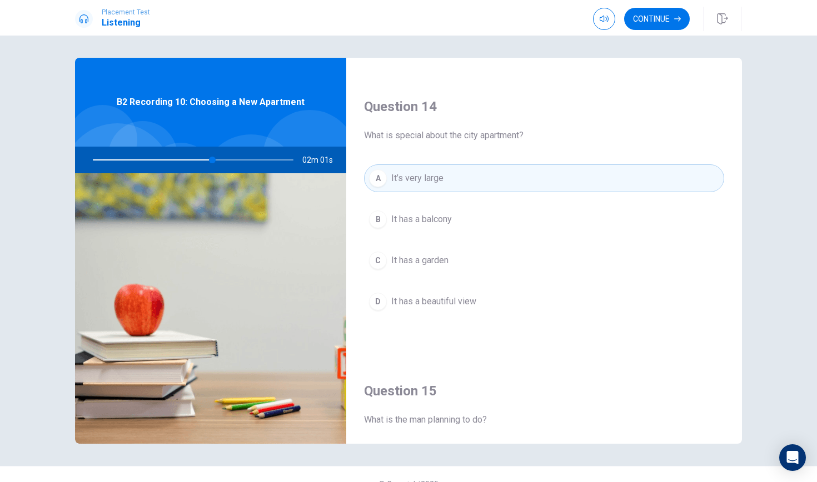
scroll to position [822, 0]
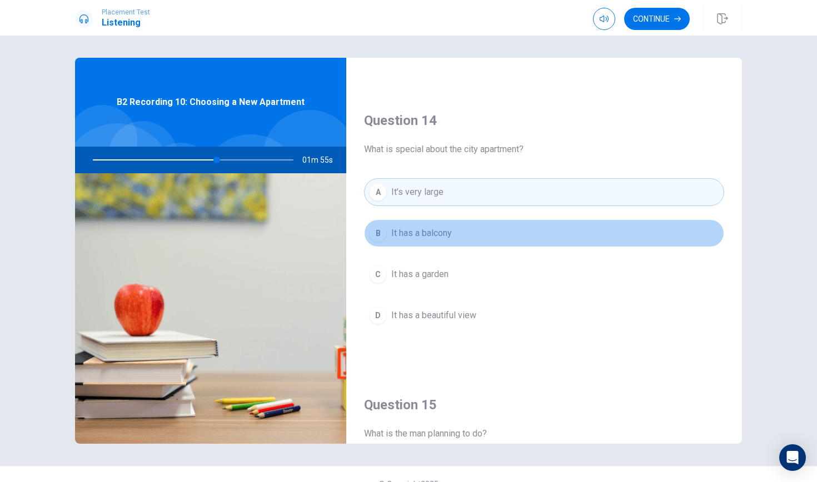
click at [470, 233] on button "B It has a balcony" at bounding box center [544, 233] width 360 height 28
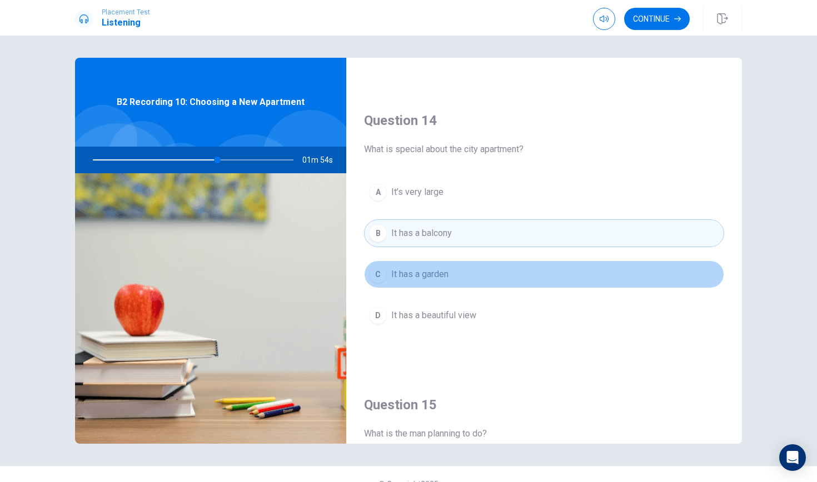
click at [460, 283] on button "C It has a garden" at bounding box center [544, 275] width 360 height 28
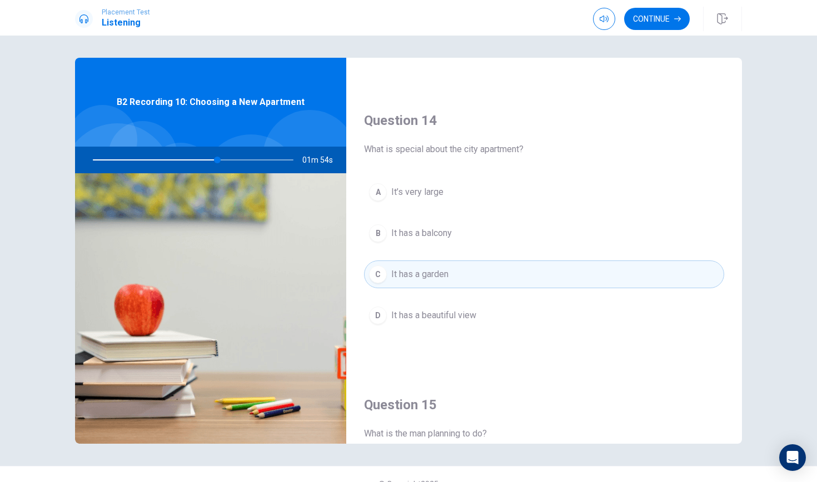
click at [457, 292] on div "A It’s very large B It has a balcony C It has a garden D It has a beautiful view" at bounding box center [544, 264] width 360 height 173
click at [457, 306] on button "D It has a beautiful view" at bounding box center [544, 316] width 360 height 28
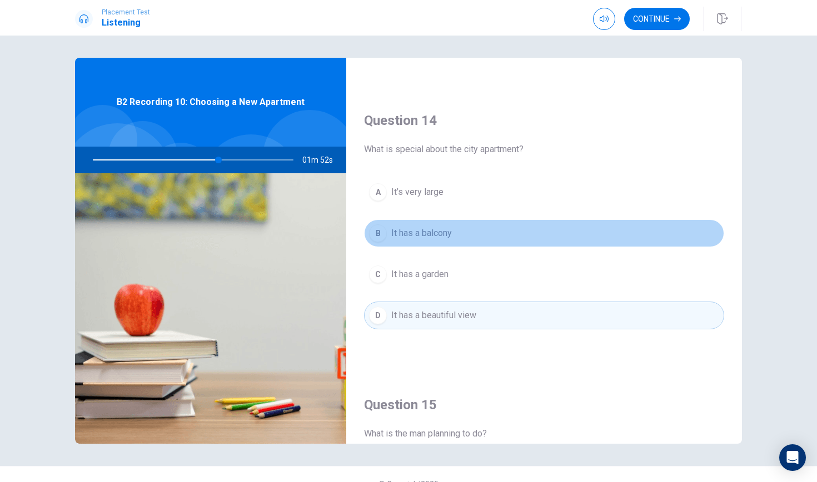
click at [463, 226] on button "B It has a balcony" at bounding box center [544, 233] width 360 height 28
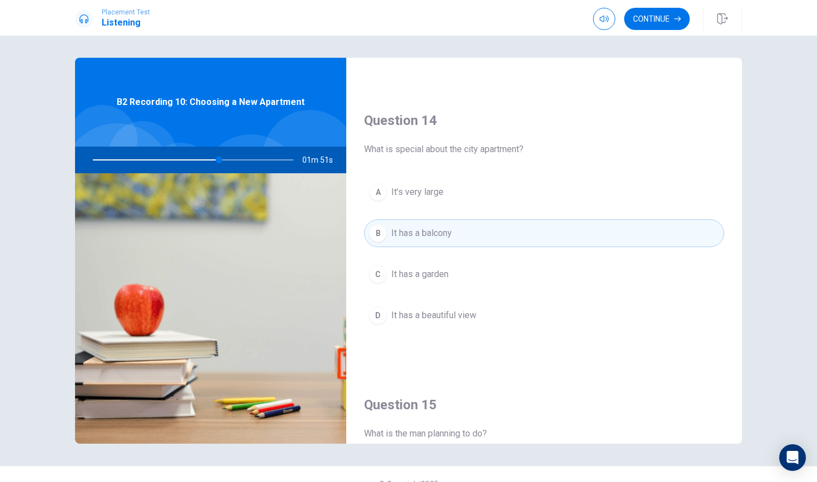
click at [464, 204] on button "A It’s very large" at bounding box center [544, 192] width 360 height 28
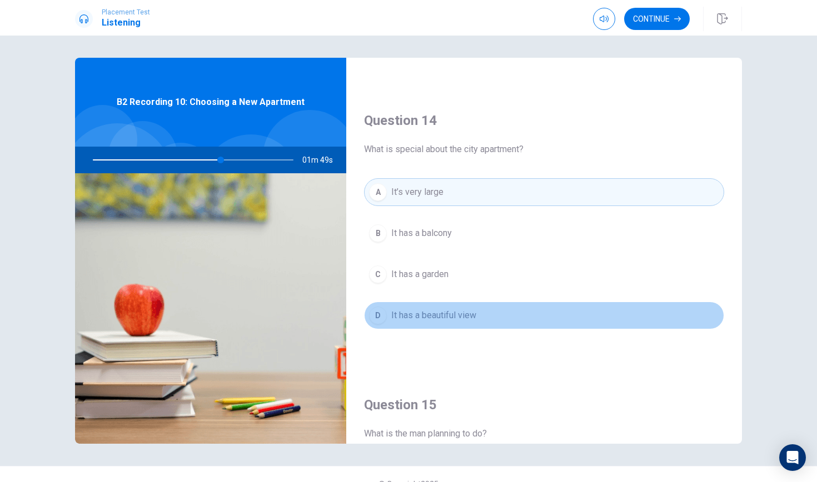
click at [452, 313] on span "It has a beautiful view" at bounding box center [433, 315] width 85 height 13
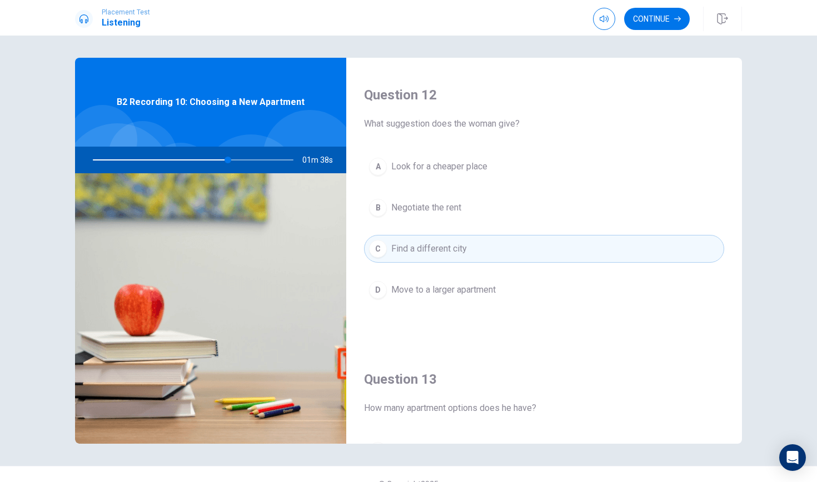
scroll to position [282, 0]
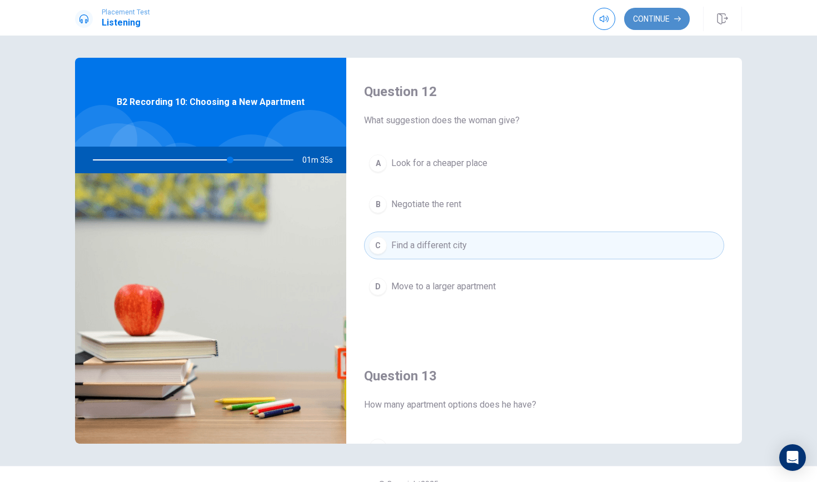
click at [645, 22] on button "Continue" at bounding box center [657, 19] width 66 height 22
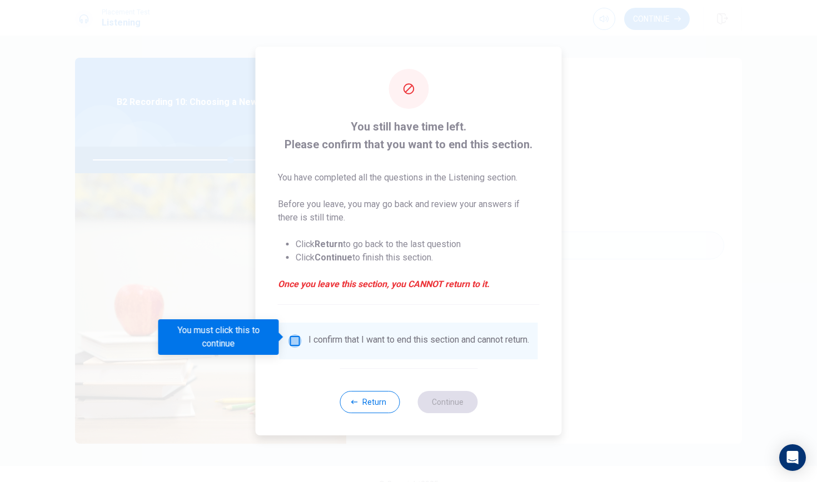
click at [297, 335] on input "You must click this to continue" at bounding box center [294, 341] width 13 height 13
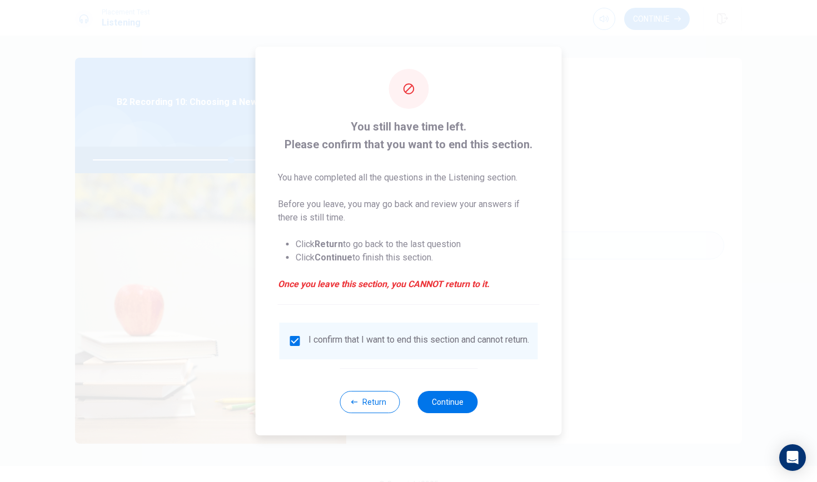
click at [460, 393] on div "Return Continue" at bounding box center [409, 401] width 138 height 67
click at [460, 400] on button "Continue" at bounding box center [447, 402] width 60 height 22
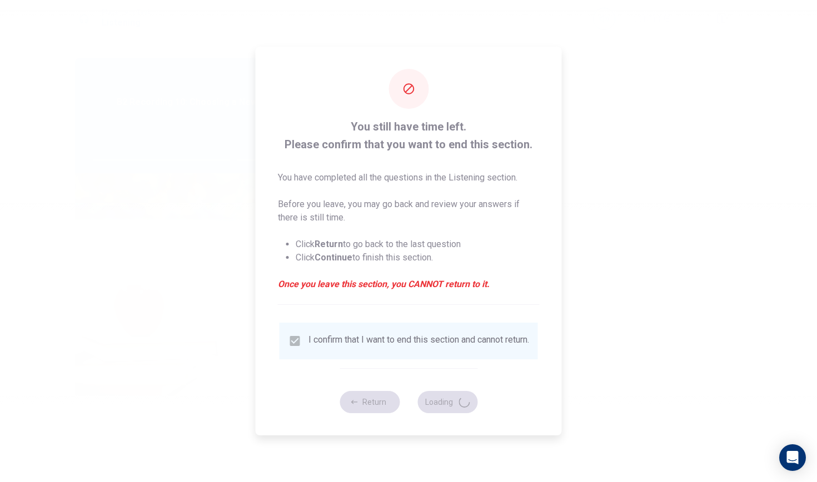
type input "70"
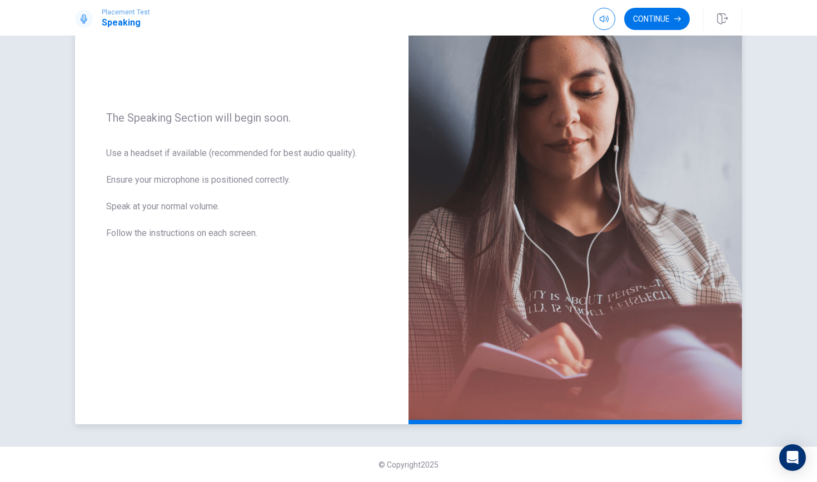
scroll to position [80, 0]
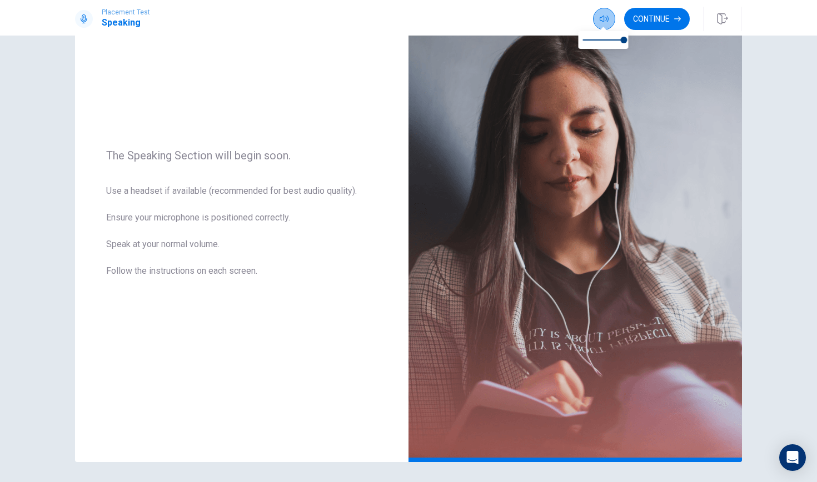
click at [607, 22] on icon "button" at bounding box center [604, 18] width 9 height 9
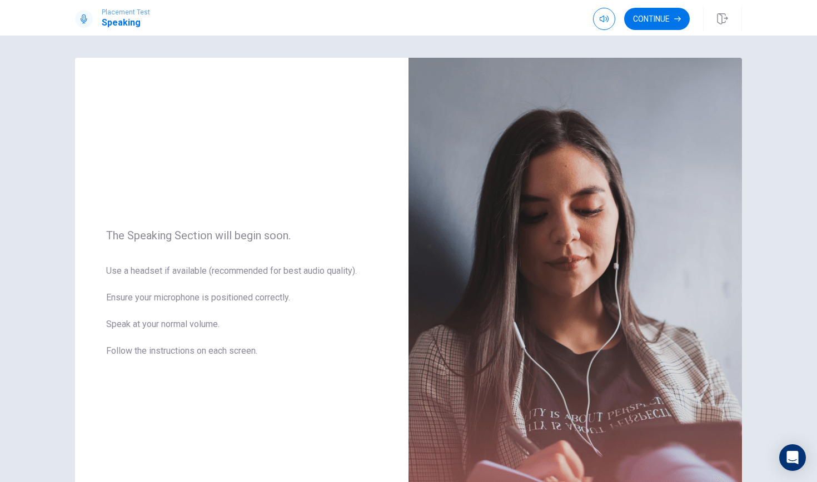
scroll to position [2, 0]
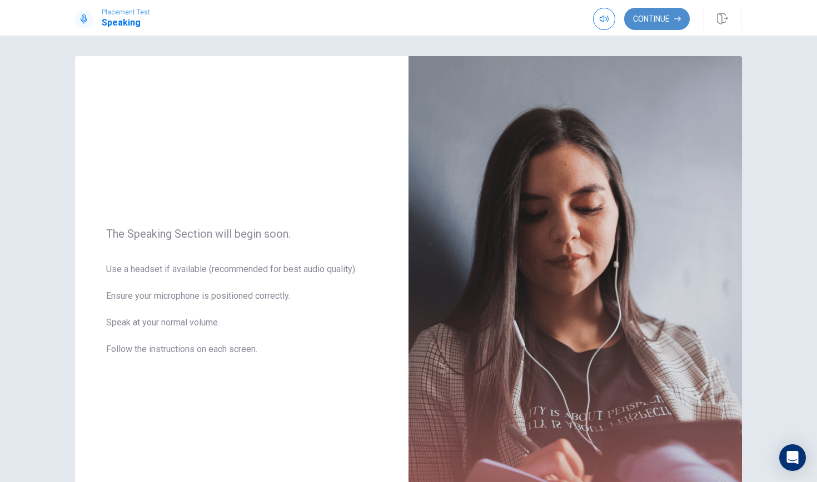
click at [656, 22] on button "Continue" at bounding box center [657, 19] width 66 height 22
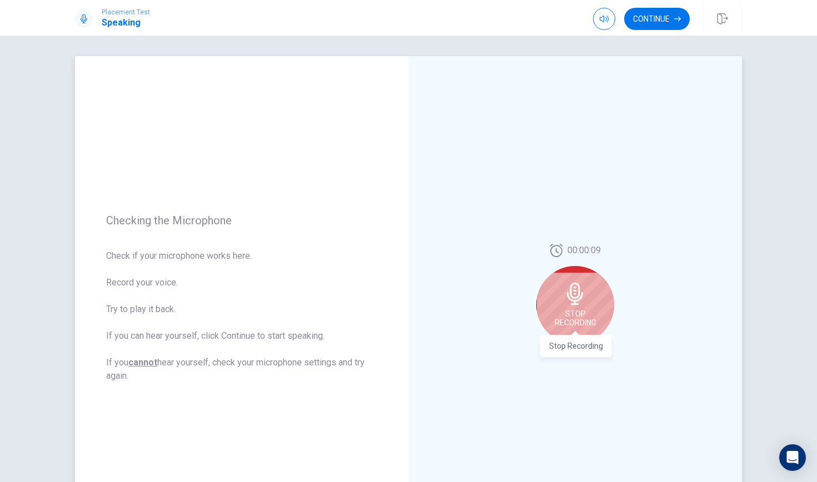
click at [567, 327] on span "Stop Recording" at bounding box center [576, 319] width 42 height 18
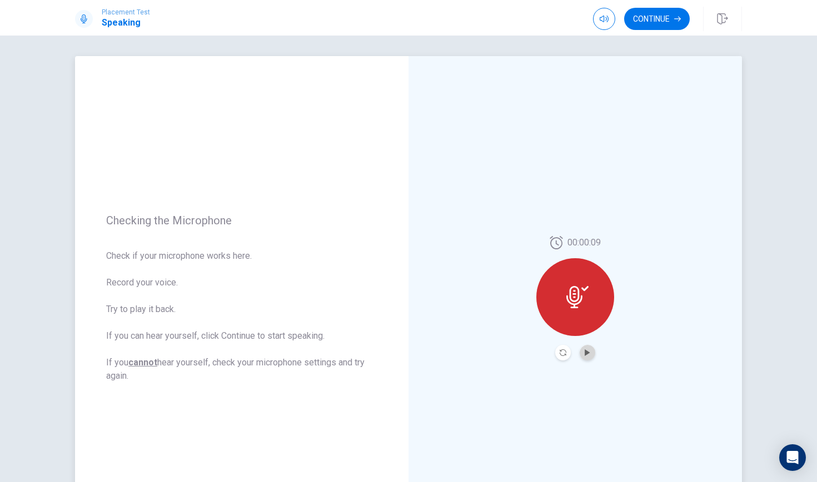
click at [588, 356] on button "Play Audio" at bounding box center [588, 353] width 16 height 16
click at [563, 357] on button "Record Again" at bounding box center [563, 353] width 16 height 16
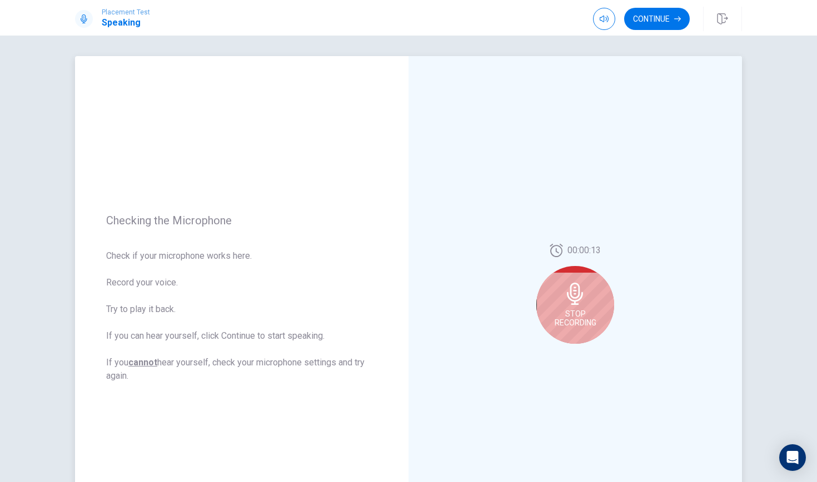
click at [571, 328] on div "Stop Recording" at bounding box center [575, 305] width 78 height 78
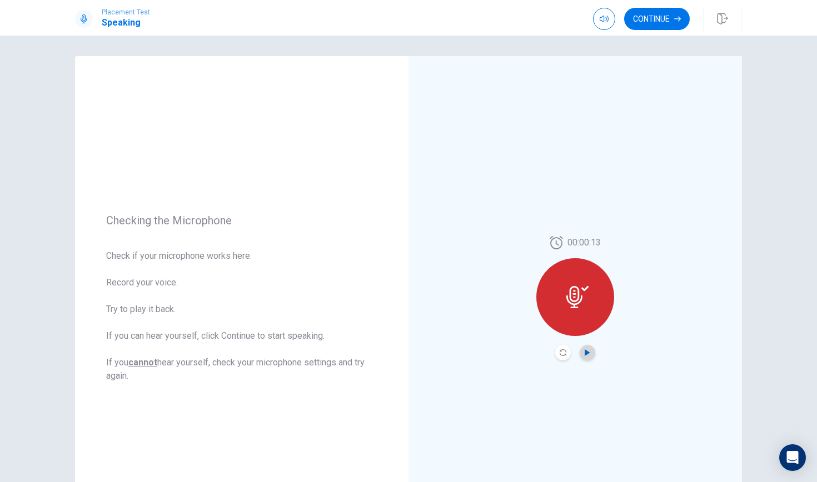
click at [588, 352] on icon "Play Audio" at bounding box center [587, 353] width 5 height 7
click at [561, 355] on icon "Record Again" at bounding box center [563, 353] width 7 height 7
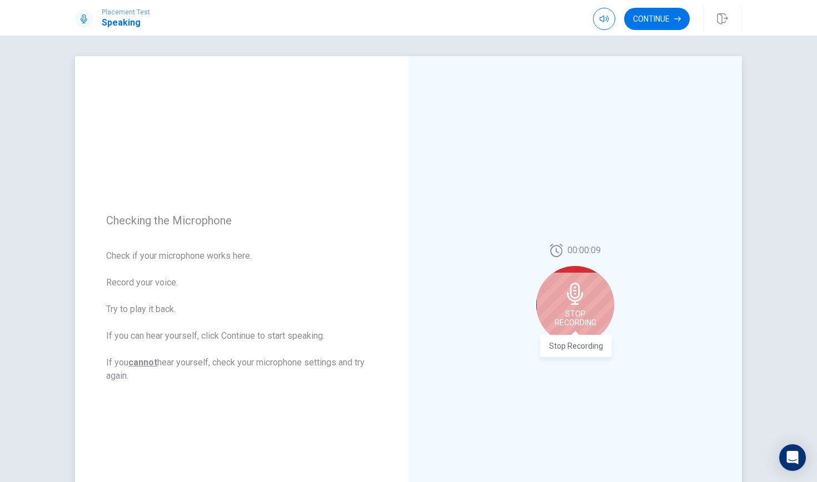
click at [591, 321] on span "Stop Recording" at bounding box center [576, 319] width 42 height 18
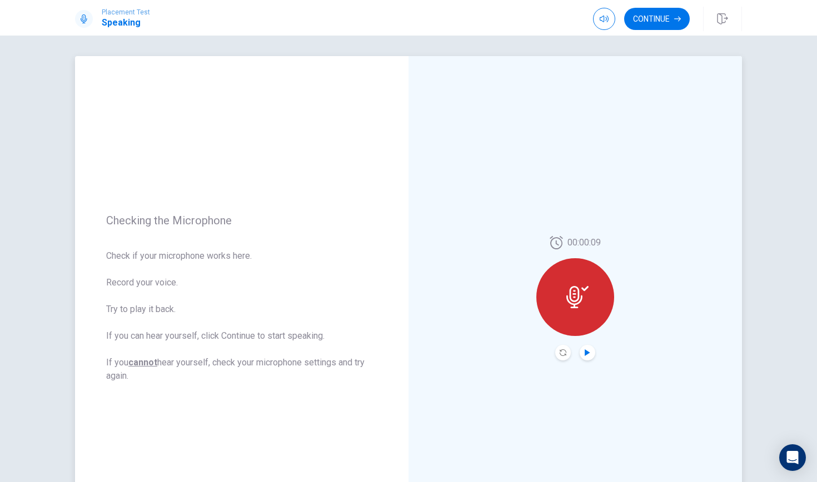
click at [586, 352] on icon "Play Audio" at bounding box center [587, 353] width 5 height 7
click at [586, 351] on icon "Pause Audio" at bounding box center [588, 353] width 6 height 7
click at [652, 12] on button "Continue" at bounding box center [657, 19] width 66 height 22
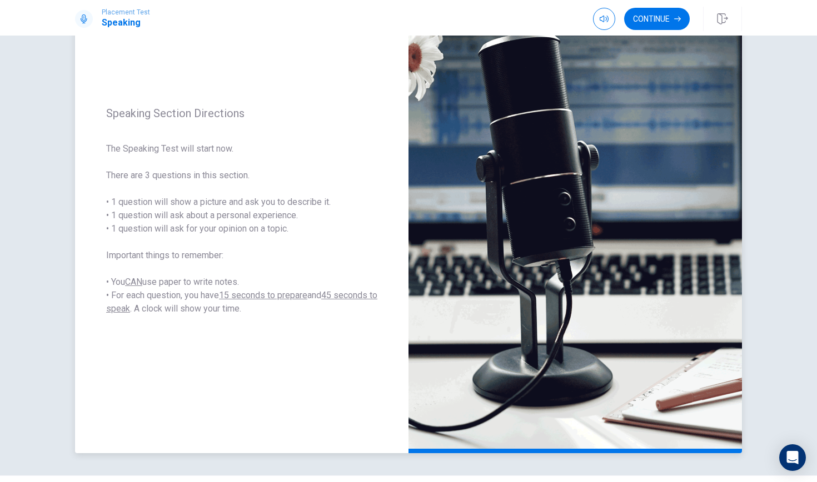
scroll to position [89, 0]
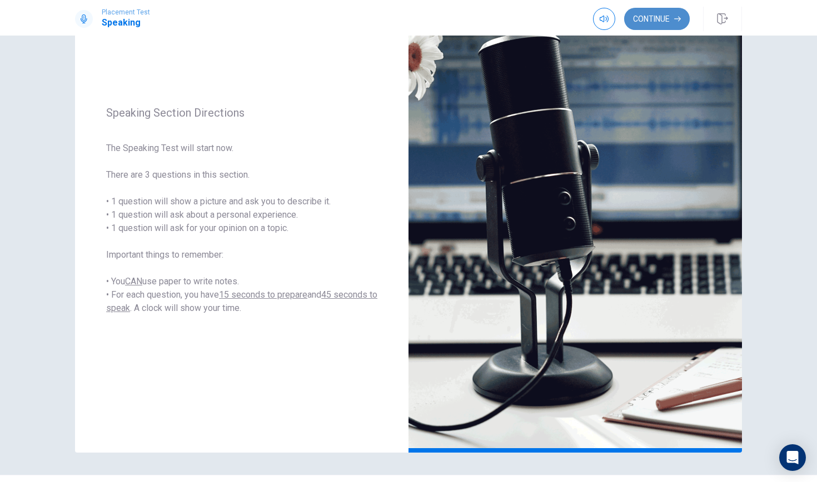
click at [652, 11] on button "Continue" at bounding box center [657, 19] width 66 height 22
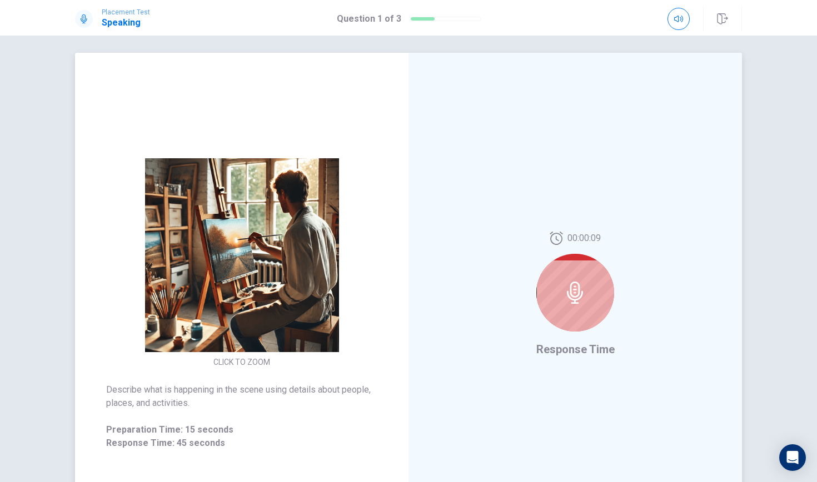
click at [553, 296] on div at bounding box center [575, 293] width 78 height 78
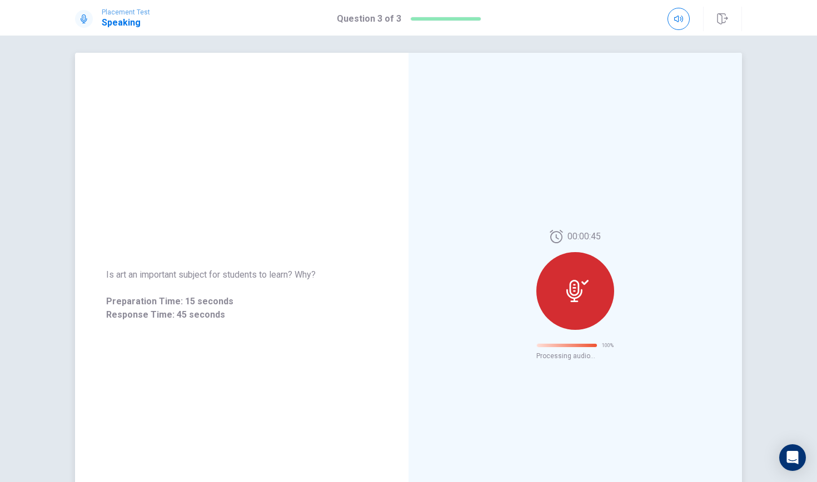
scroll to position [0, 0]
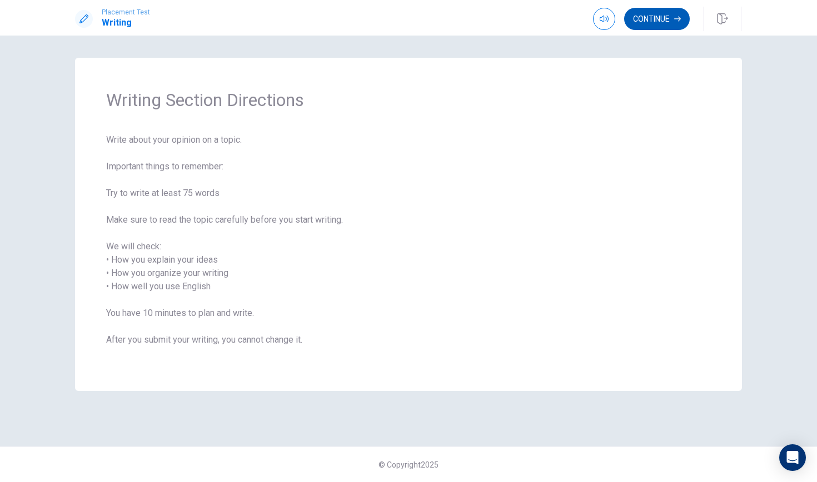
click at [655, 21] on button "Continue" at bounding box center [657, 19] width 66 height 22
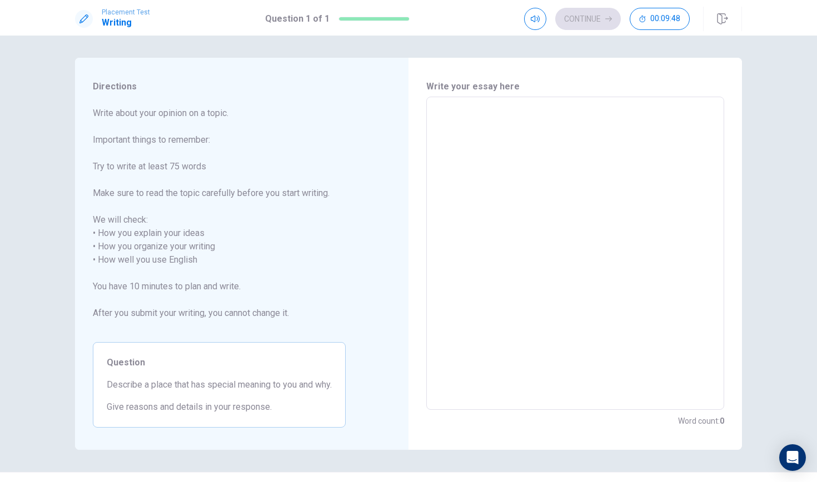
click at [455, 139] on textarea at bounding box center [575, 253] width 282 height 295
click at [460, 135] on textarea at bounding box center [575, 253] width 282 height 295
type textarea "x"
type textarea "i"
type textarea "x"
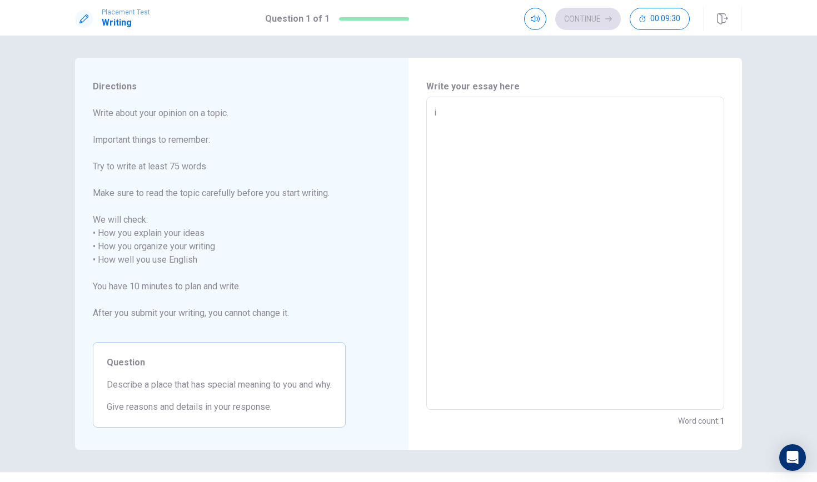
type textarea "in"
type textarea "x"
type textarea "i"
type textarea "x"
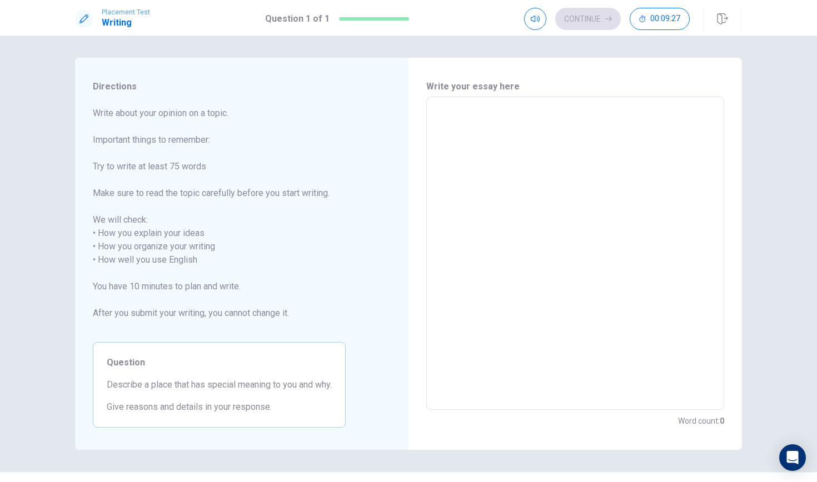
type textarea "w"
type textarea "x"
type textarea "wh"
type textarea "x"
type textarea "whe"
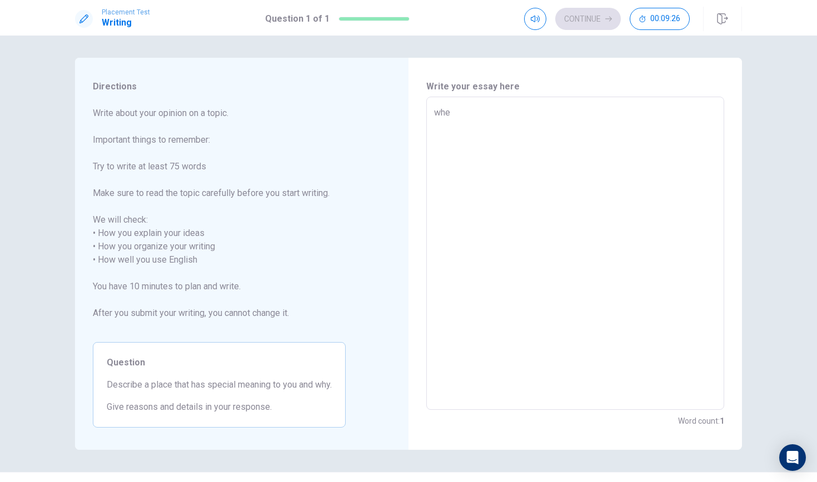
type textarea "x"
type textarea "when"
type textarea "x"
type textarea "whe"
type textarea "x"
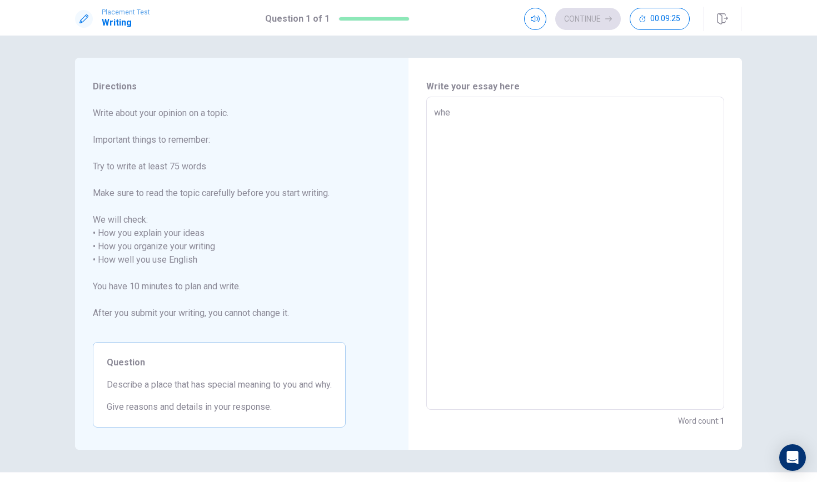
type textarea "wh"
type textarea "x"
type textarea "w"
type textarea "x"
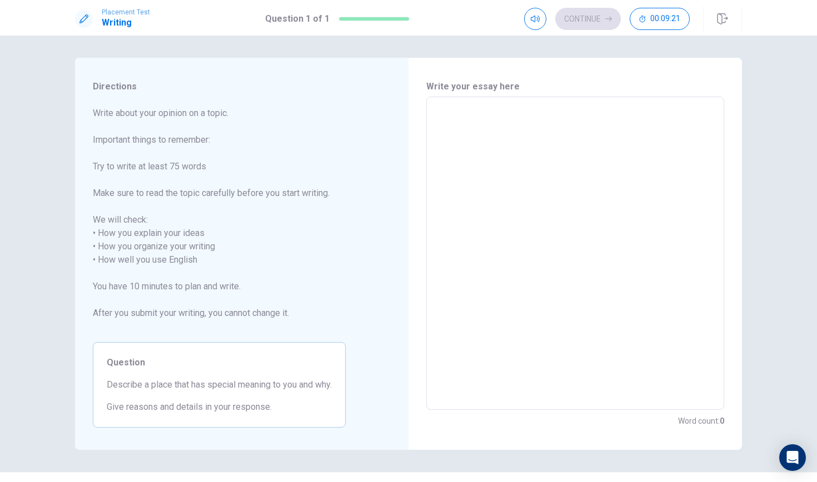
type textarea "W"
type textarea "x"
type textarea "Wh"
type textarea "x"
type textarea "Whe"
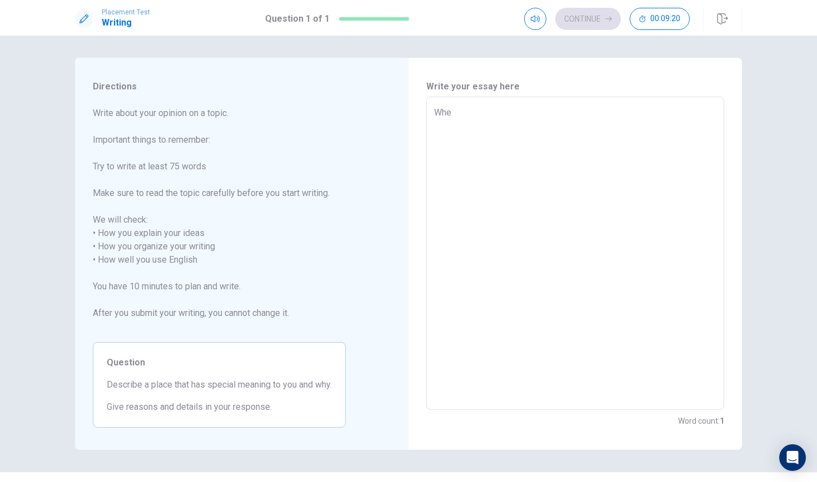
type textarea "x"
type textarea "When"
type textarea "x"
type textarea "When"
type textarea "x"
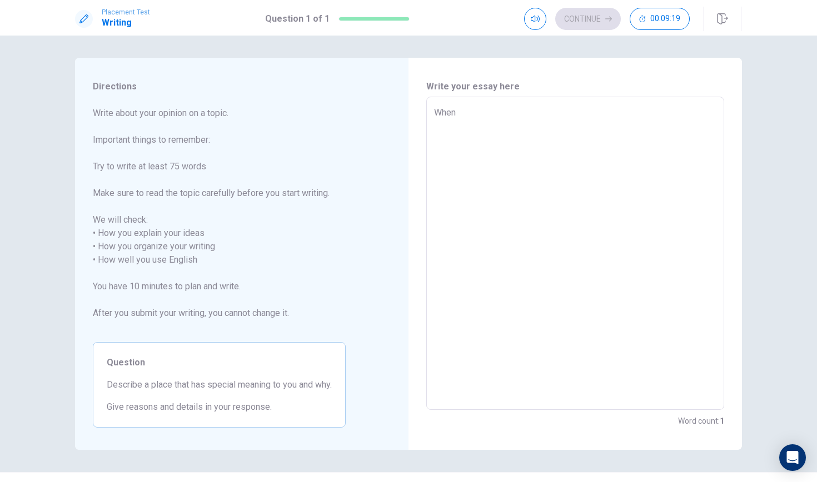
type textarea "When I"
type textarea "x"
type textarea "When I"
type textarea "x"
type textarea "When I w"
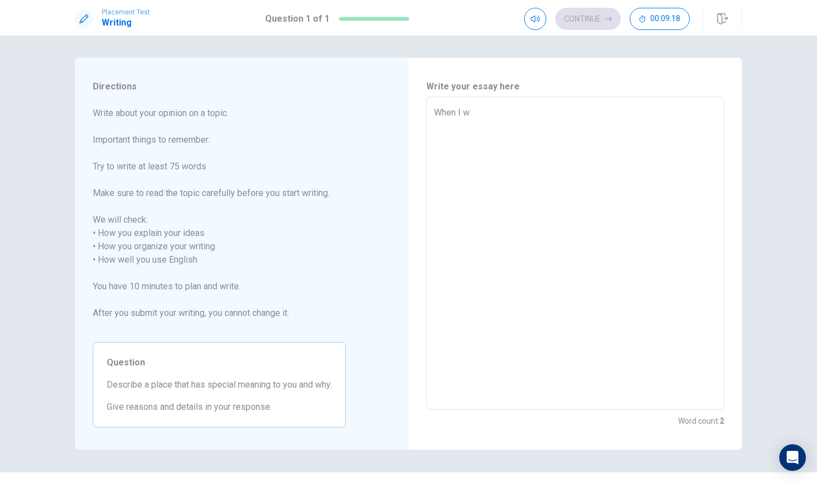
type textarea "x"
type textarea "When I wa"
type textarea "x"
type textarea "When I was"
type textarea "x"
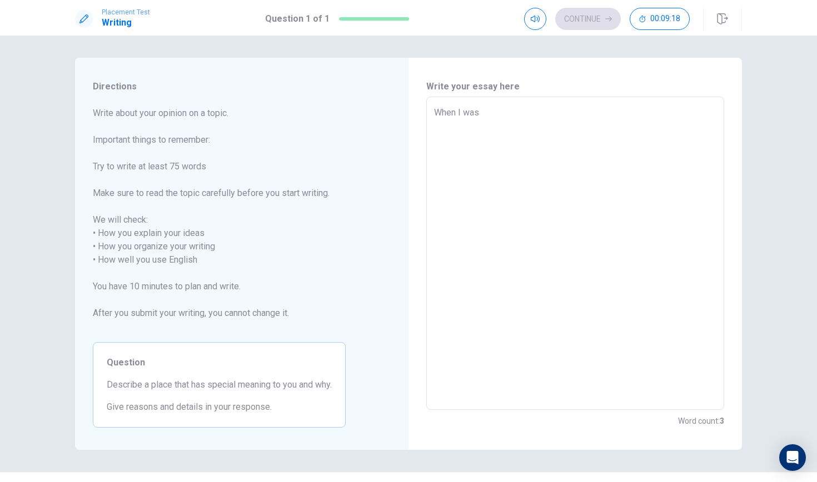
type textarea "When I was"
type textarea "x"
type textarea "When I was s"
type textarea "x"
type textarea "When I was sm"
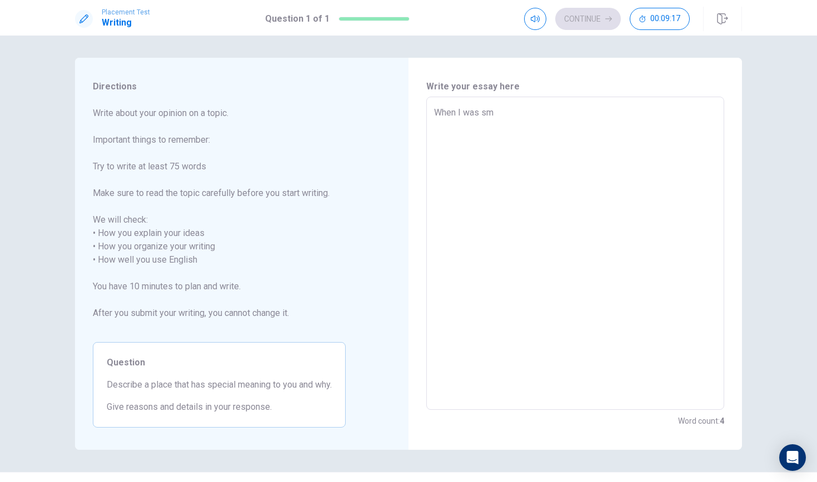
type textarea "x"
type textarea "When I was sma"
type textarea "x"
type textarea "When I was smaa"
type textarea "x"
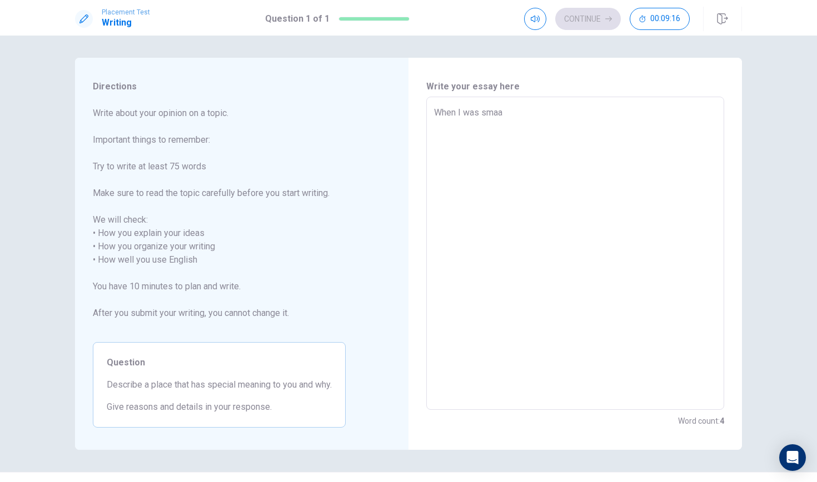
type textarea "When I was smaal"
type textarea "x"
type textarea "When I was smaa"
type textarea "x"
type textarea "When I was sma"
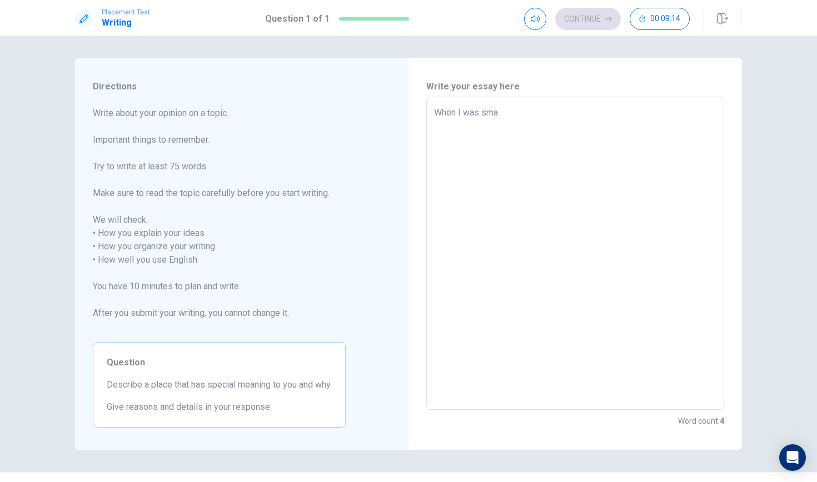
type textarea "x"
type textarea "When I was smal"
type textarea "x"
type textarea "When I was small"
type textarea "x"
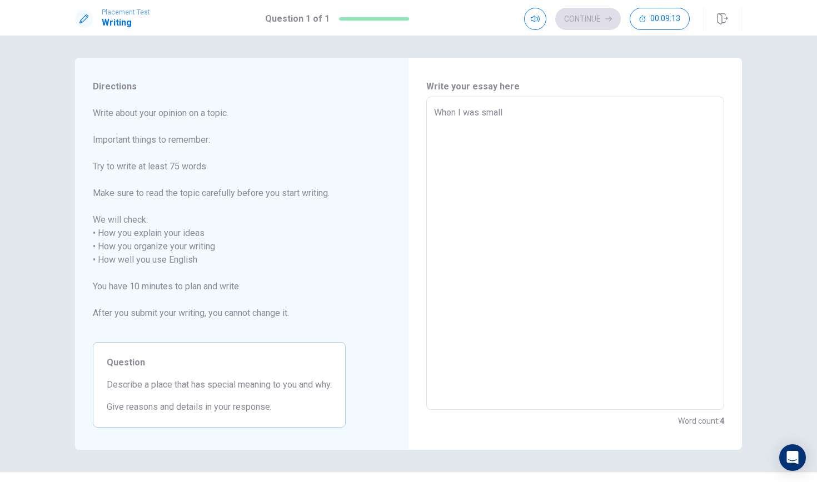
type textarea "When I was small"
type textarea "x"
type textarea "When I was small"
type textarea "x"
type textarea "When I was small,"
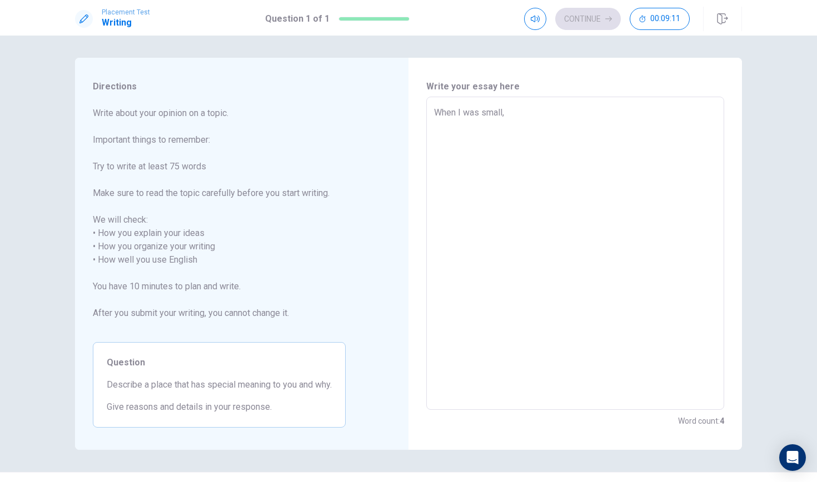
type textarea "x"
type textarea "When I was small,"
type textarea "x"
type textarea "When I was small, i"
type textarea "x"
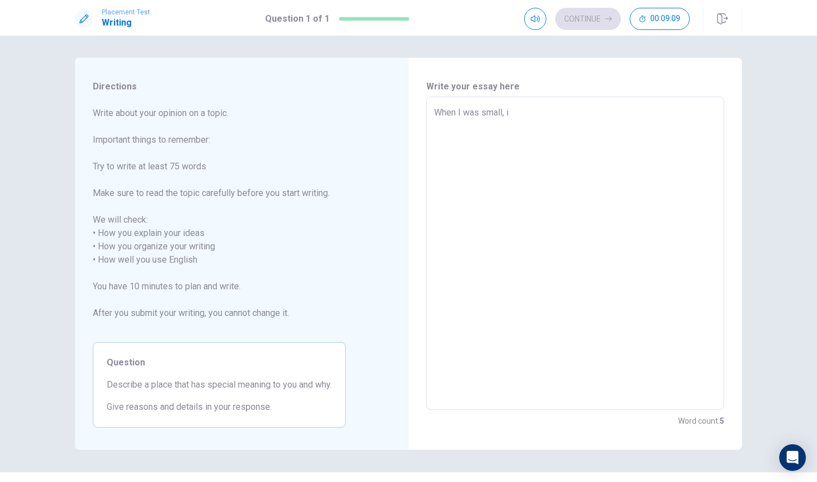
type textarea "When I was small, ia"
type textarea "x"
type textarea "When I was small, ial"
type textarea "x"
type textarea "When I was small, ialw"
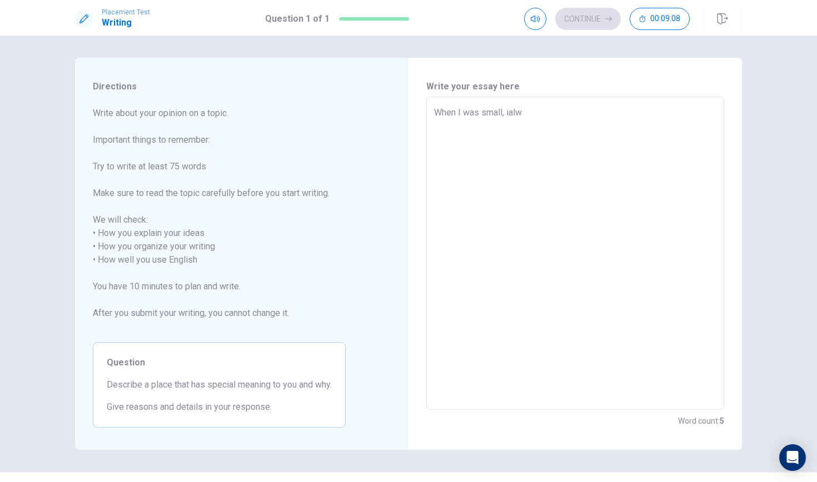
type textarea "x"
type textarea "When I was small, ialwa"
type textarea "x"
type textarea "When I was small, ialway"
type textarea "x"
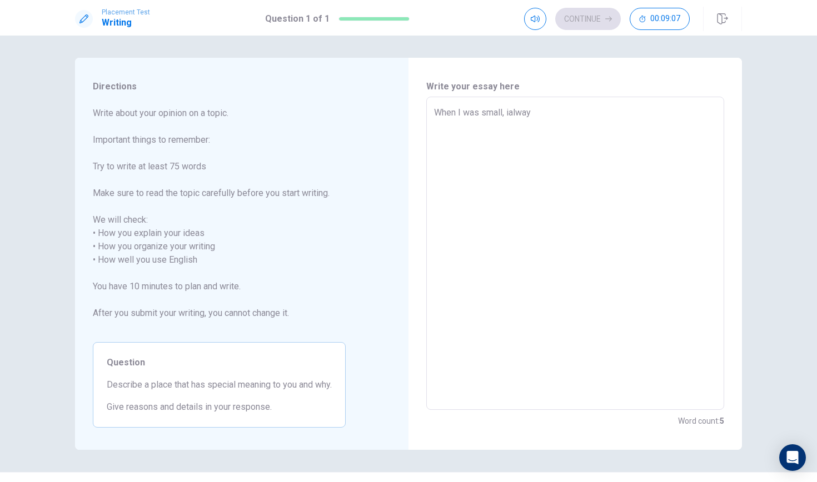
type textarea "When I was small, ialways"
type textarea "x"
type textarea "When I was small, ialways"
type textarea "x"
type textarea "When I was small, ialways"
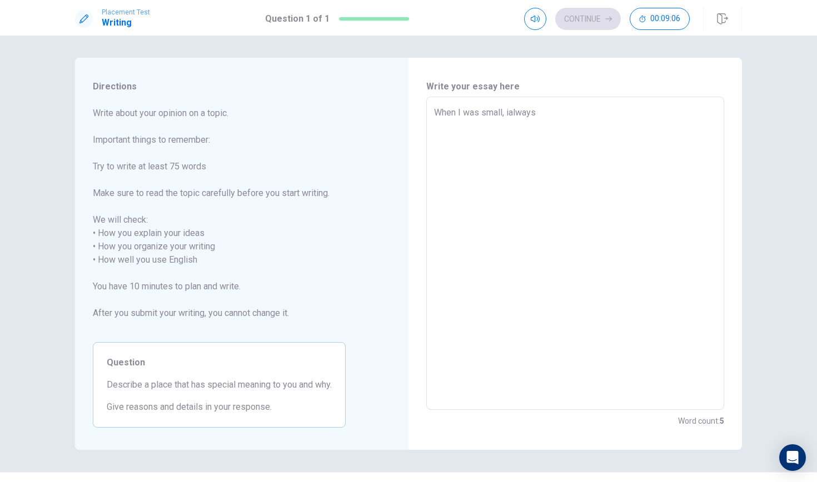
type textarea "x"
type textarea "When I was small, ialway"
type textarea "x"
type textarea "When I was small, ialwa"
type textarea "x"
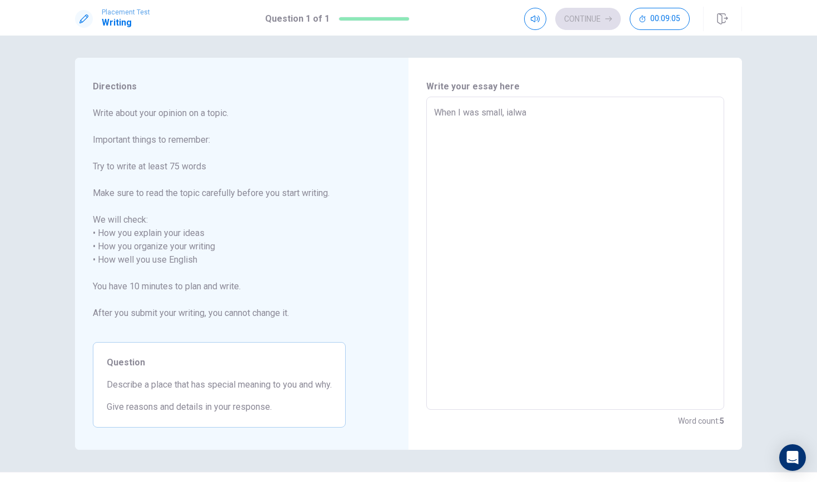
type textarea "When I was small, ialw"
type textarea "x"
type textarea "When I was small, ial"
type textarea "x"
type textarea "When I was small, ia"
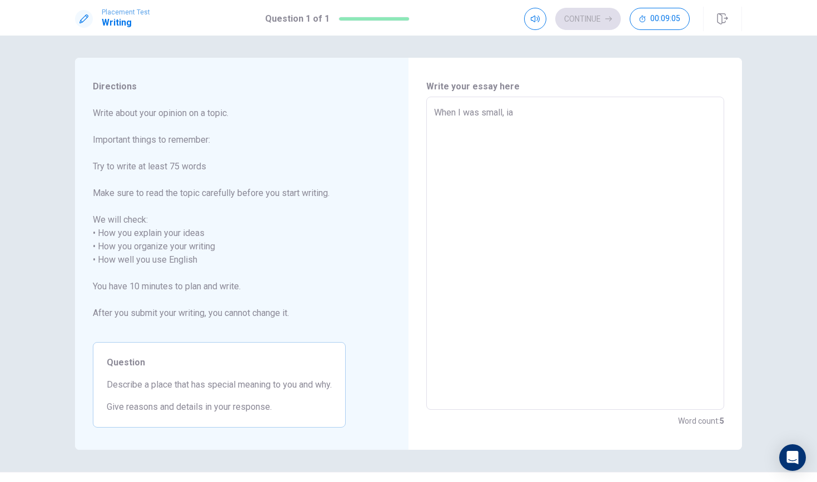
type textarea "x"
type textarea "When I was small, i"
type textarea "x"
type textarea "When I was small,"
type textarea "x"
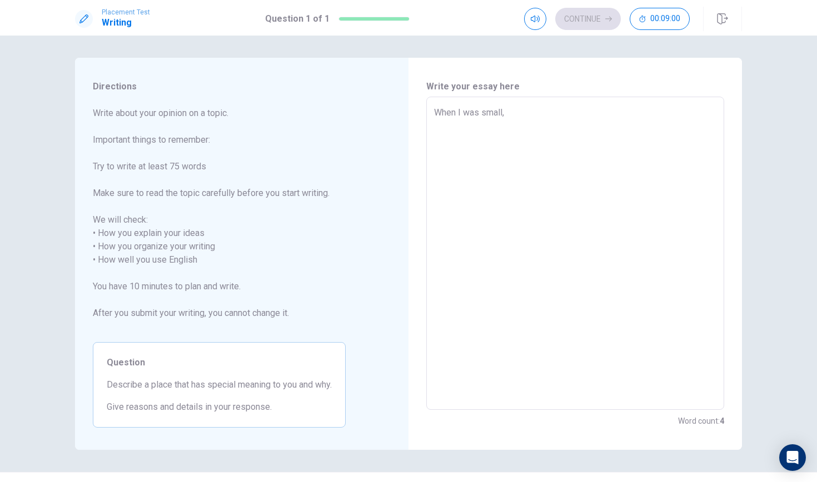
type textarea "When I was small, I"
type textarea "x"
type textarea "When I was small, I"
type textarea "x"
type textarea "When I was small, I a"
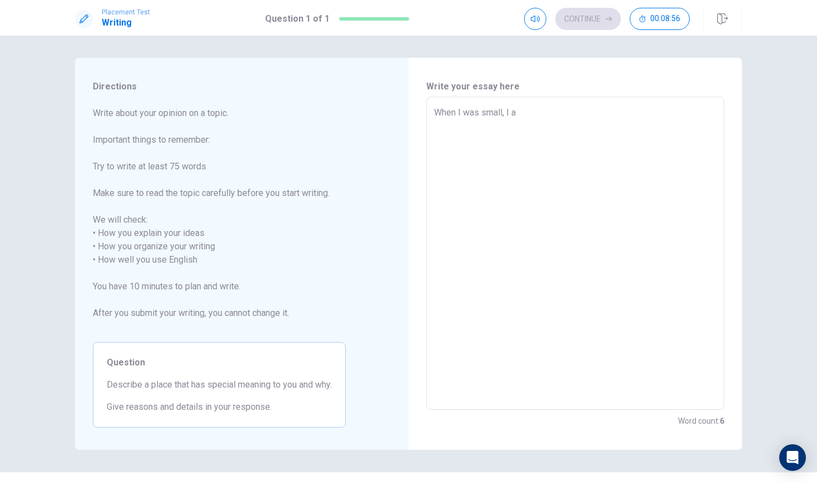
type textarea "x"
type textarea "When I was small, I aw"
type textarea "x"
type textarea "When I was small, I awa"
type textarea "x"
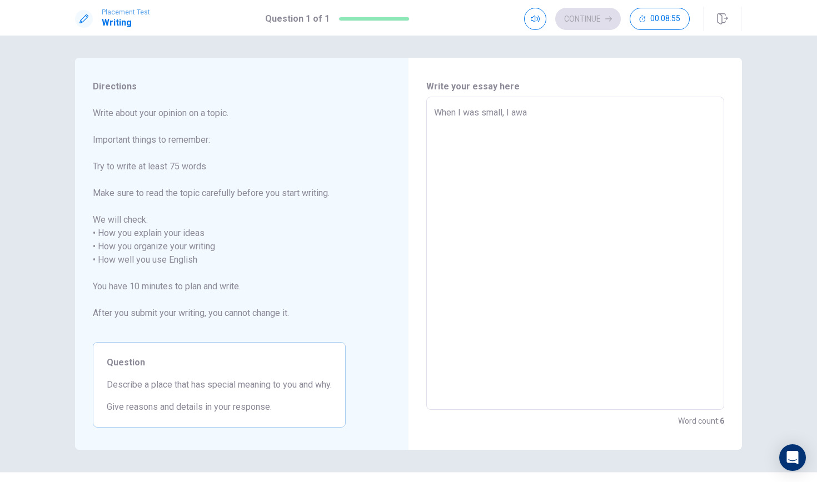
type textarea "When I was small, I away"
type textarea "x"
type textarea "When I was small, I aways"
type textarea "x"
type textarea "When I was small, I aways"
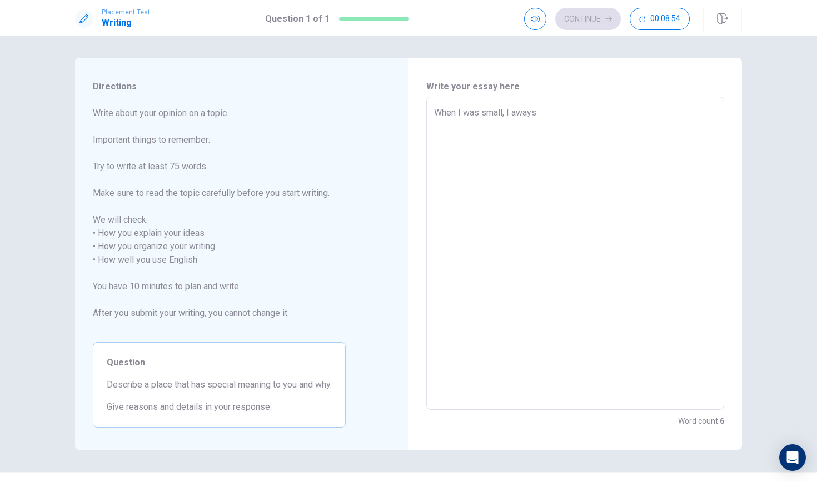
type textarea "x"
type textarea "When I was small, I aways g"
type textarea "x"
type textarea "When I was small, I aways go"
type textarea "x"
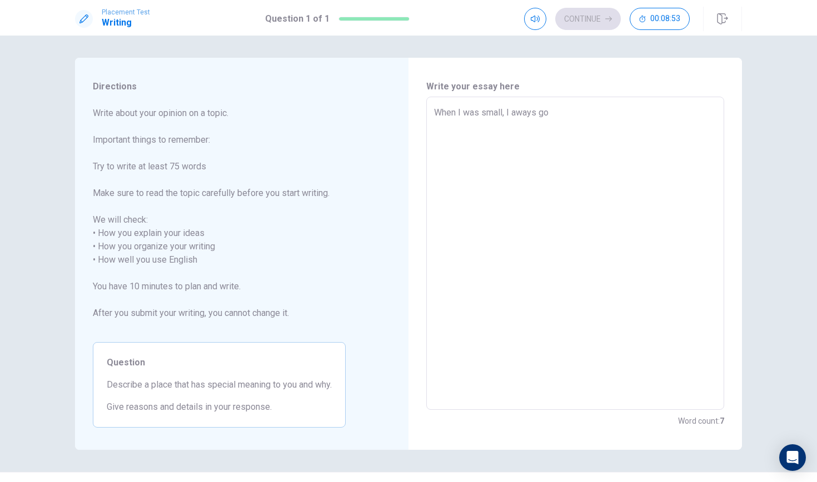
type textarea "When I was small, I aways go"
type textarea "x"
type textarea "When I was small, I aways go t"
type textarea "x"
type textarea "When I was small, I aways go to"
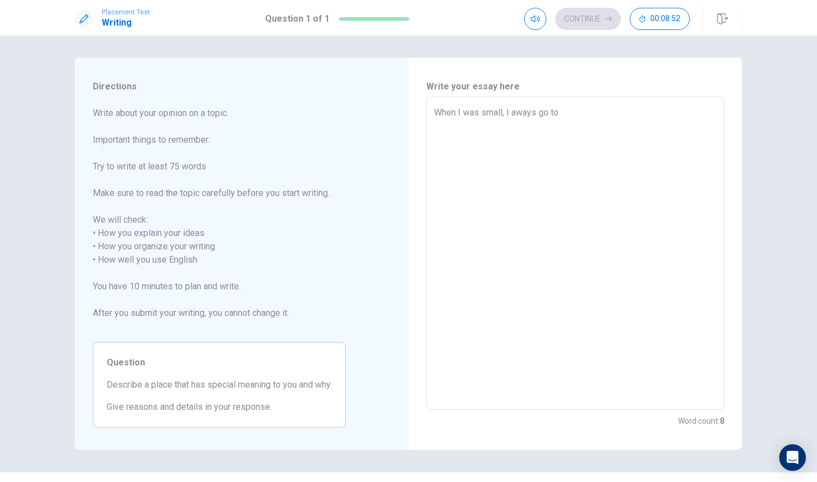
type textarea "x"
type textarea "When I was small, I aways go to"
type textarea "x"
type textarea "When I was small, I aways go to a"
type textarea "x"
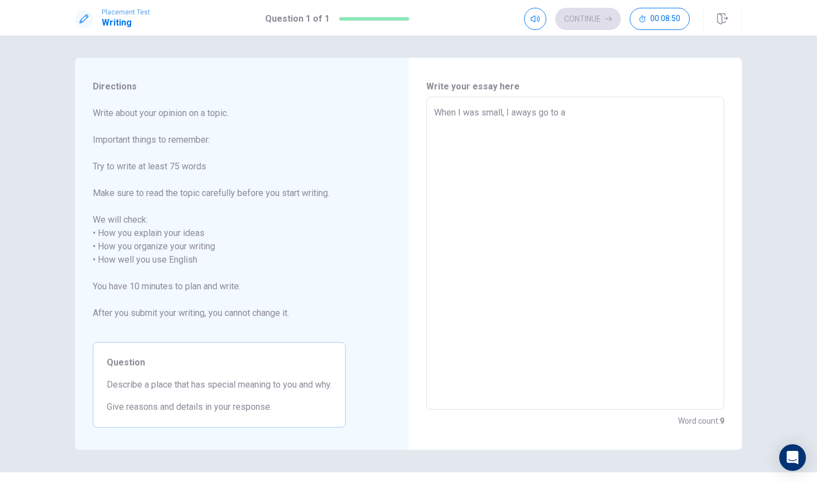
type textarea "When I was small, I aways go to a"
type textarea "x"
type textarea "When I was small, I aways go to a p"
type textarea "x"
type textarea "When I was small, I aways go to a pl"
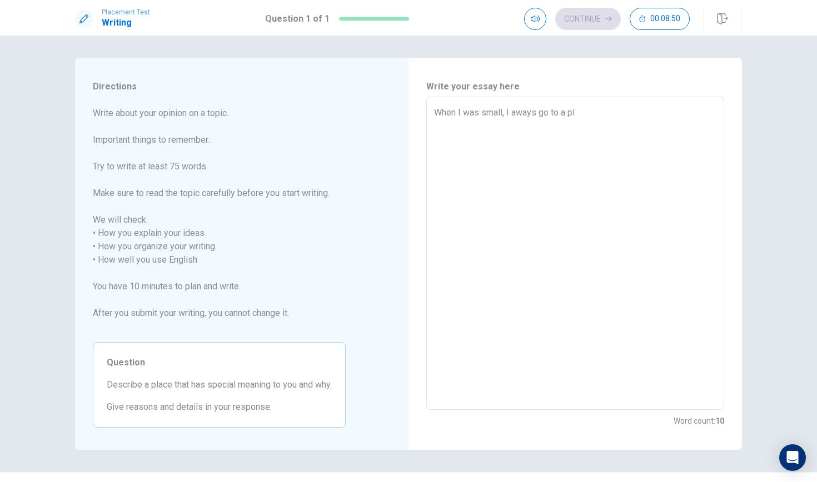
type textarea "x"
type textarea "When I was small, I aways go to a pla"
type textarea "x"
type textarea "When I was small, I aways go to a plac"
type textarea "x"
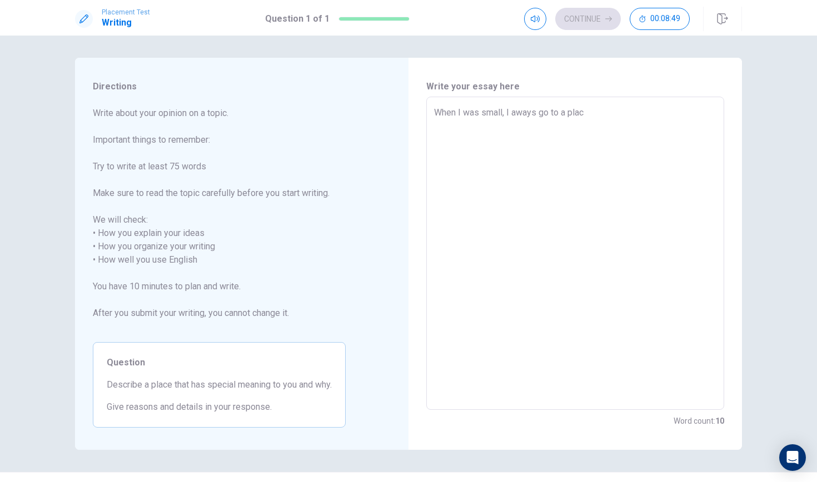
type textarea "When I was small, I aways go to a place"
type textarea "x"
type textarea "When I was small, I aways go to a place"
type textarea "x"
type textarea "When I was small, I aways go to a place w"
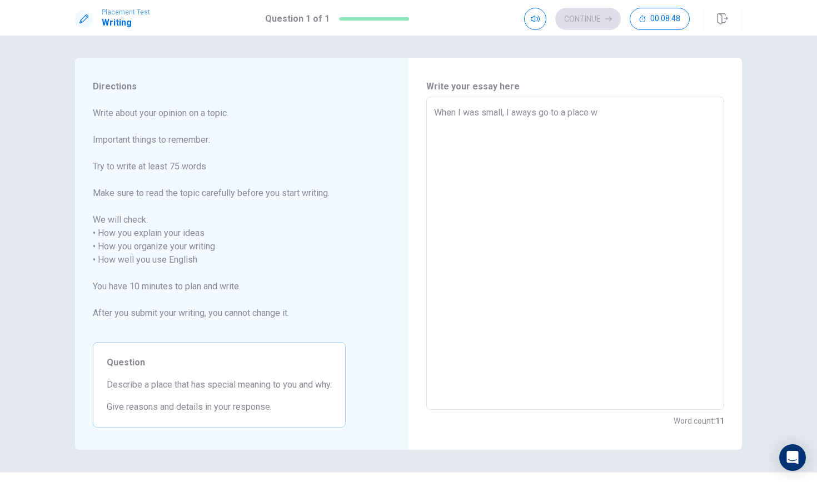
type textarea "x"
type textarea "When I was small, I aways go to a place wh"
type textarea "x"
type textarea "When I was small, I aways go to a place whe"
type textarea "x"
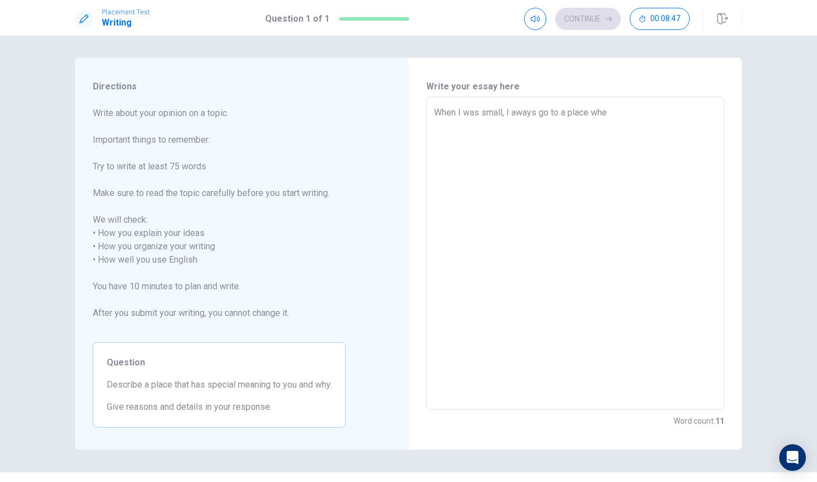
type textarea "When I was small, I aways go to a place wher"
type textarea "x"
type textarea "When I was small, I aways go to a place where"
type textarea "x"
type textarea "When I was small, I aways go to a place where"
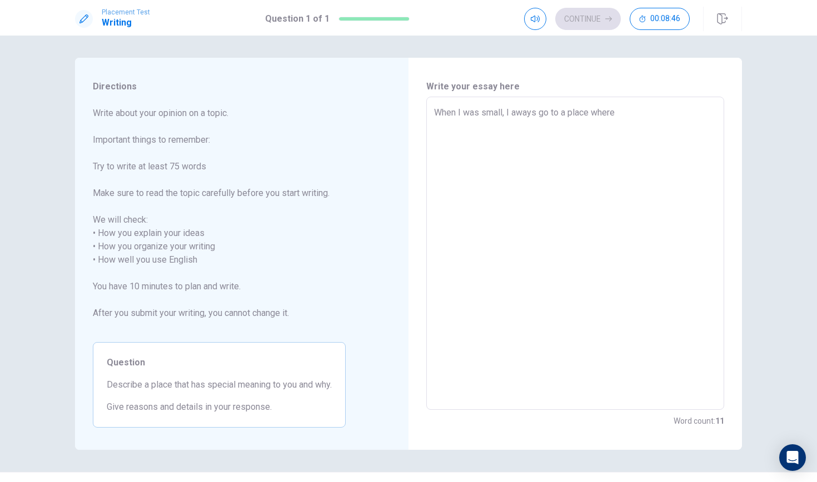
type textarea "x"
type textarea "When I was small, I aways go to a place where m"
type textarea "x"
type textarea "When I was small, I aways go to a place where ma"
type textarea "x"
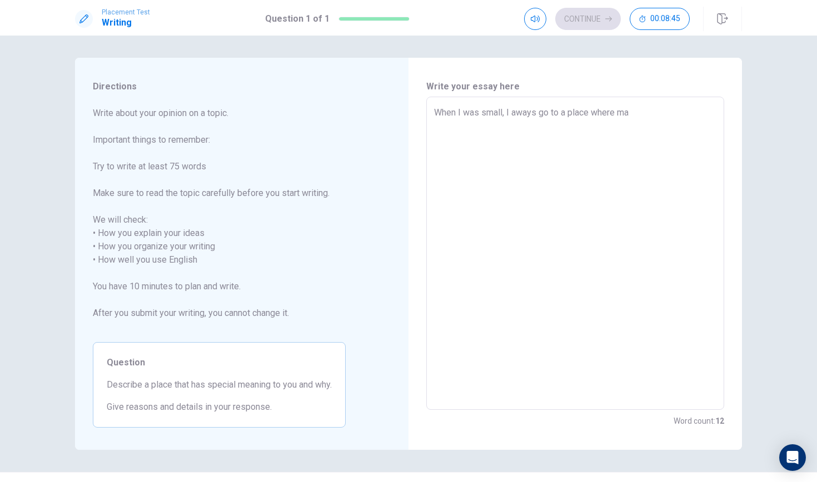
type textarea "When I was small, I aways go to a place where m"
type textarea "x"
type textarea "When I was small, I aways go to a place where mu"
type textarea "x"
type textarea "When I was small, I aways go to a place where m"
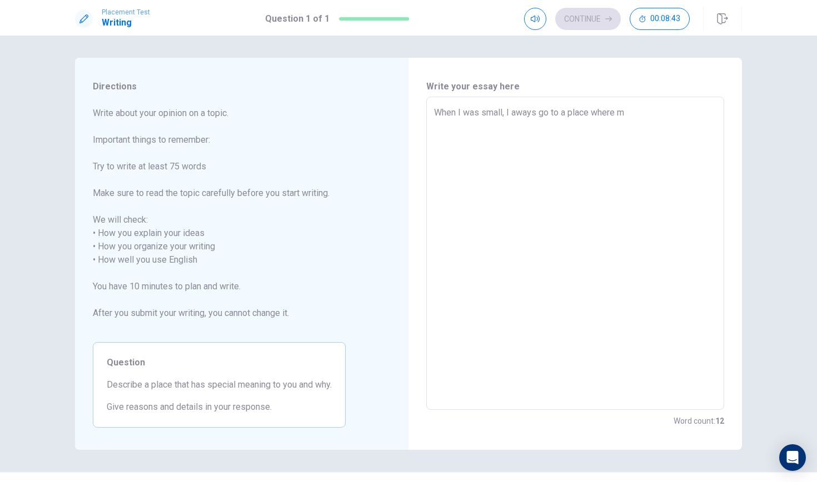
type textarea "x"
type textarea "When I was small, I aways go to a place where"
type textarea "x"
type textarea "When I was small, I aways go to a place where"
type textarea "x"
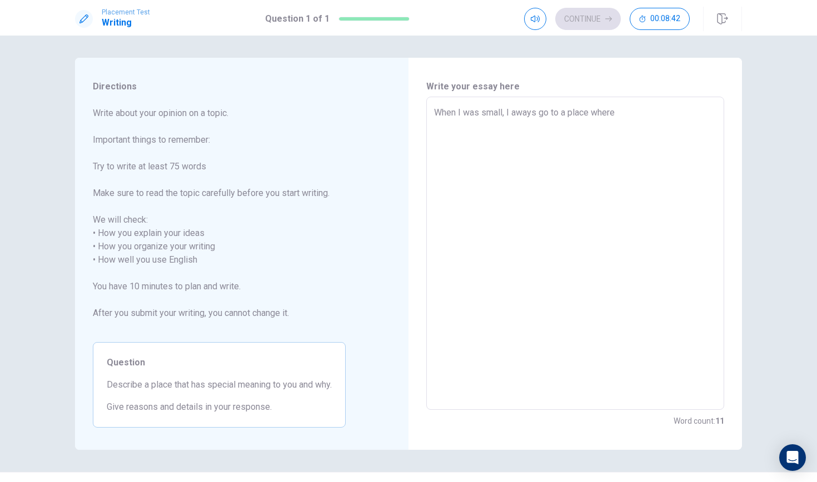
type textarea "When I was small, I aways go to a place wher"
type textarea "x"
type textarea "When I was small, I aways go to a place whe"
type textarea "x"
type textarea "When I was small, I aways go to a place wh"
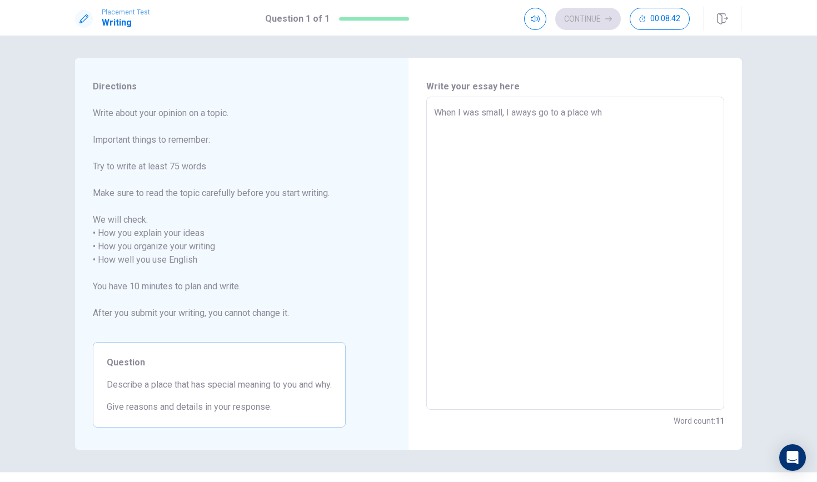
type textarea "x"
type textarea "When I was small, I aways go to a place w"
type textarea "x"
type textarea "When I was small, I aways go to a place"
click at [571, 116] on textarea "When I was small, I aways go to a place" at bounding box center [575, 253] width 282 height 295
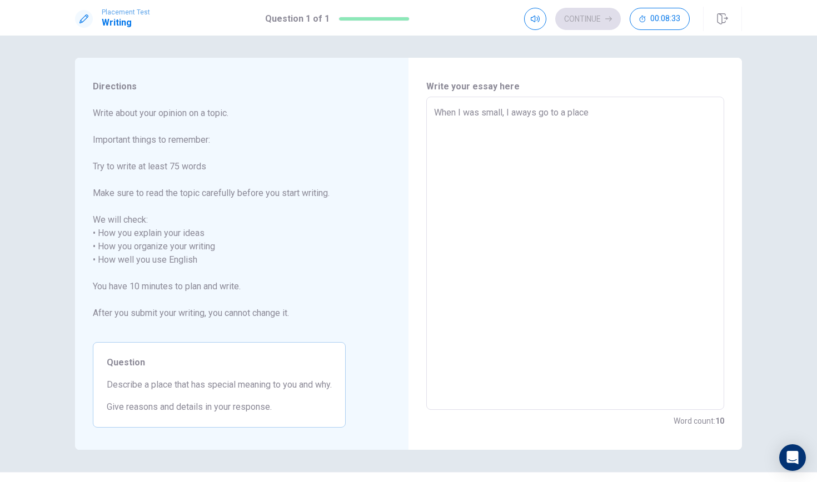
type textarea "x"
type textarea "When I was small, I aways go to a mplace"
type textarea "x"
type textarea "When I was small, I aways go to a myplace"
type textarea "x"
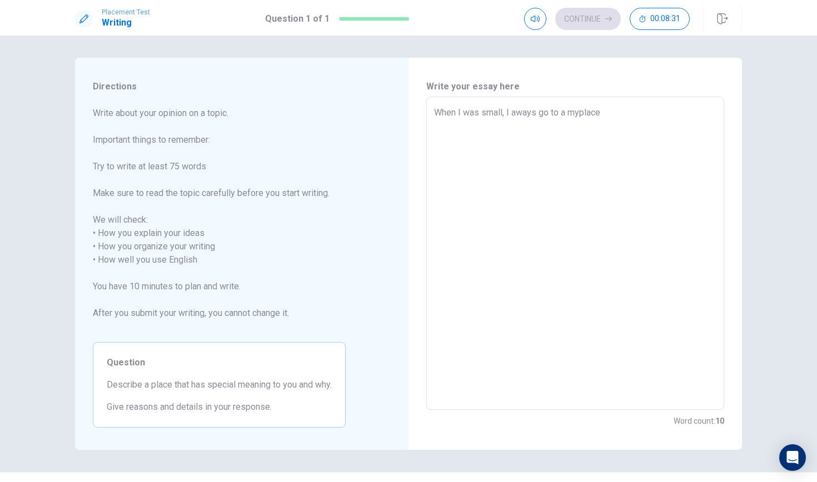
type textarea "When I was small, I aways go to a my place"
type textarea "x"
type textarea "When I was small, I aways go to a my uplace"
click at [640, 121] on textarea "When I was small, I aways go to a my uncles place" at bounding box center [575, 253] width 282 height 295
click at [509, 112] on textarea "When I was small, I aways go to a my uncles farm" at bounding box center [575, 253] width 282 height 295
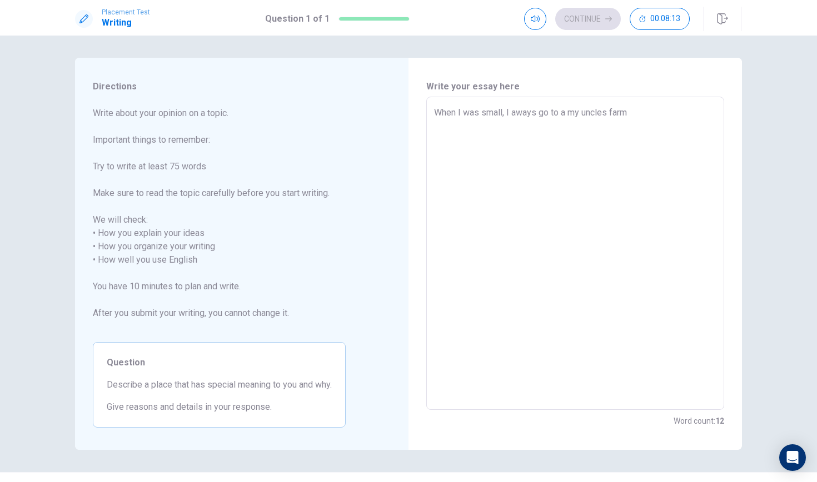
click at [643, 113] on textarea "When I was small, I aways go to a my uncles farm" at bounding box center [575, 253] width 282 height 295
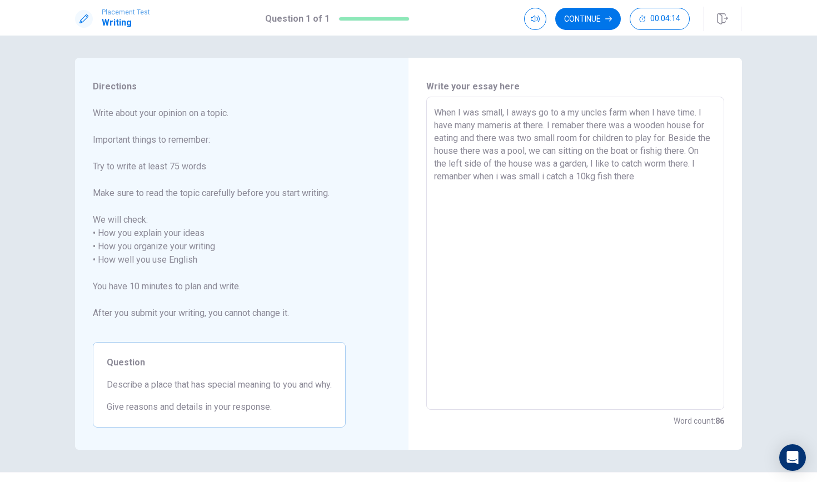
drag, startPoint x: 543, startPoint y: 173, endPoint x: 474, endPoint y: 176, distance: 69.5
click at [474, 176] on textarea "When I was small, I aways go to a my uncles farm when I have time. I have many …" at bounding box center [575, 253] width 282 height 295
click at [588, 178] on textarea "When I was small, I aways go to a my uncles farm when I have time. I have many …" at bounding box center [575, 253] width 282 height 295
drag, startPoint x: 597, startPoint y: 165, endPoint x: 608, endPoint y: 165, distance: 11.1
click at [611, 165] on textarea "When I was small, I aways go to a my uncles farm when I have time. I have many …" at bounding box center [575, 253] width 282 height 295
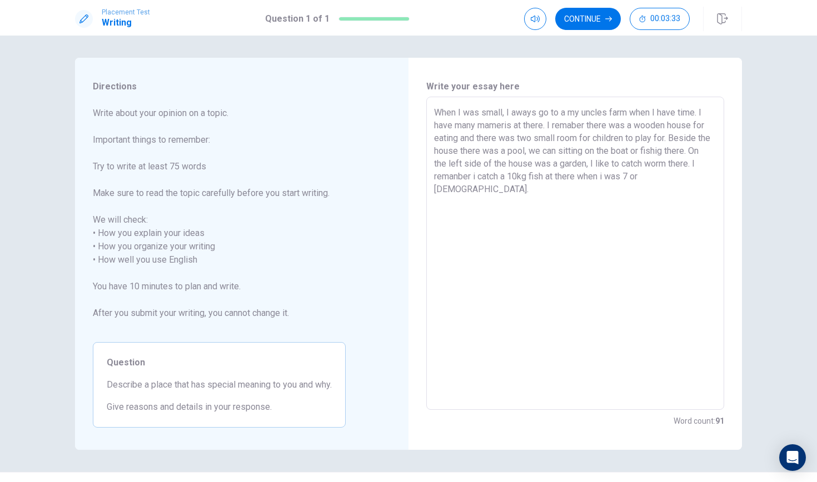
click at [608, 165] on textarea "When I was small, I aways go to a my uncles farm when I have time. I have many …" at bounding box center [575, 253] width 282 height 295
drag, startPoint x: 600, startPoint y: 165, endPoint x: 698, endPoint y: 166, distance: 97.8
click at [699, 166] on textarea "When I was small, I aways go to a my uncles farm when I have time. I have many …" at bounding box center [575, 253] width 282 height 295
click at [605, 164] on textarea "When I was small, I aways go to a my uncles farm when I have time. I have many …" at bounding box center [575, 253] width 282 height 295
click at [622, 190] on textarea "When I was small, I aways go to a my uncles farm when I have time. I have many …" at bounding box center [575, 253] width 282 height 295
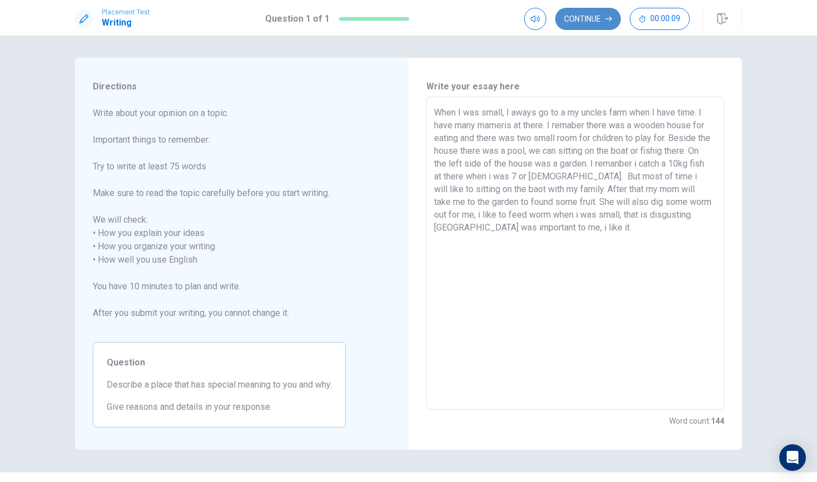
click at [595, 22] on button "Continue" at bounding box center [588, 19] width 66 height 22
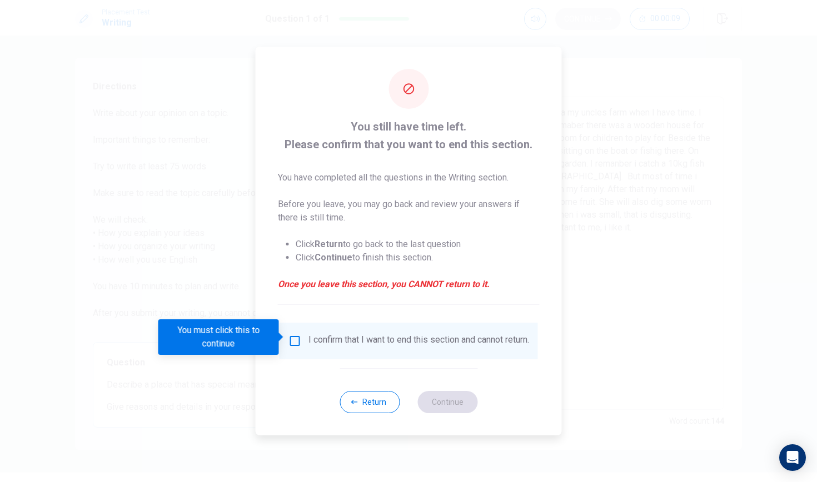
click at [595, 22] on div at bounding box center [408, 241] width 817 height 482
click at [288, 345] on div "I confirm that I want to end this section and cannot return." at bounding box center [408, 341] width 241 height 13
click at [289, 340] on input "You must click this to continue" at bounding box center [294, 341] width 13 height 13
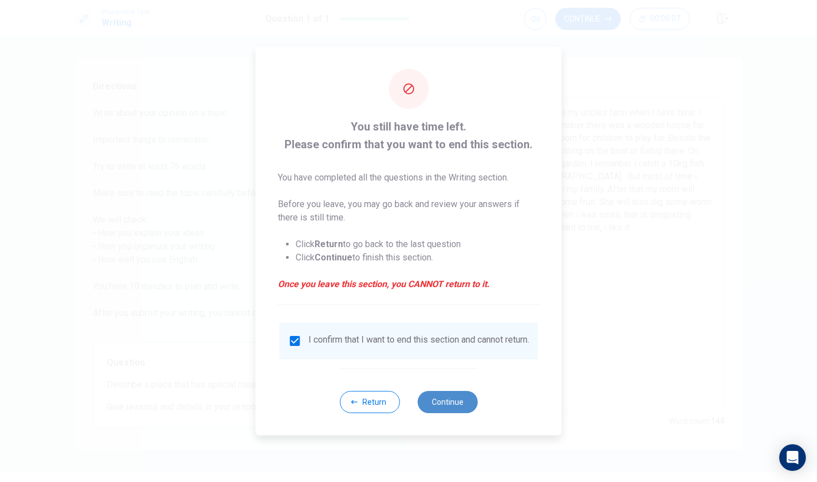
click at [436, 413] on button "Continue" at bounding box center [447, 402] width 60 height 22
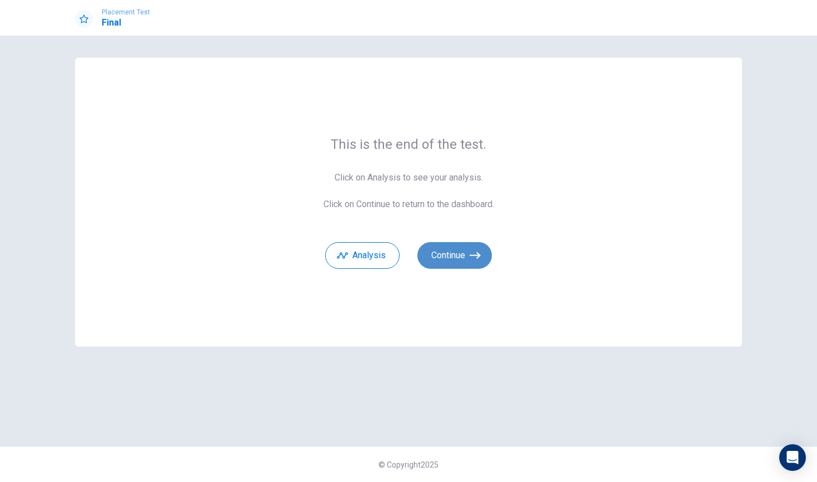
click at [477, 266] on button "Continue" at bounding box center [454, 255] width 74 height 27
